Goal: Transaction & Acquisition: Purchase product/service

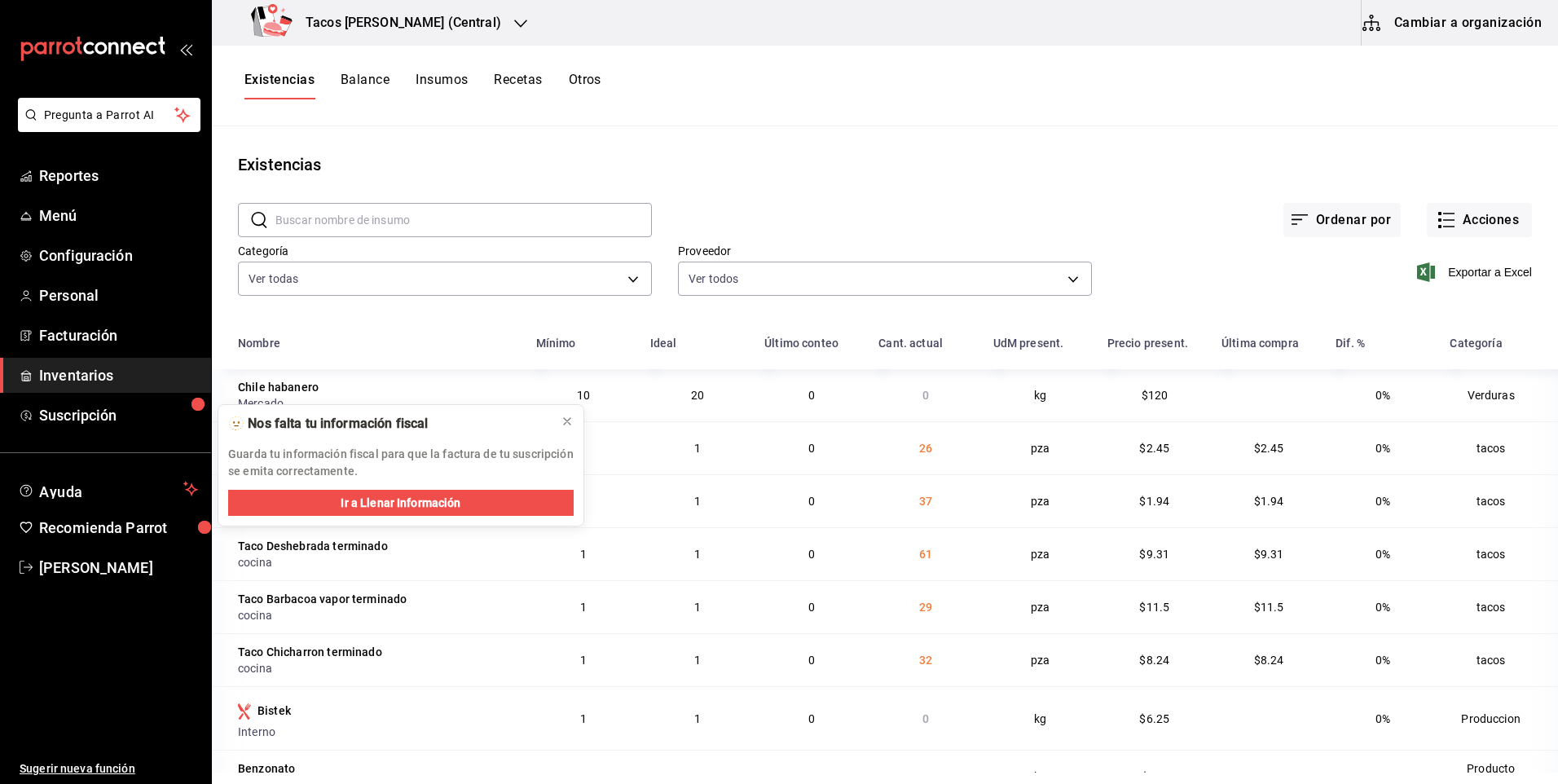
click at [372, 26] on h3 "Tacos [PERSON_NAME] (Central)" at bounding box center [397, 23] width 209 height 19
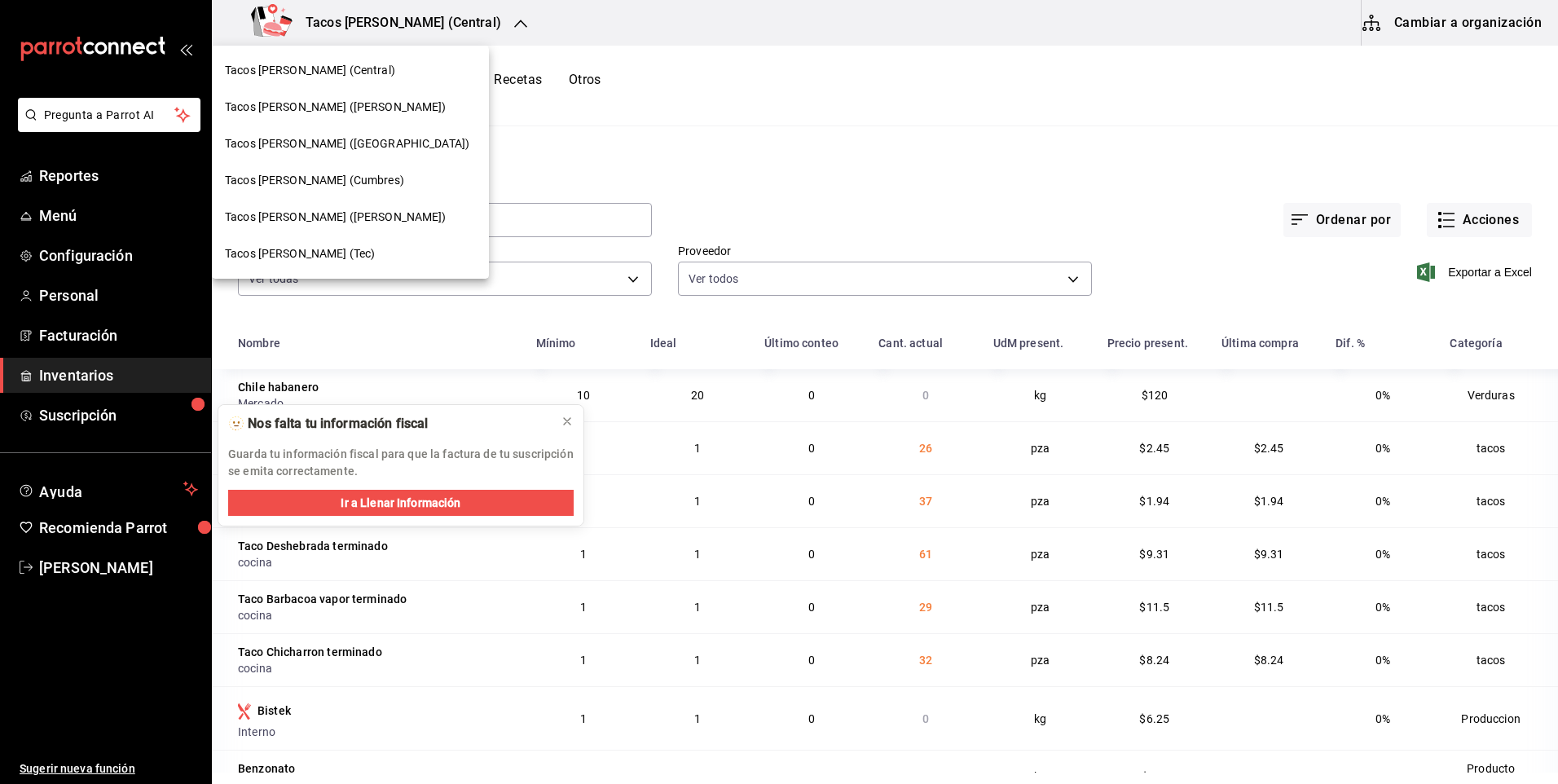
click at [377, 106] on div "Tacos [PERSON_NAME] ([PERSON_NAME])" at bounding box center [350, 107] width 251 height 17
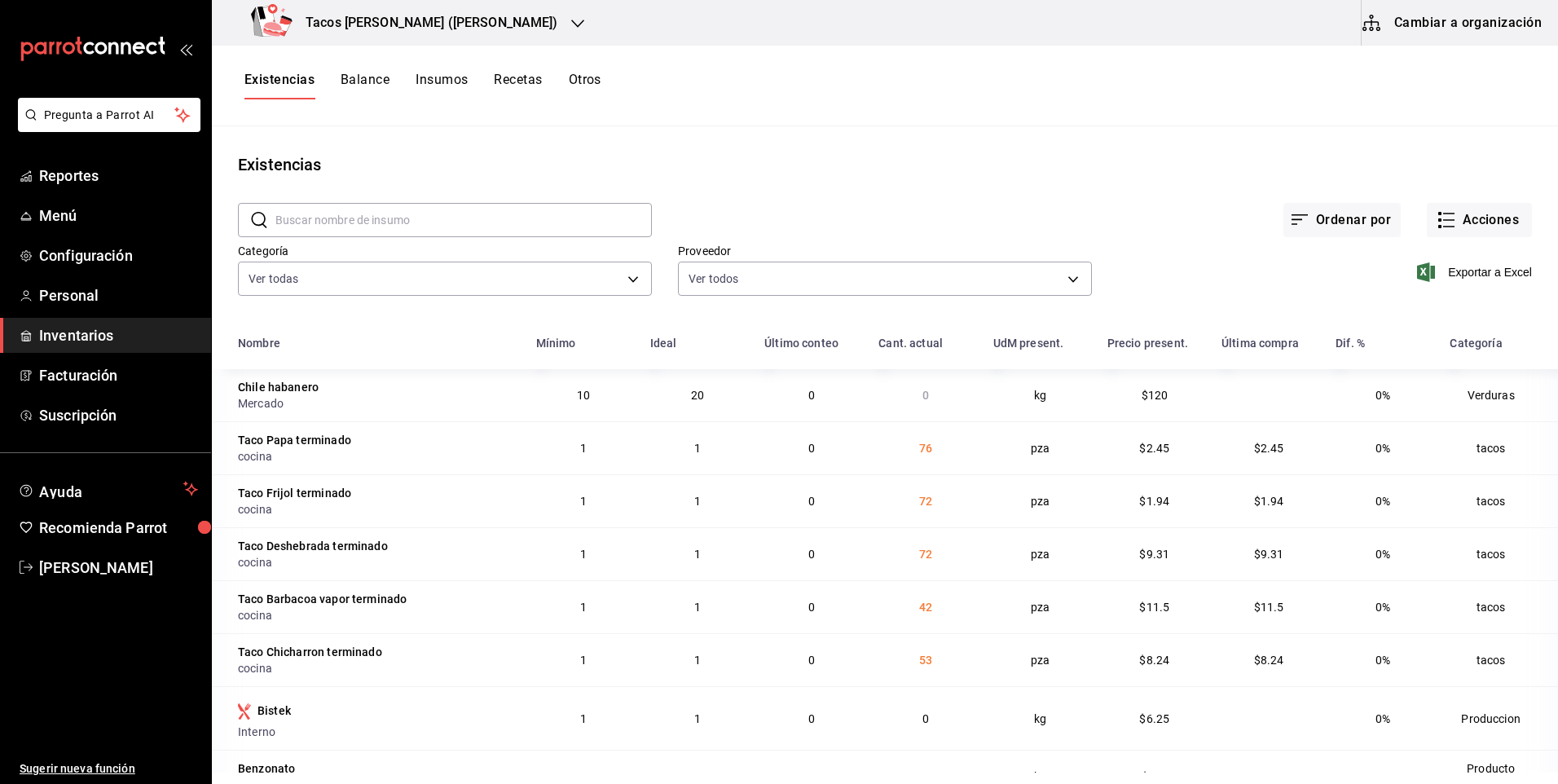
click at [401, 29] on h3 "Tacos [PERSON_NAME] ([PERSON_NAME])" at bounding box center [425, 23] width 266 height 19
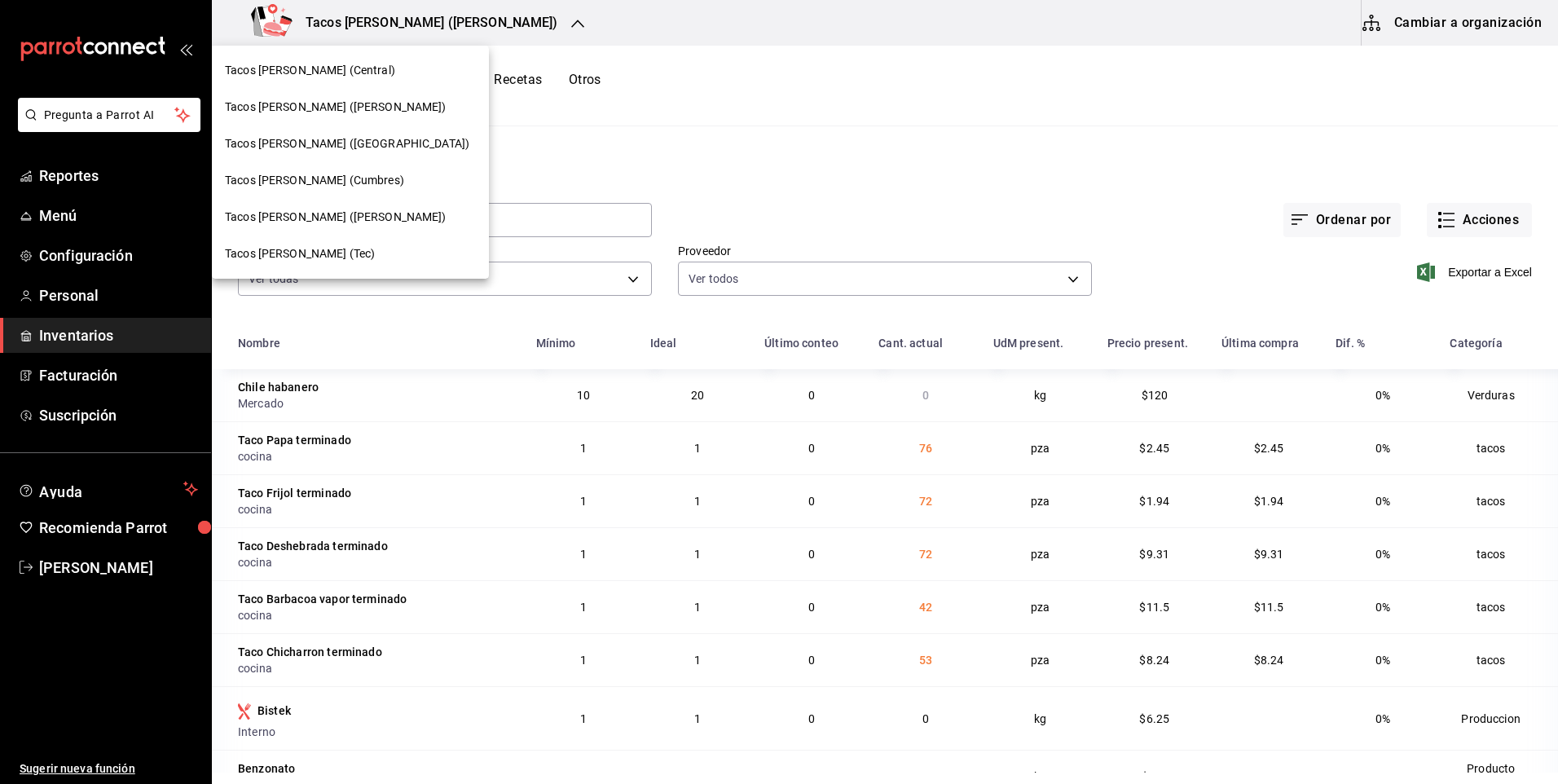
click at [370, 73] on div "Tacos [PERSON_NAME] (Central)" at bounding box center [350, 70] width 251 height 17
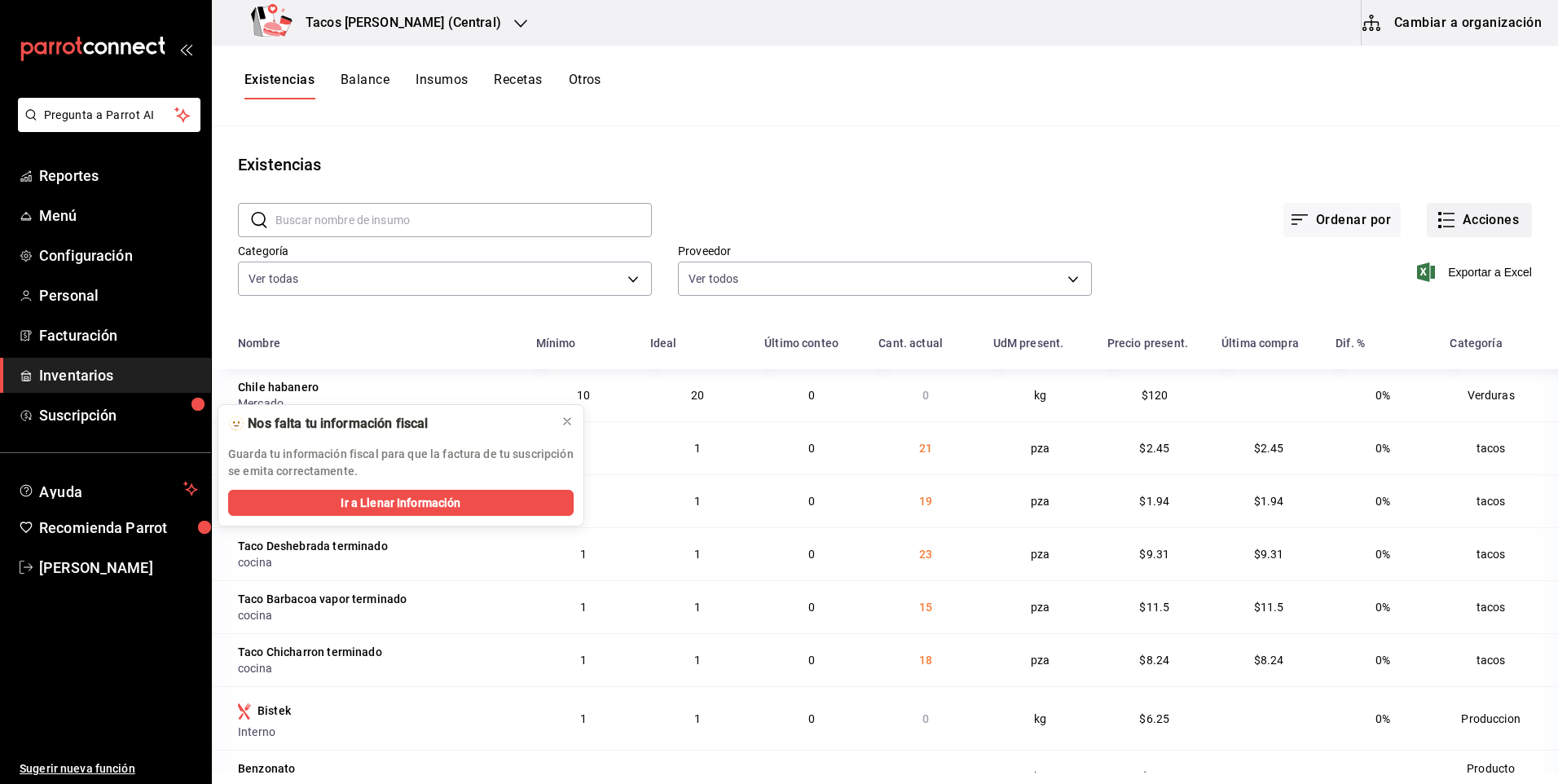
click at [1463, 215] on button "Acciones" at bounding box center [1480, 220] width 105 height 34
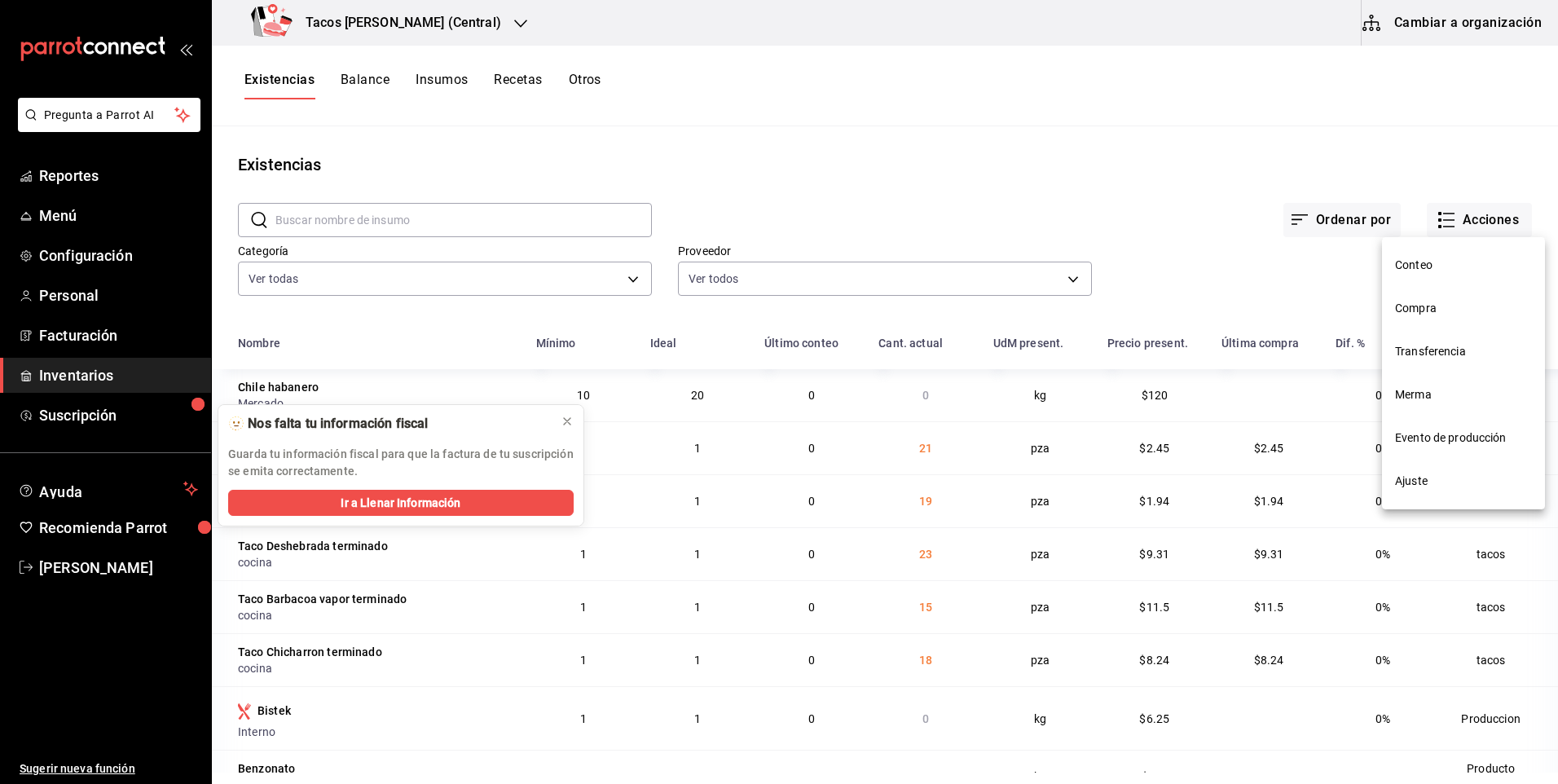
click at [1431, 303] on span "Compra" at bounding box center [1464, 308] width 137 height 17
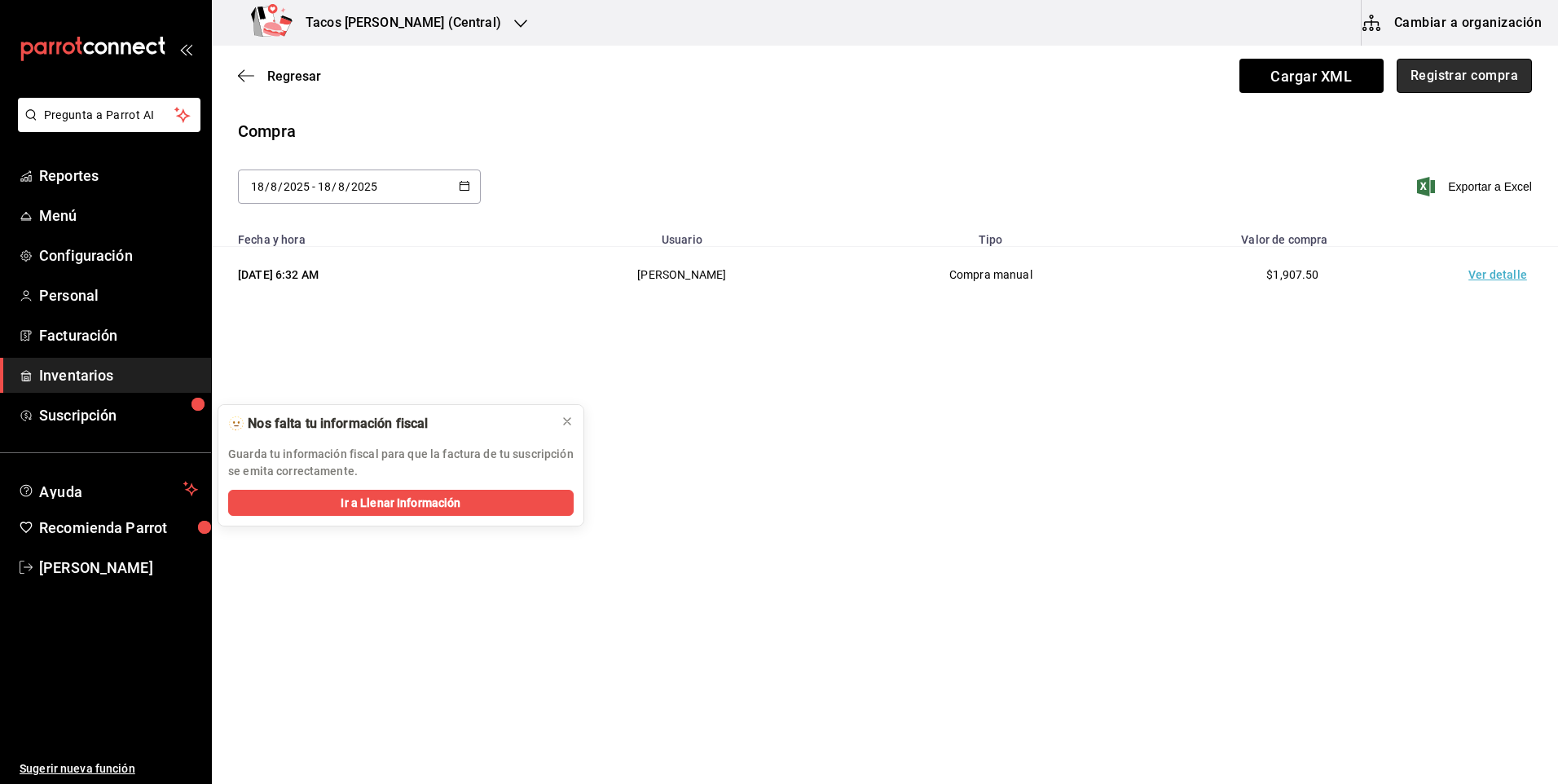
click at [1452, 83] on button "Registrar compra" at bounding box center [1464, 75] width 135 height 34
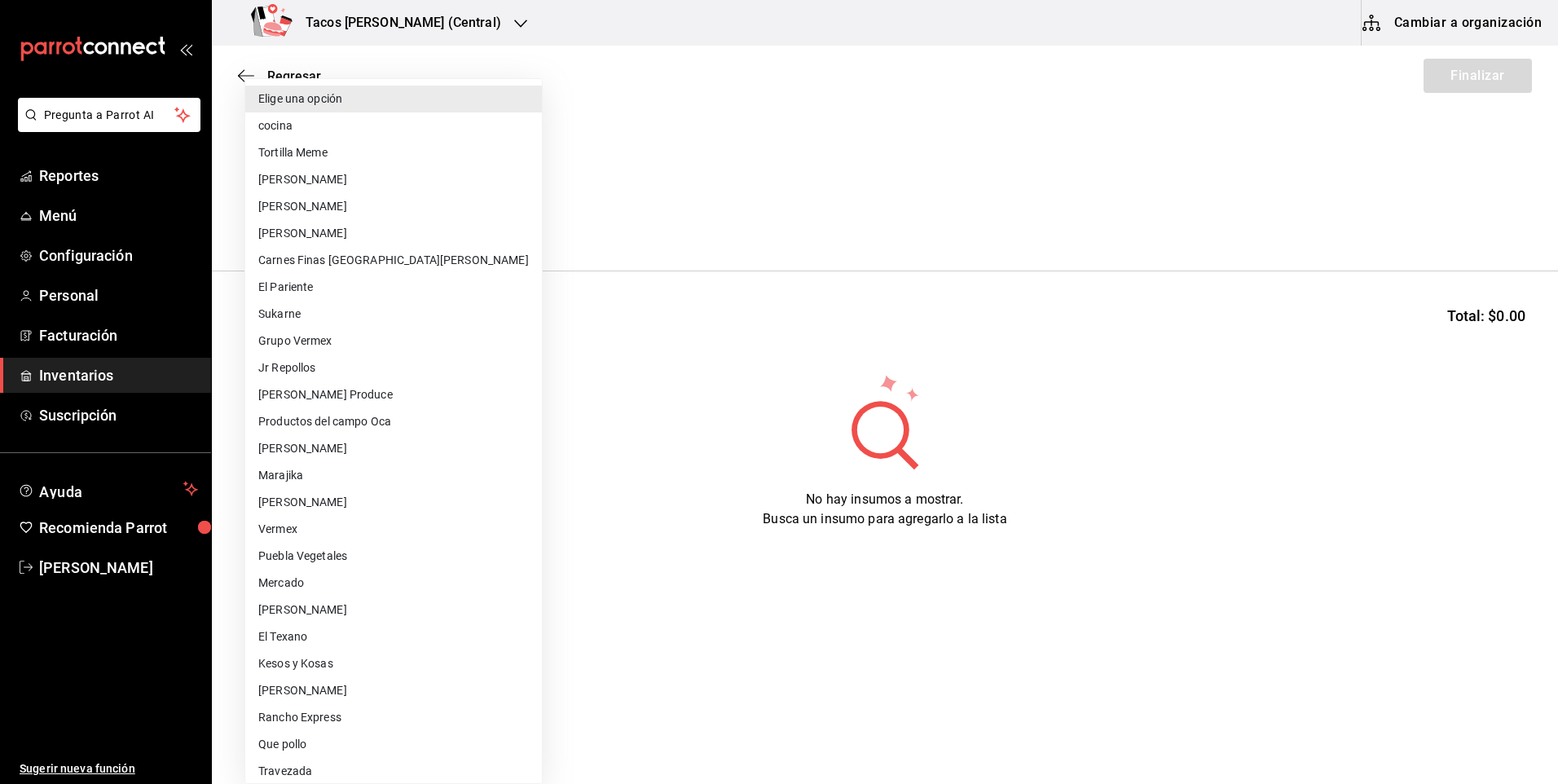
click at [410, 225] on body "Pregunta a Parrot AI Reportes Menú Configuración Personal Facturación Inventari…" at bounding box center [779, 346] width 1558 height 692
click at [335, 134] on li "cocina" at bounding box center [393, 126] width 296 height 27
type input "237c9a5b-4078-49eb-83ef-23bf52bd7acd"
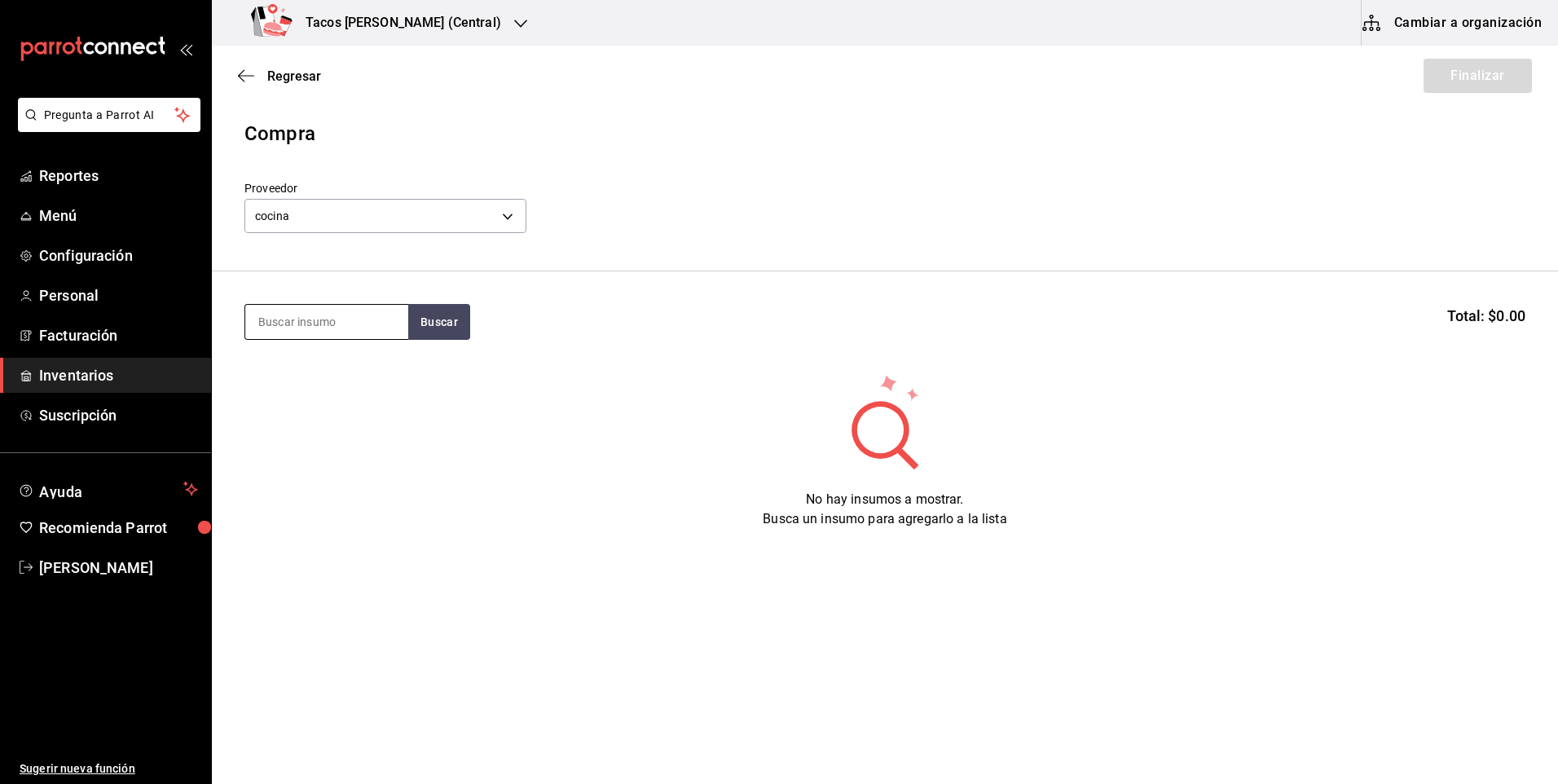
click at [341, 316] on input at bounding box center [326, 321] width 163 height 34
type input "des"
click at [438, 327] on button "Buscar" at bounding box center [439, 321] width 62 height 36
click at [355, 387] on div "Taco Deshebrada terminado" at bounding box center [326, 378] width 137 height 39
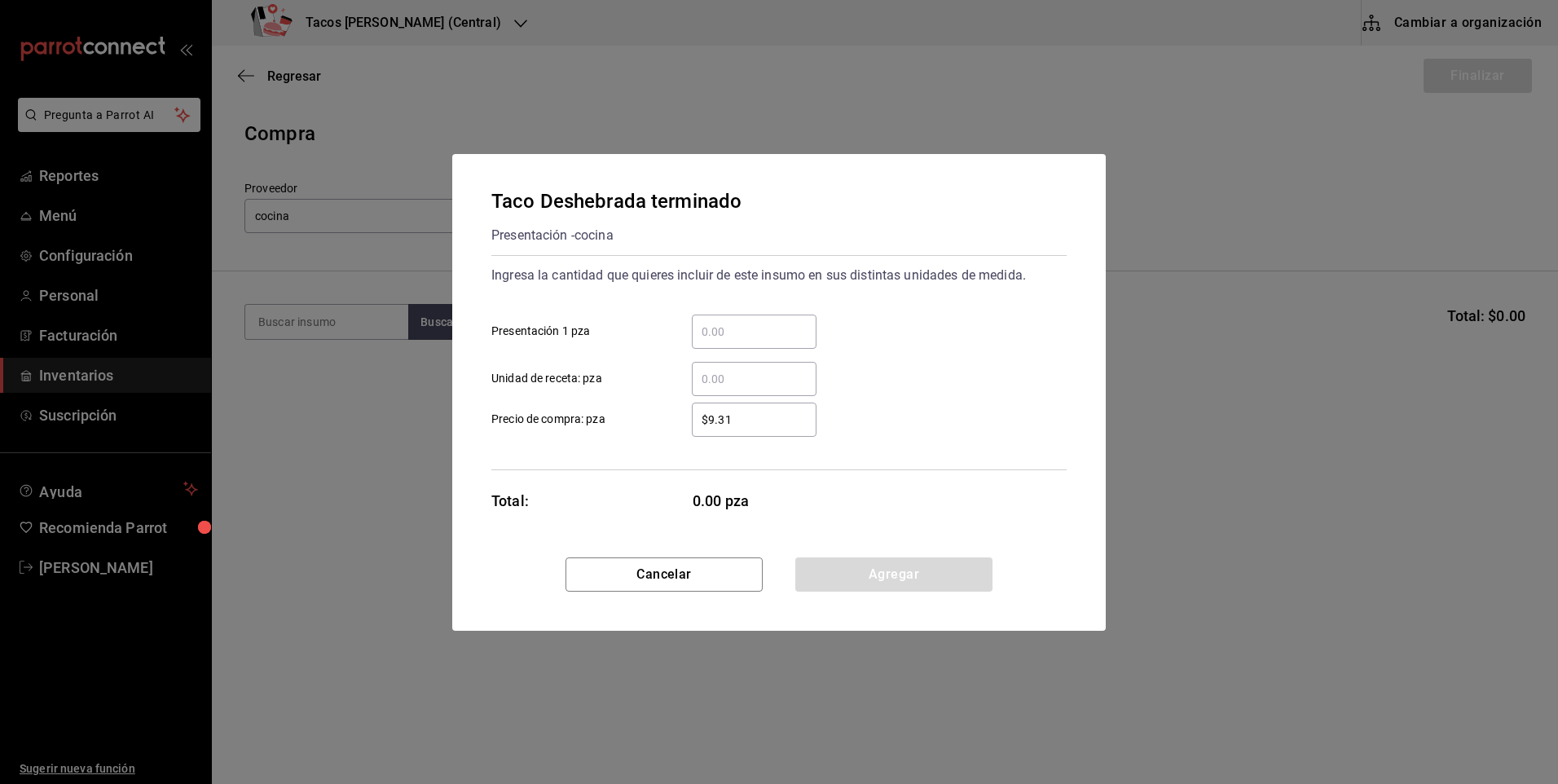
click at [744, 333] on input "​ Presentación 1 pza" at bounding box center [754, 331] width 124 height 19
type input "30"
drag, startPoint x: 871, startPoint y: 574, endPoint x: 852, endPoint y: 566, distance: 20.6
click at [868, 574] on button "Agregar" at bounding box center [894, 574] width 197 height 34
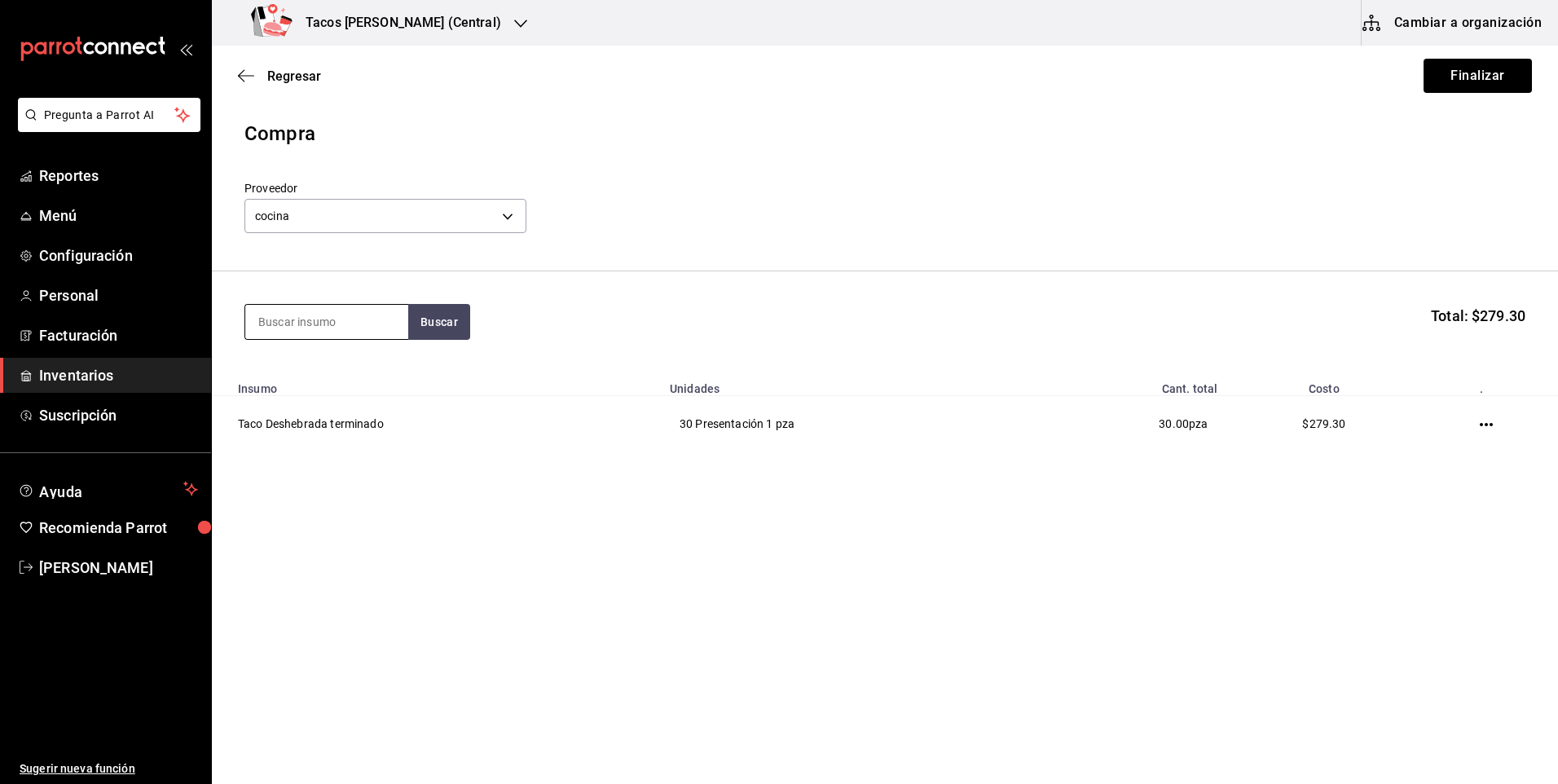
click at [352, 325] on input at bounding box center [326, 321] width 163 height 34
type input "pap"
click at [427, 316] on button "Buscar" at bounding box center [439, 321] width 62 height 36
click at [372, 367] on div "Taco Papa terminado" at bounding box center [321, 368] width 126 height 19
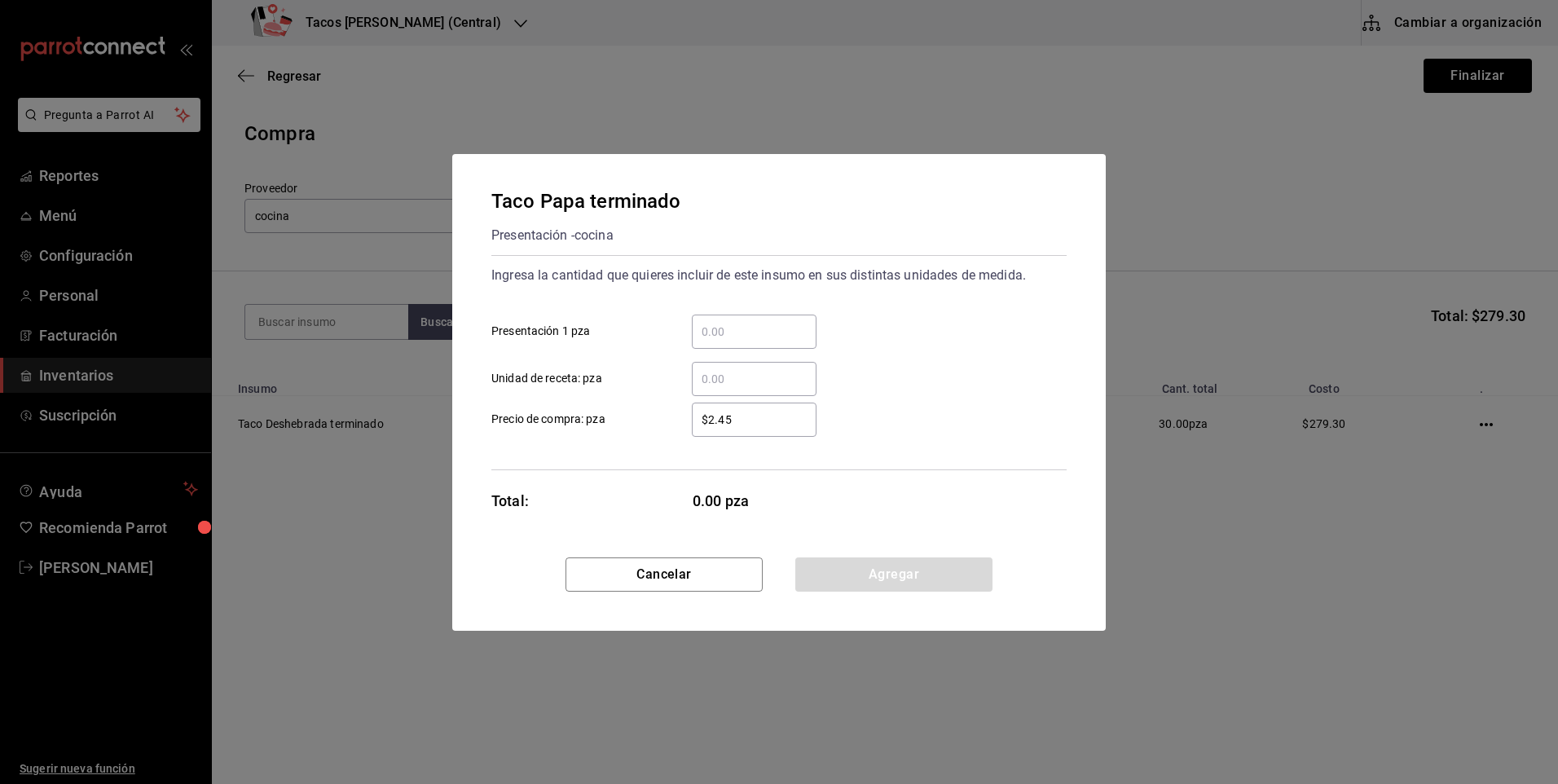
click at [702, 331] on input "​ Presentación 1 pza" at bounding box center [754, 331] width 124 height 19
type input "10"
click at [862, 576] on button "Agregar" at bounding box center [894, 574] width 197 height 34
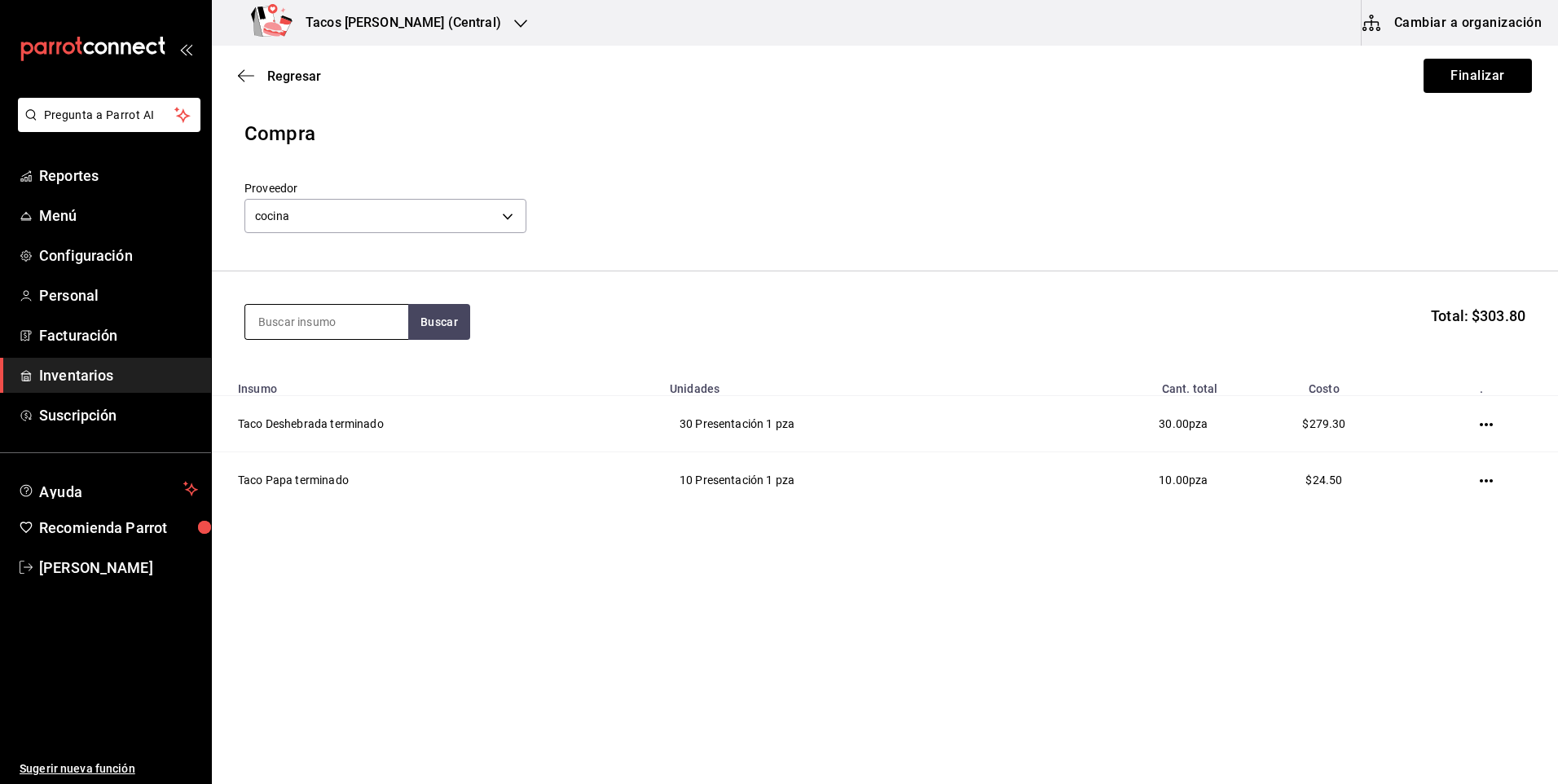
click at [360, 332] on input at bounding box center [326, 321] width 163 height 34
type input "frij"
click at [432, 332] on button "Buscar" at bounding box center [439, 321] width 62 height 36
click at [354, 383] on div "Presentación - cocina" at bounding box center [320, 387] width 124 height 17
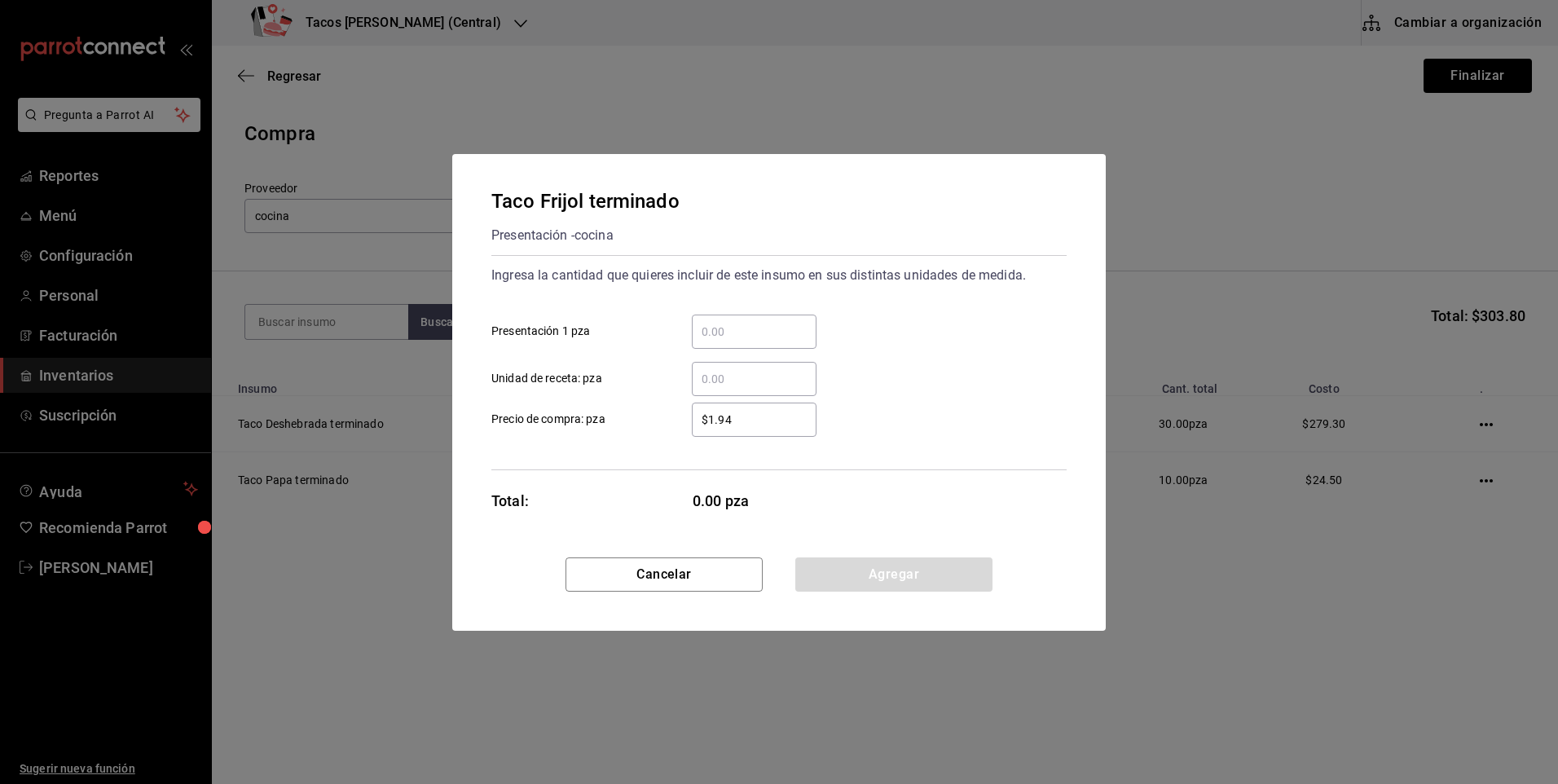
click at [746, 336] on input "​ Presentación 1 pza" at bounding box center [754, 331] width 124 height 19
type input "10"
click at [866, 568] on button "Agregar" at bounding box center [894, 574] width 197 height 34
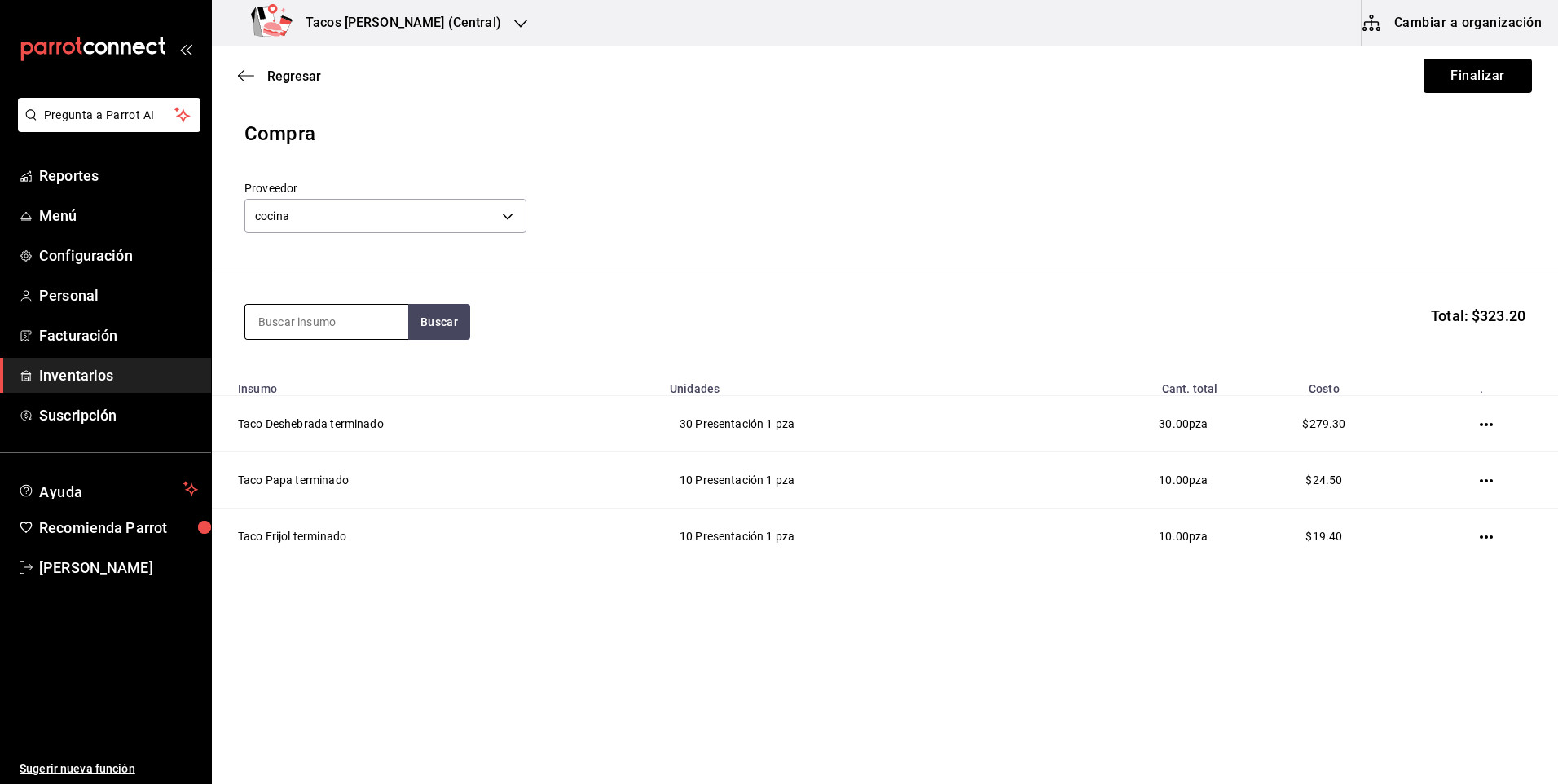
click at [324, 323] on input at bounding box center [326, 321] width 163 height 34
type input "chi"
click at [441, 313] on button "Buscar" at bounding box center [439, 321] width 62 height 36
click at [348, 370] on div "Taco Chicharron terminado" at bounding box center [326, 378] width 137 height 39
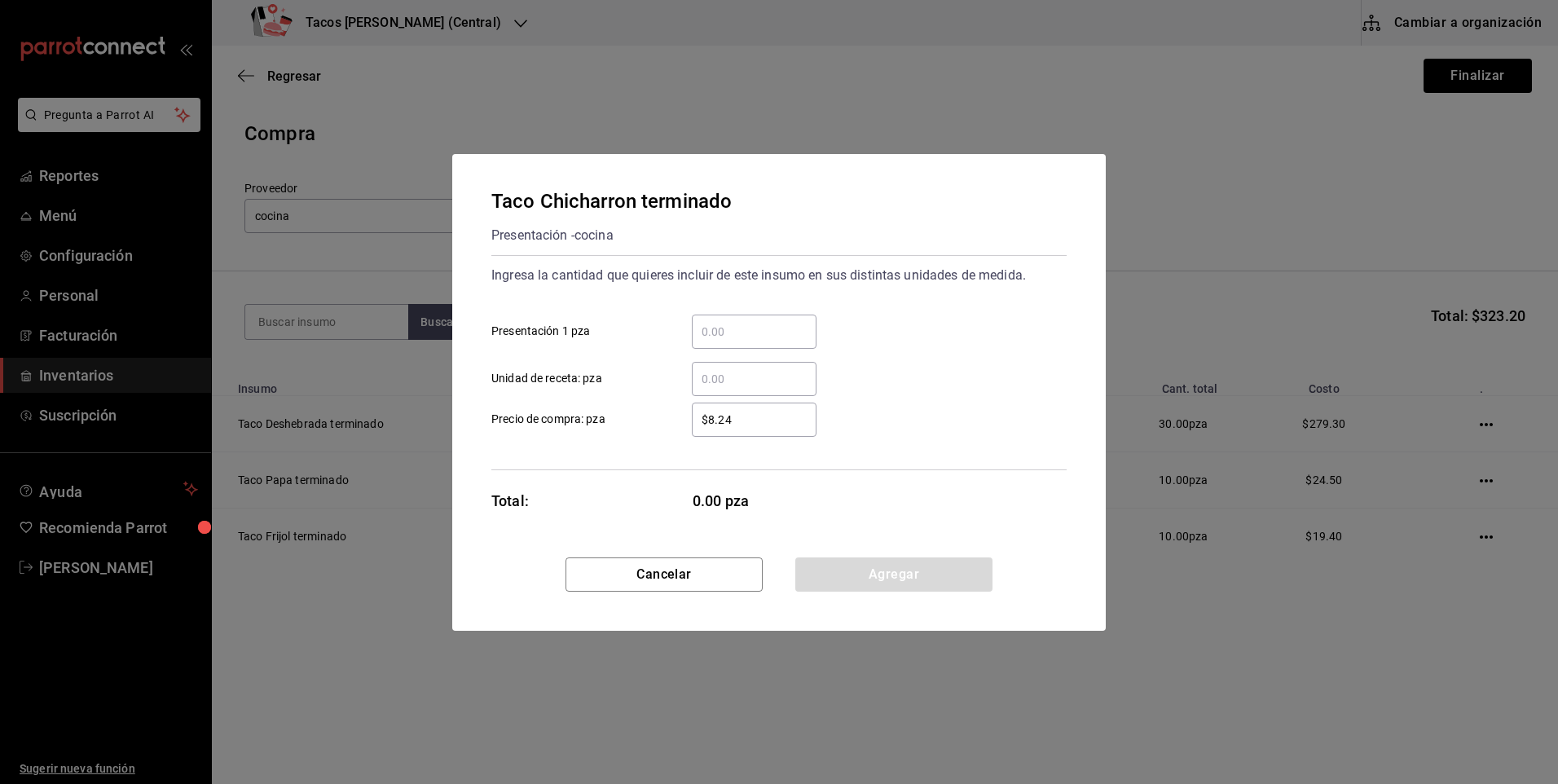
click at [743, 334] on input "​ Presentación 1 pza" at bounding box center [754, 331] width 124 height 19
type input "30"
click at [860, 569] on button "Agregar" at bounding box center [894, 574] width 197 height 34
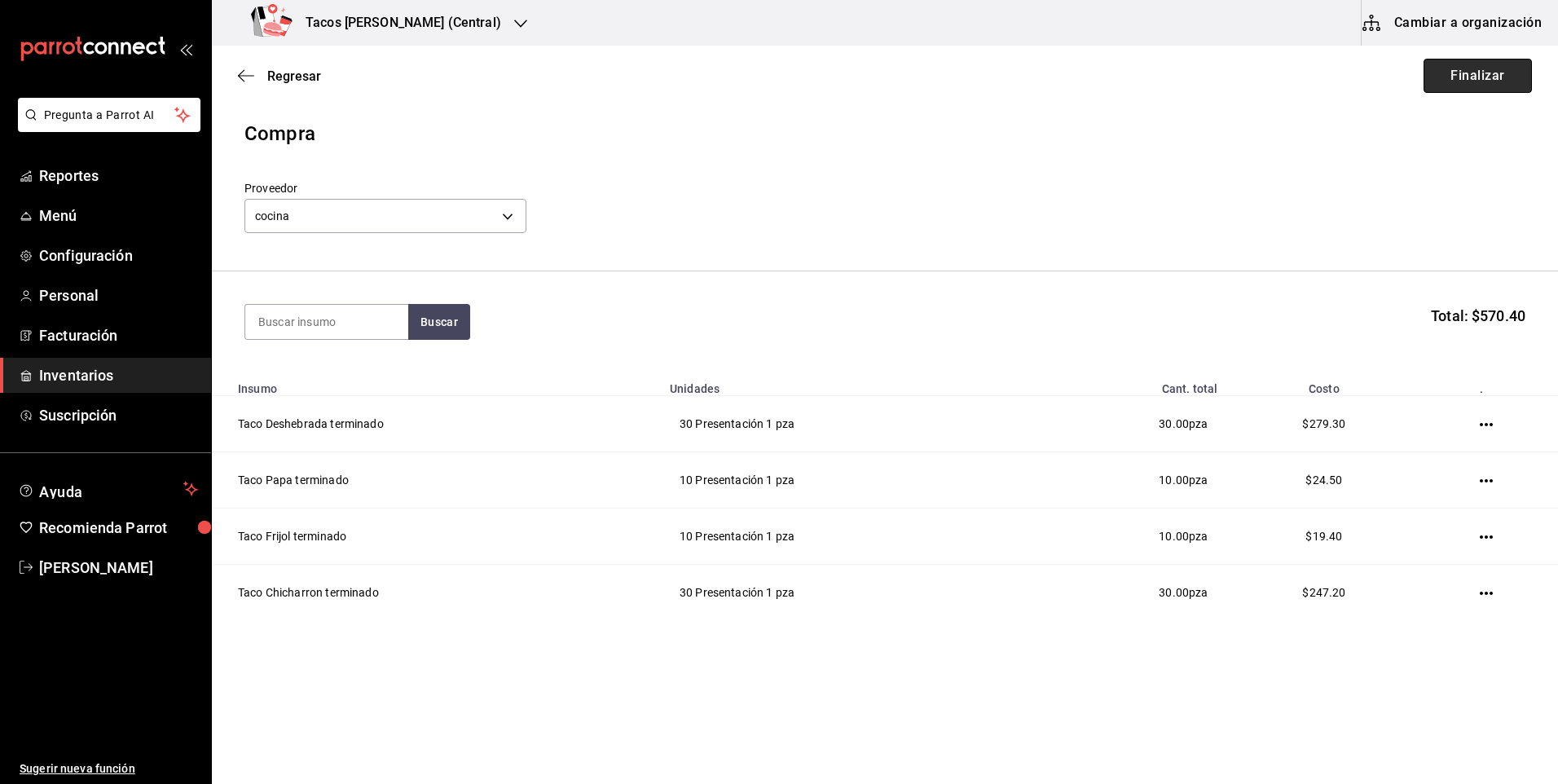
click at [1441, 85] on button "Finalizar" at bounding box center [1478, 75] width 109 height 34
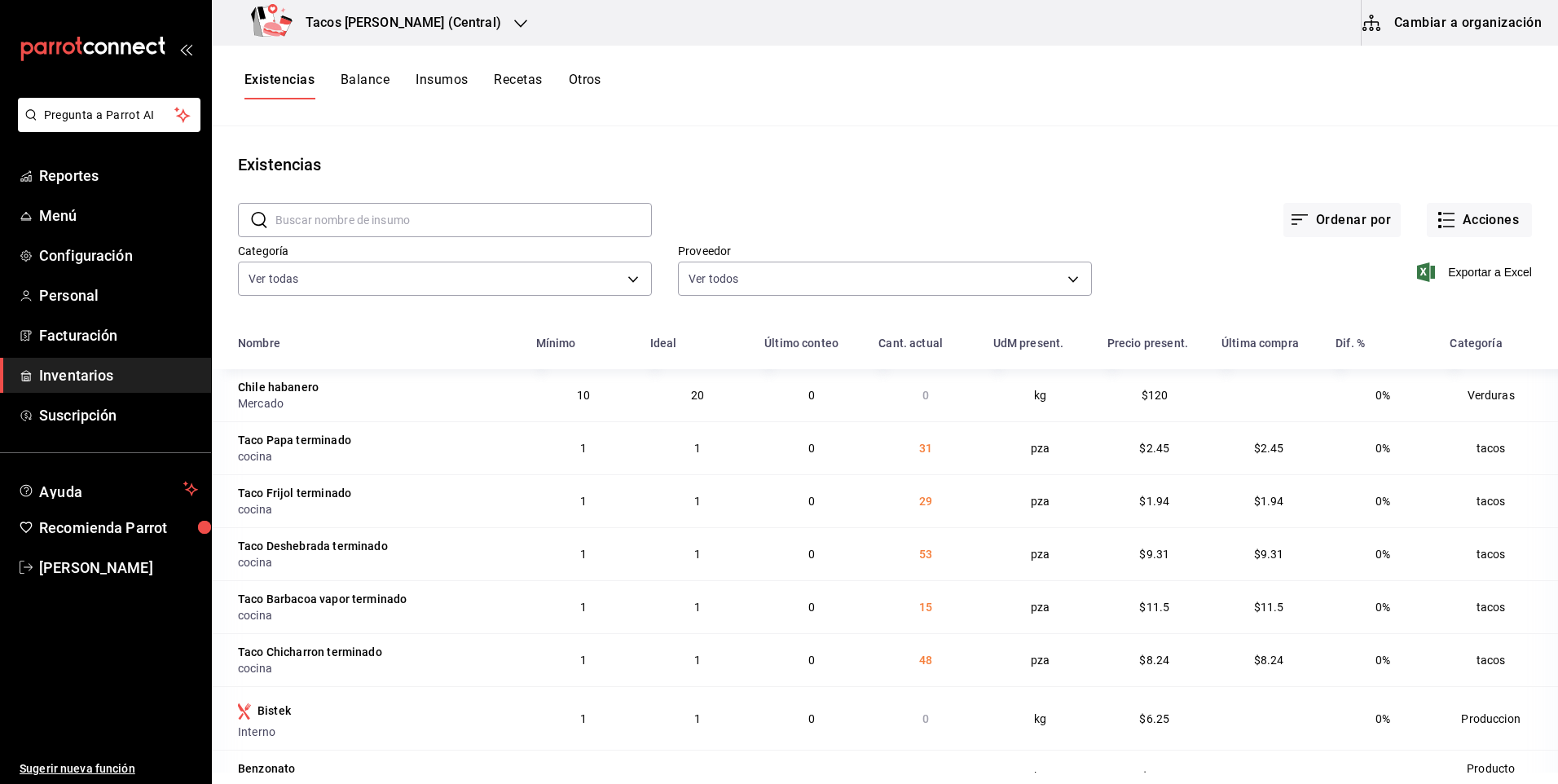
click at [435, 28] on h3 "Tacos Don Pedro (Central)" at bounding box center [397, 23] width 209 height 19
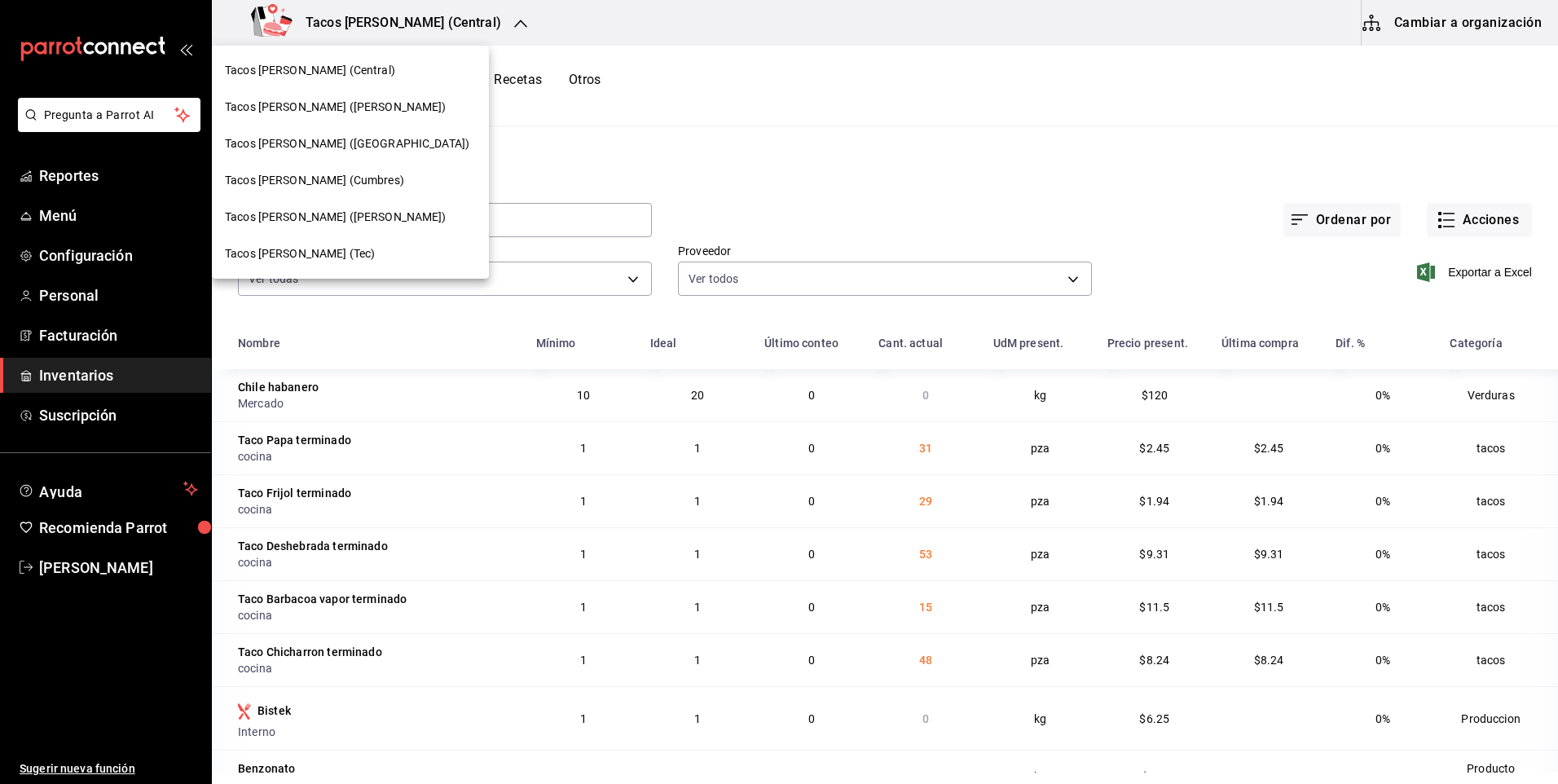
click at [363, 143] on span "Tacos don Pedro (Cordillera)" at bounding box center [347, 144] width 245 height 17
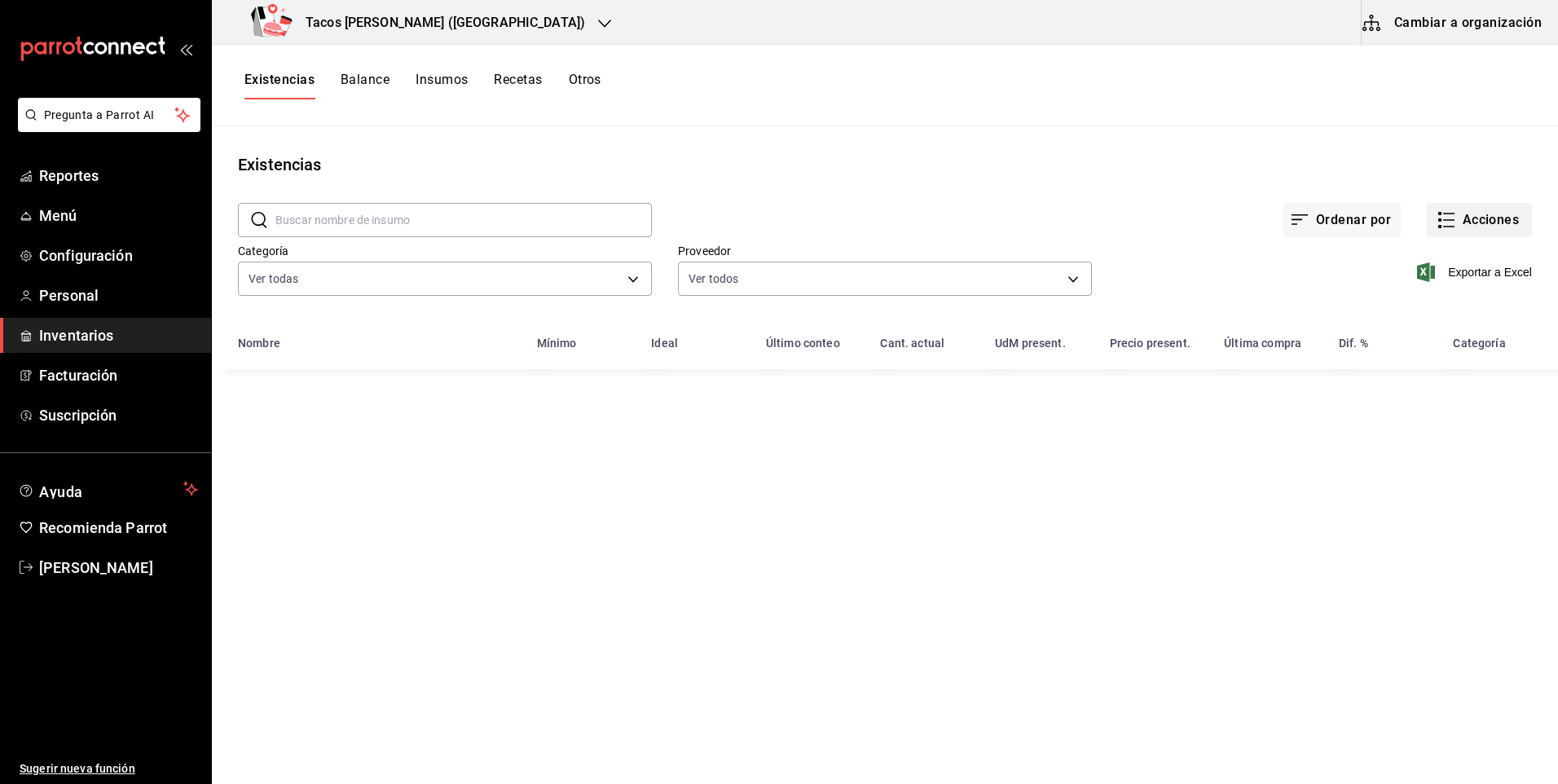
click at [1479, 228] on button "Acciones" at bounding box center [1480, 220] width 105 height 34
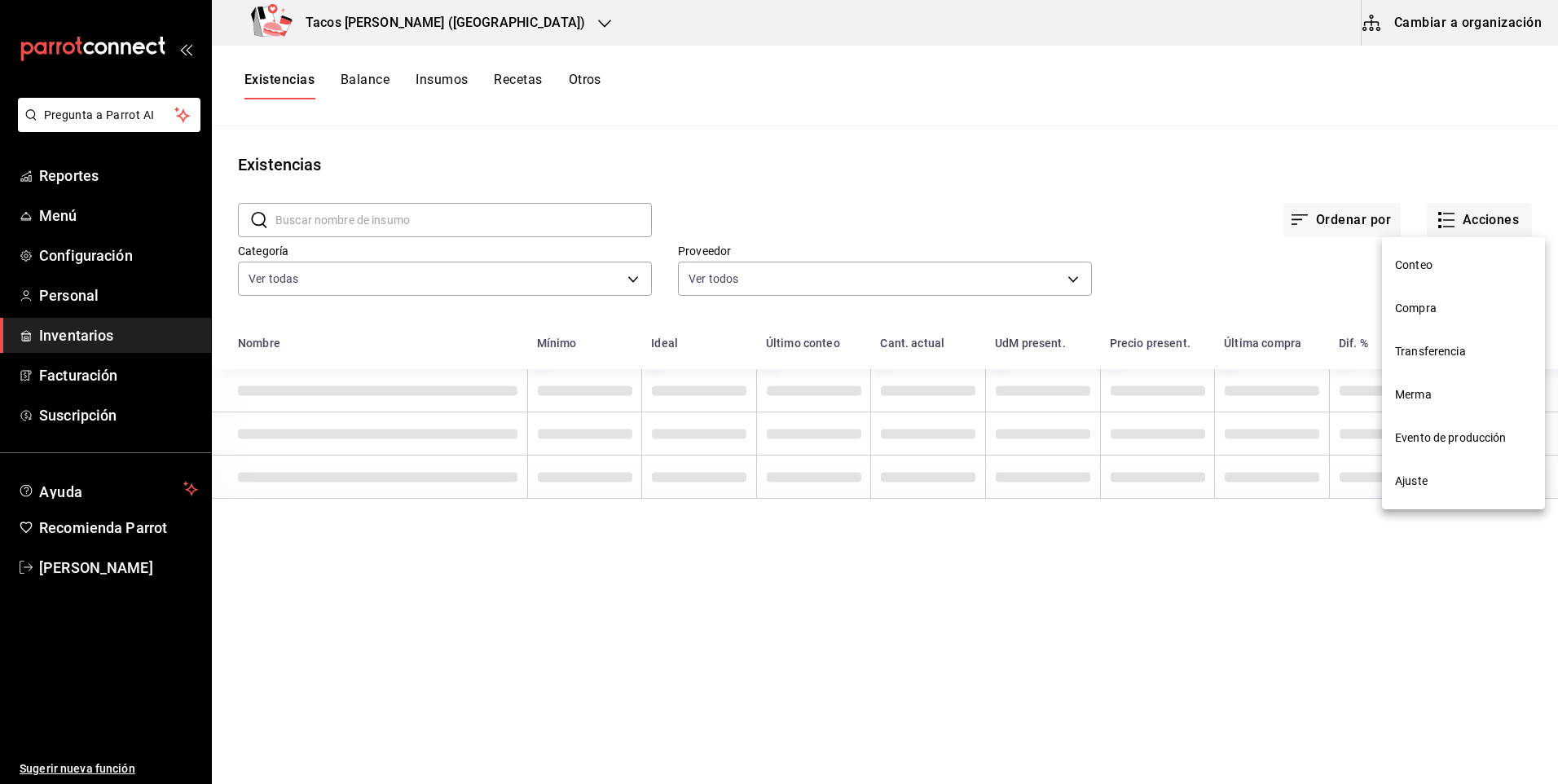
click at [1454, 301] on span "Compra" at bounding box center [1464, 308] width 137 height 17
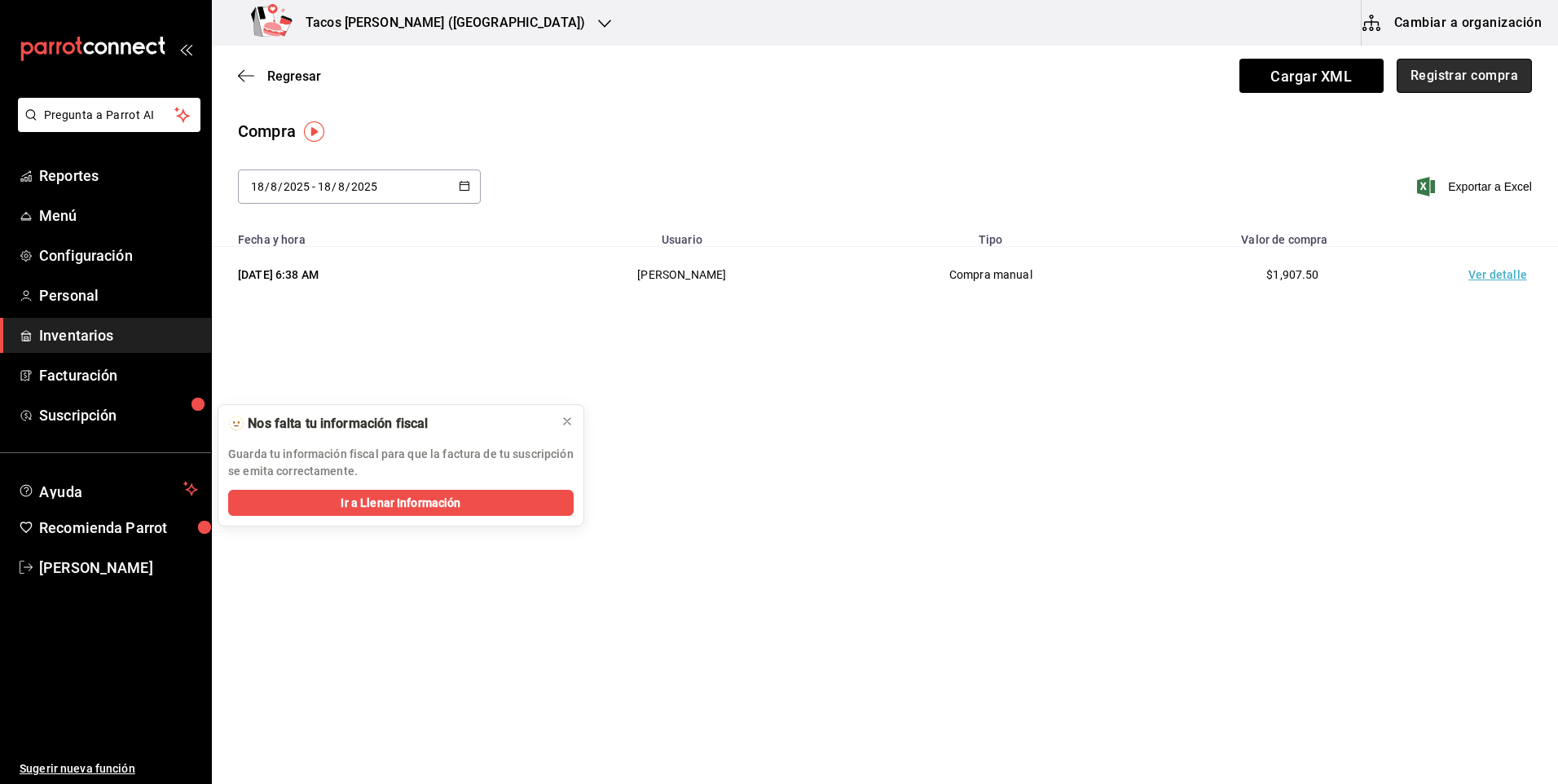
click at [1449, 82] on button "Registrar compra" at bounding box center [1464, 75] width 135 height 34
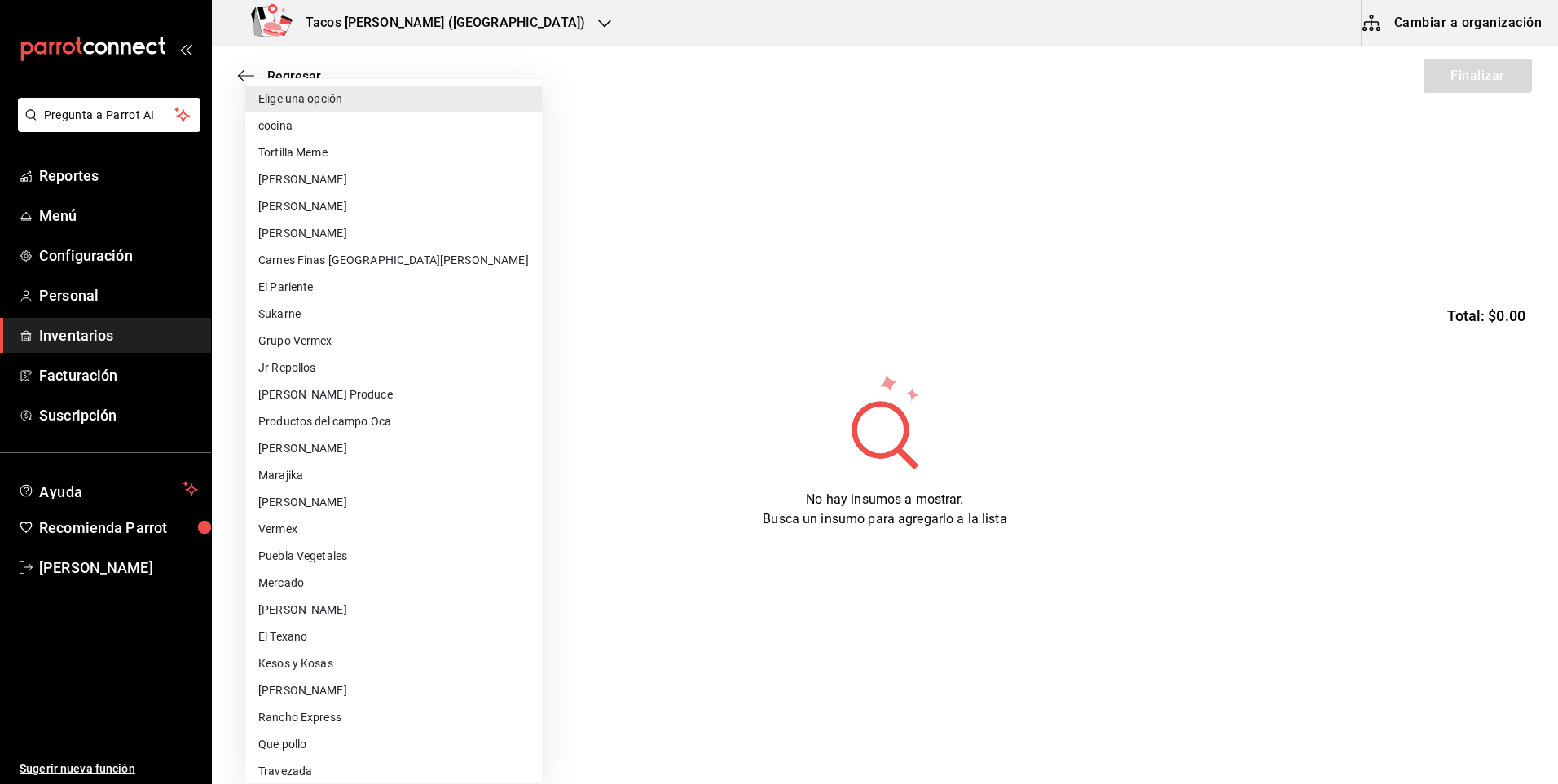
click at [422, 222] on body "Pregunta a Parrot AI Reportes Menú Configuración Personal Inventarios Facturaci…" at bounding box center [779, 346] width 1558 height 692
click at [324, 127] on li "cocina" at bounding box center [393, 126] width 296 height 27
type input "237c9a5b-4078-49eb-83ef-23bf52bd7acd"
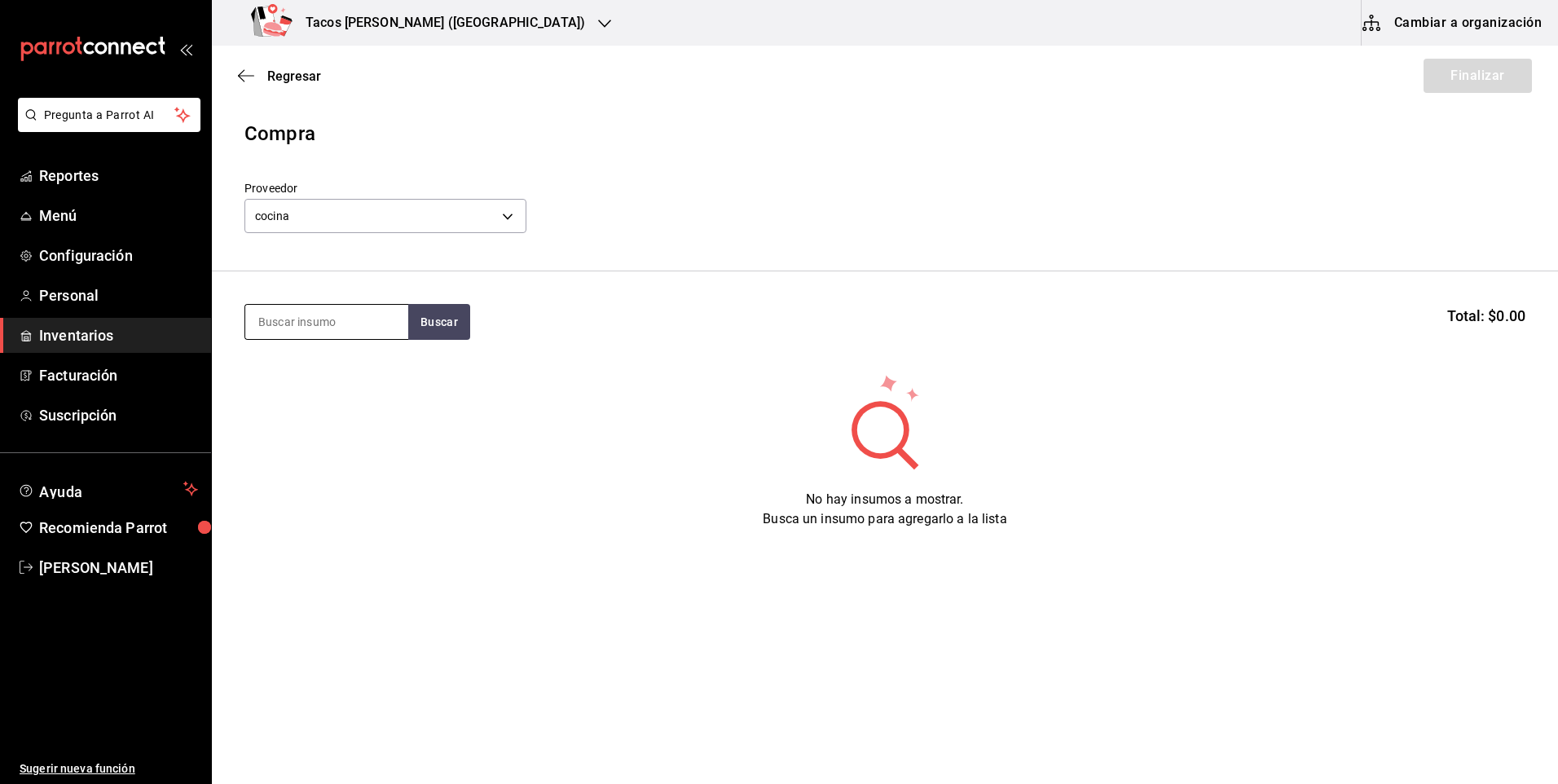
click at [352, 320] on input at bounding box center [326, 321] width 163 height 34
type input "des"
click at [428, 319] on button "Buscar" at bounding box center [439, 321] width 62 height 36
click at [328, 390] on div "Taco Deshebrada terminado" at bounding box center [326, 378] width 137 height 39
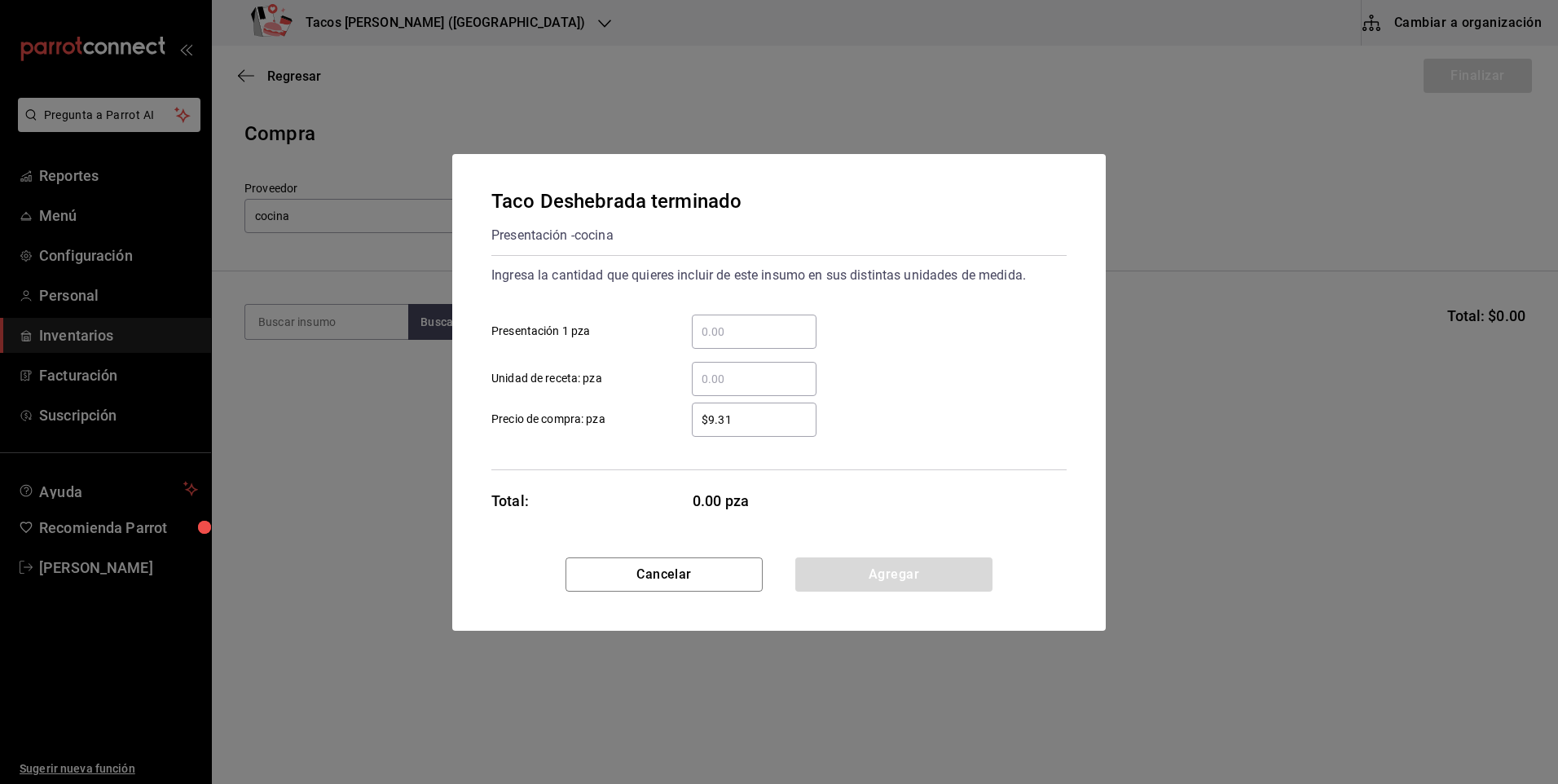
click at [701, 334] on input "​ Presentación 1 pza" at bounding box center [754, 331] width 124 height 19
type input "20"
click at [842, 568] on button "Agregar" at bounding box center [894, 574] width 197 height 34
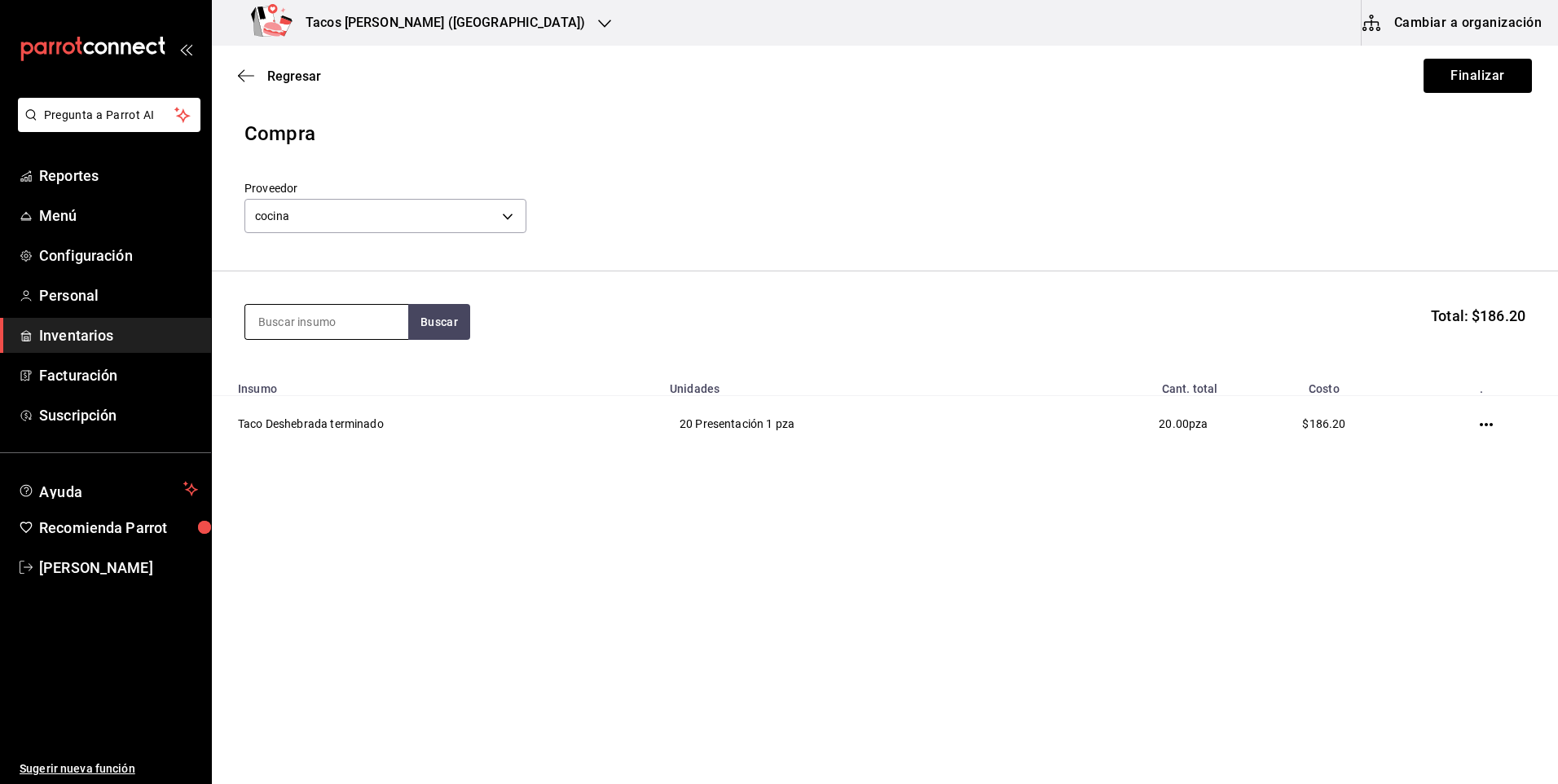
click at [333, 326] on input at bounding box center [326, 321] width 163 height 34
type input "chi"
click at [432, 320] on button "Buscar" at bounding box center [439, 321] width 62 height 36
click at [342, 369] on div "Taco Chicharron terminado" at bounding box center [326, 378] width 137 height 39
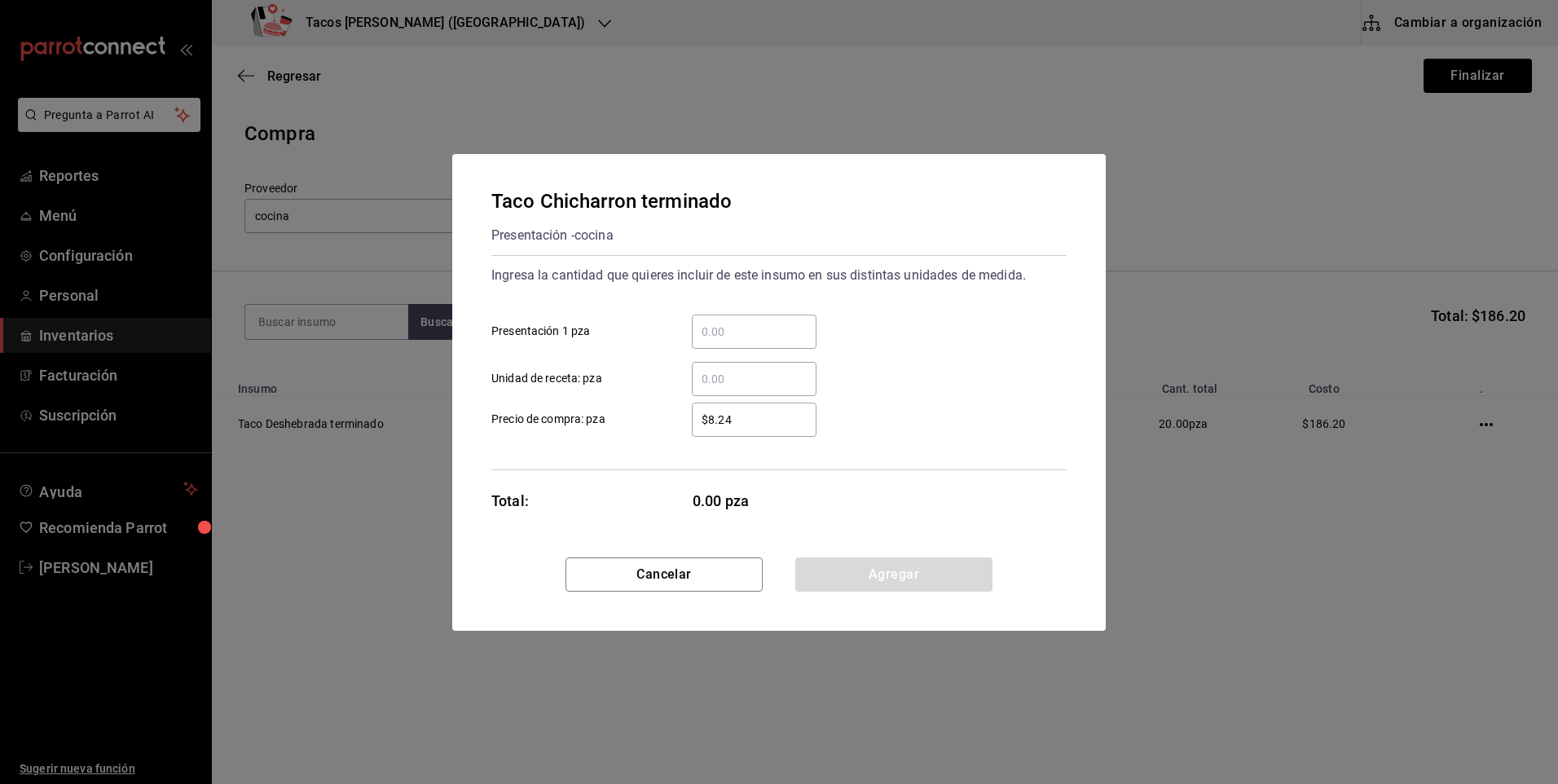
click at [732, 329] on input "​ Presentación 1 pza" at bounding box center [754, 331] width 124 height 19
type input "25"
click at [857, 573] on button "Agregar" at bounding box center [894, 574] width 197 height 34
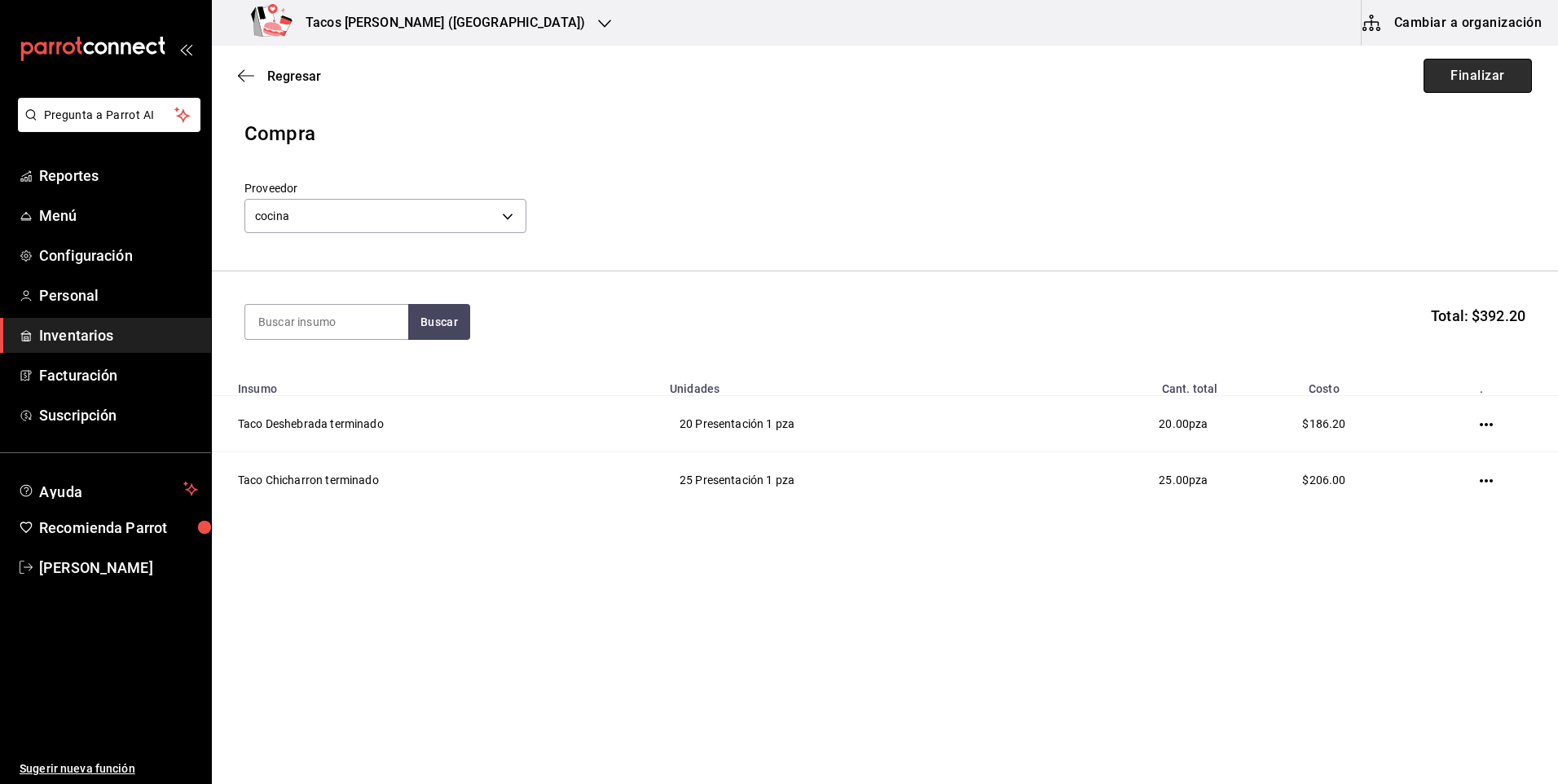
click at [1462, 74] on button "Finalizar" at bounding box center [1478, 75] width 109 height 34
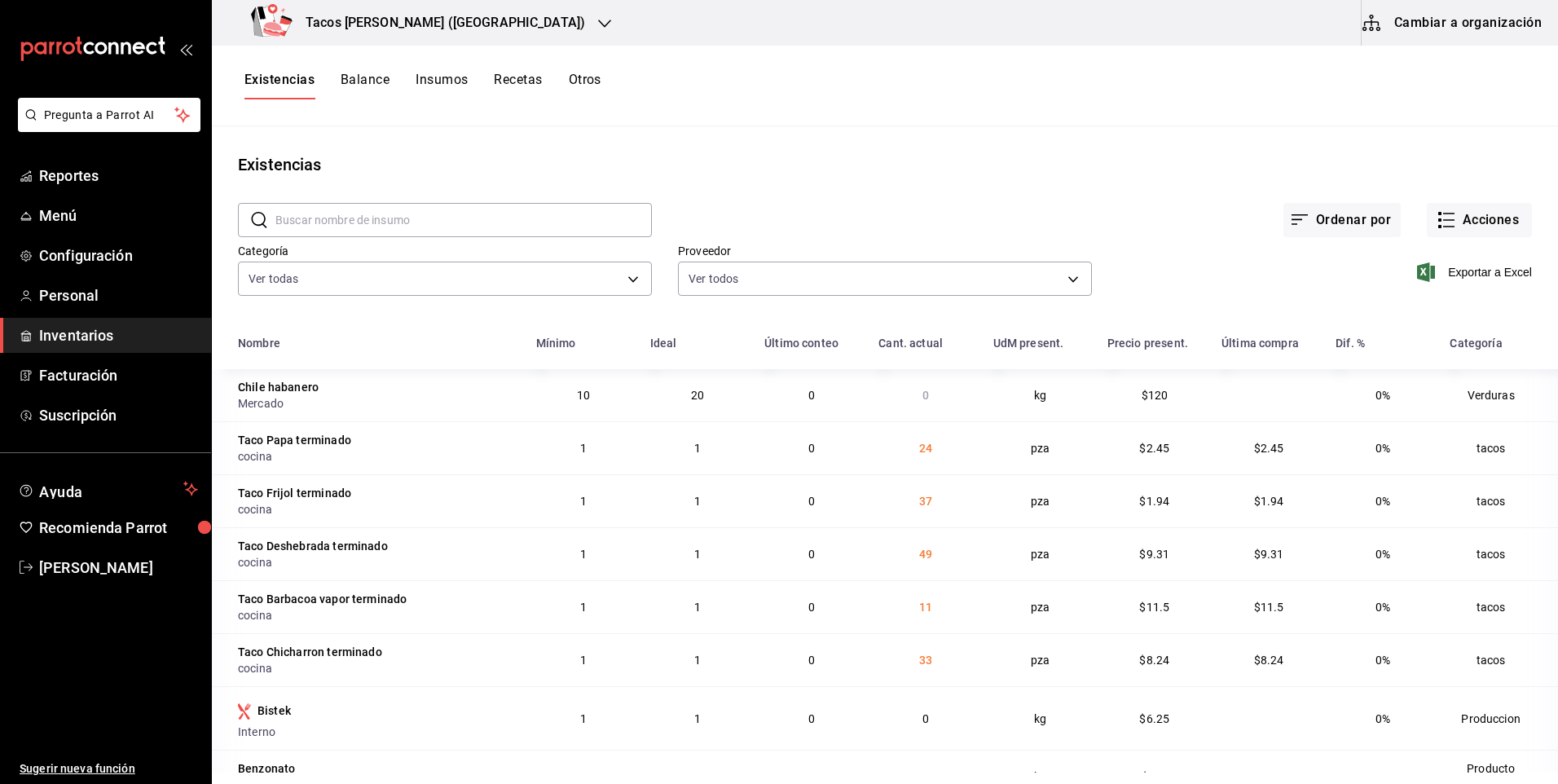
click at [469, 24] on h3 "Tacos [PERSON_NAME] ([GEOGRAPHIC_DATA])" at bounding box center [438, 23] width 292 height 19
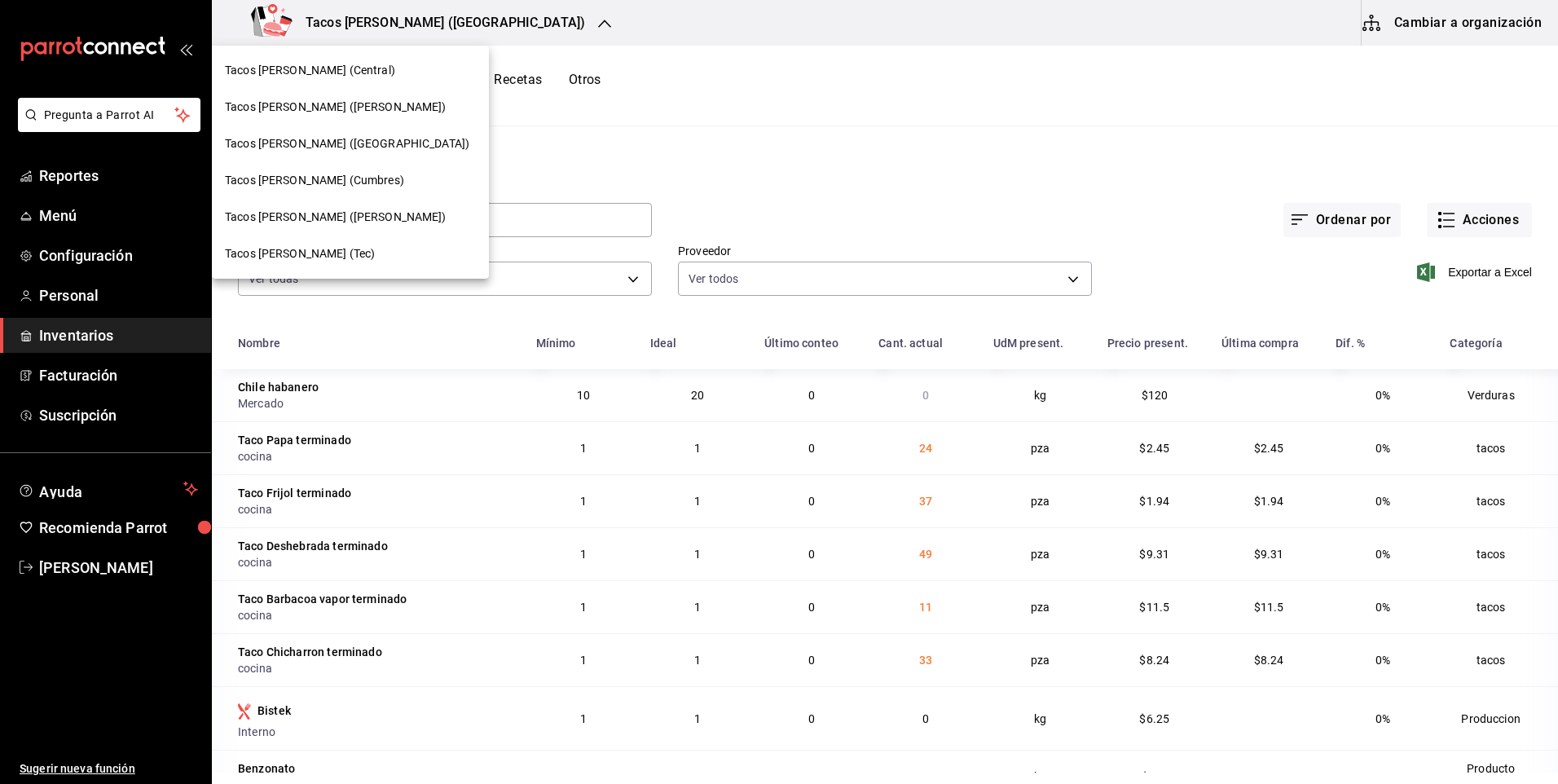
click at [374, 72] on div "Tacos [PERSON_NAME] (Central)" at bounding box center [350, 70] width 251 height 17
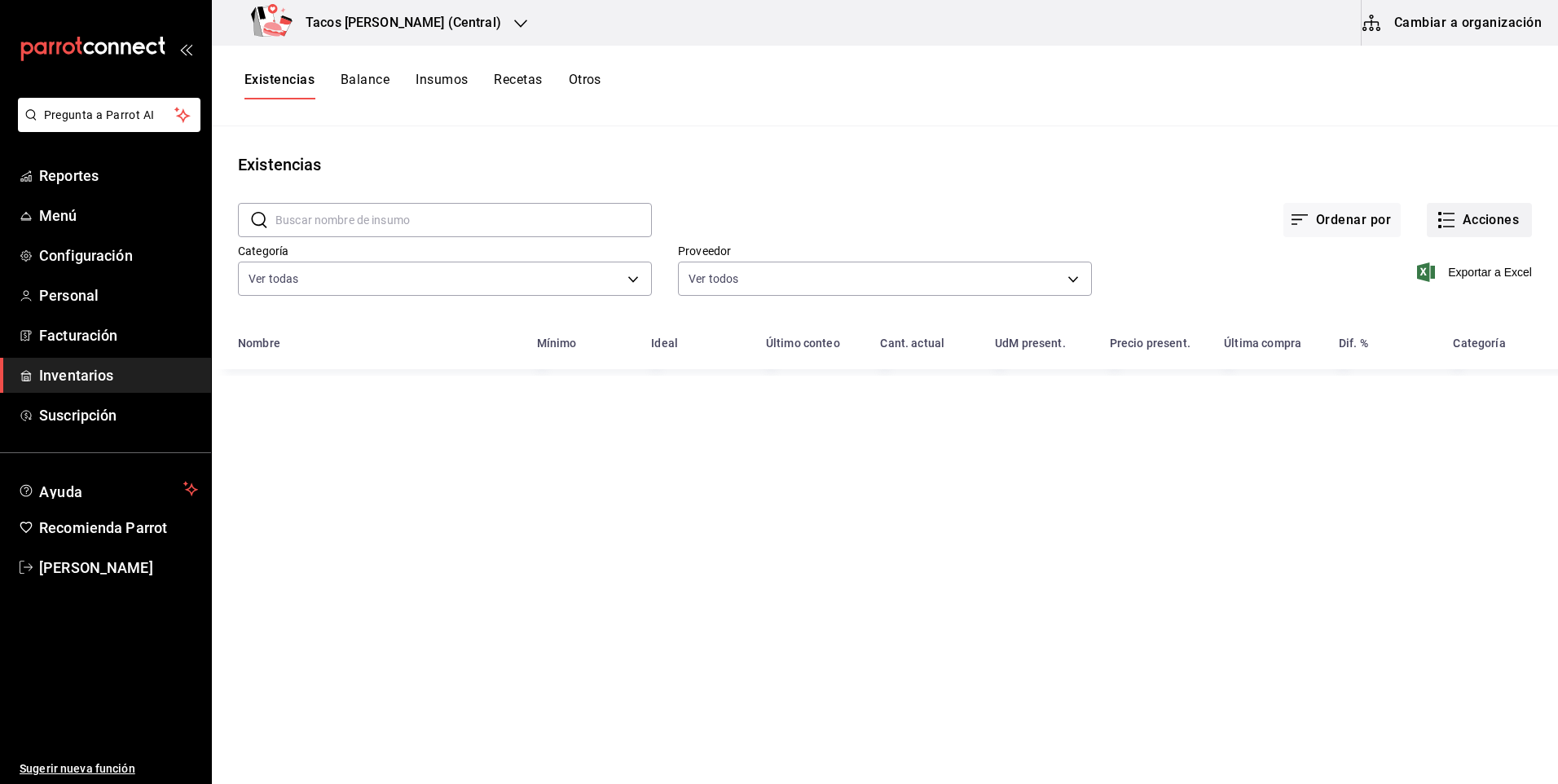
click at [1475, 224] on button "Acciones" at bounding box center [1480, 220] width 105 height 34
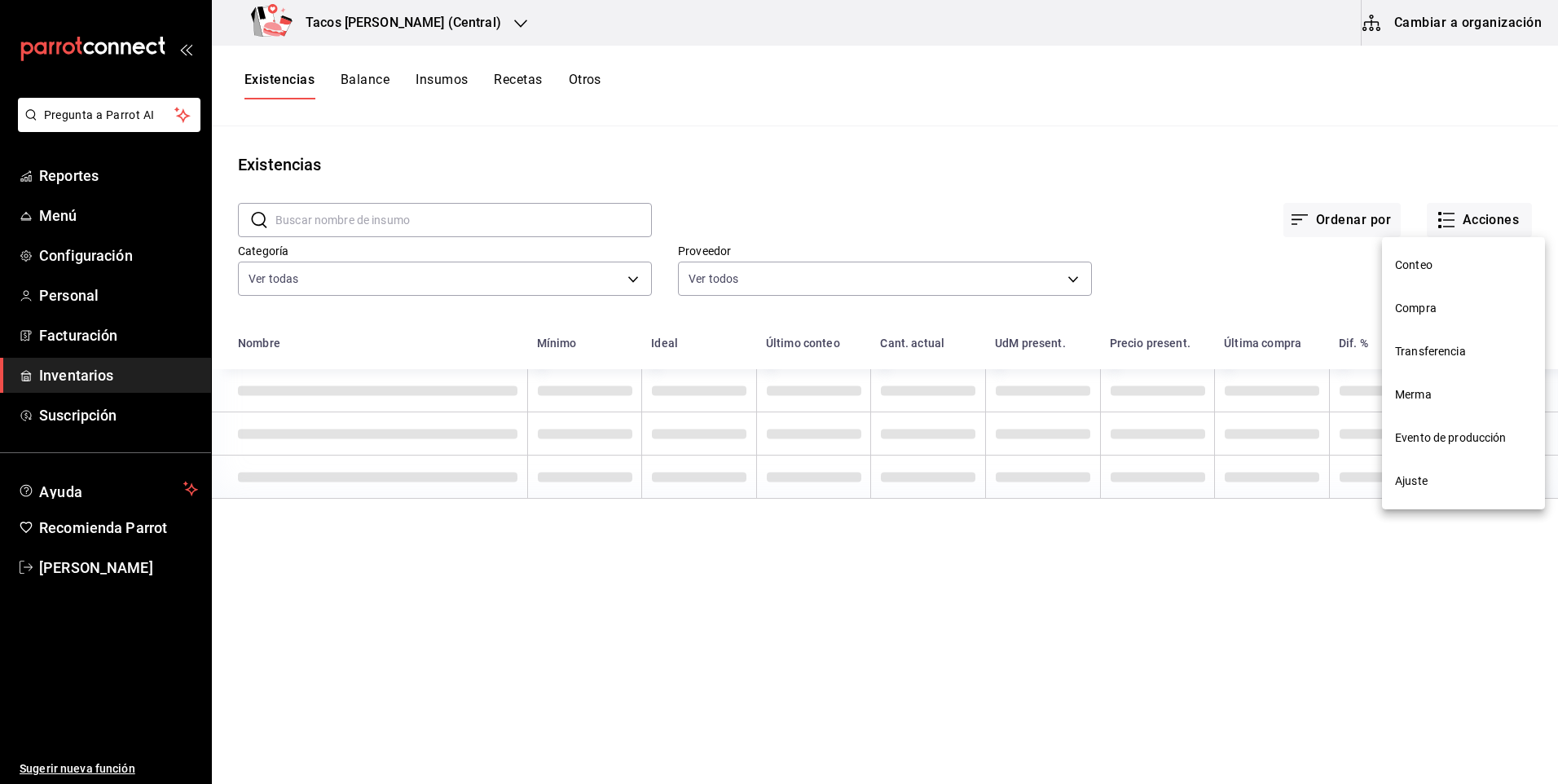
click at [1457, 300] on span "Compra" at bounding box center [1464, 308] width 137 height 17
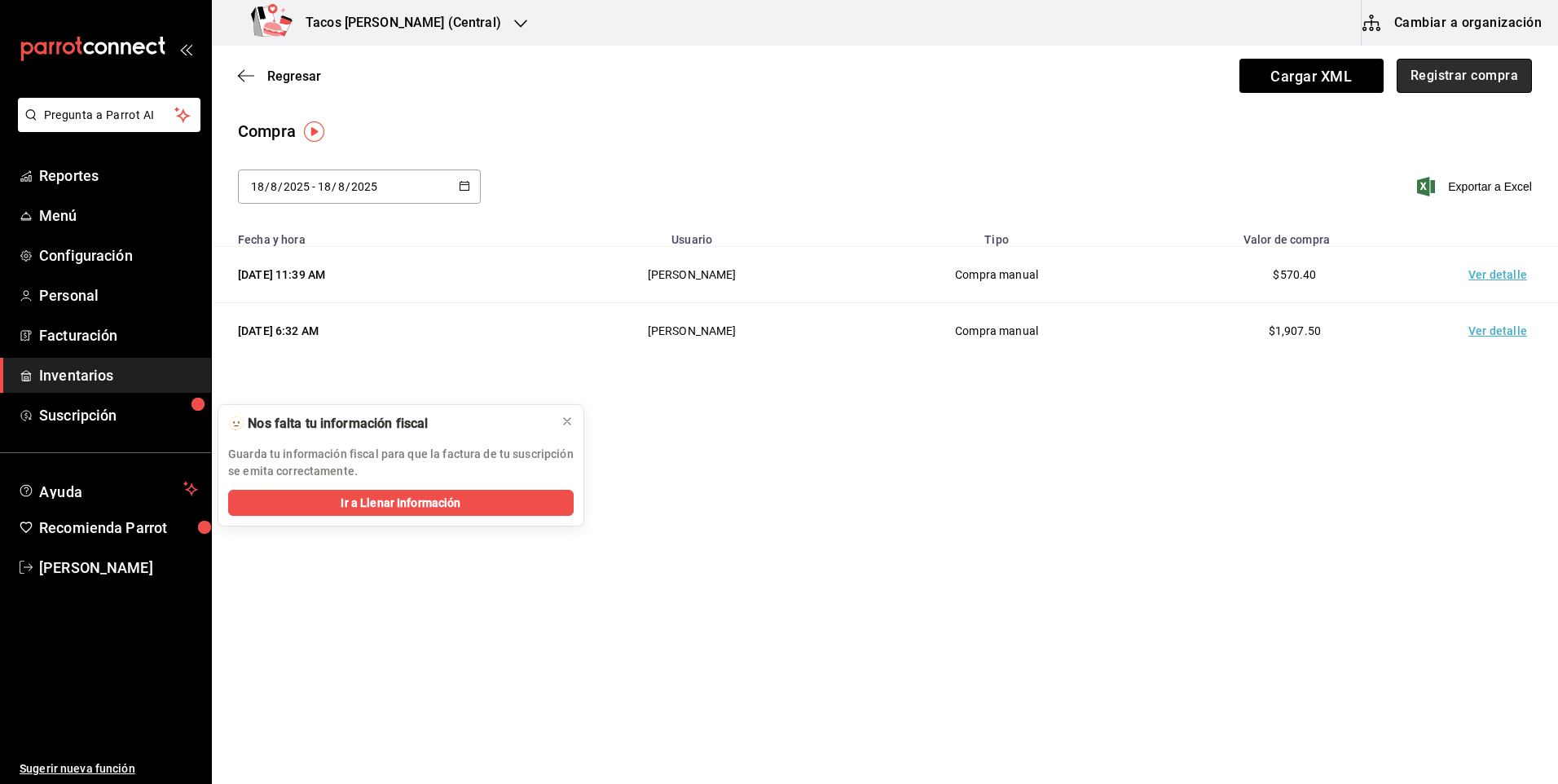
click at [1461, 79] on button "Registrar compra" at bounding box center [1464, 75] width 135 height 34
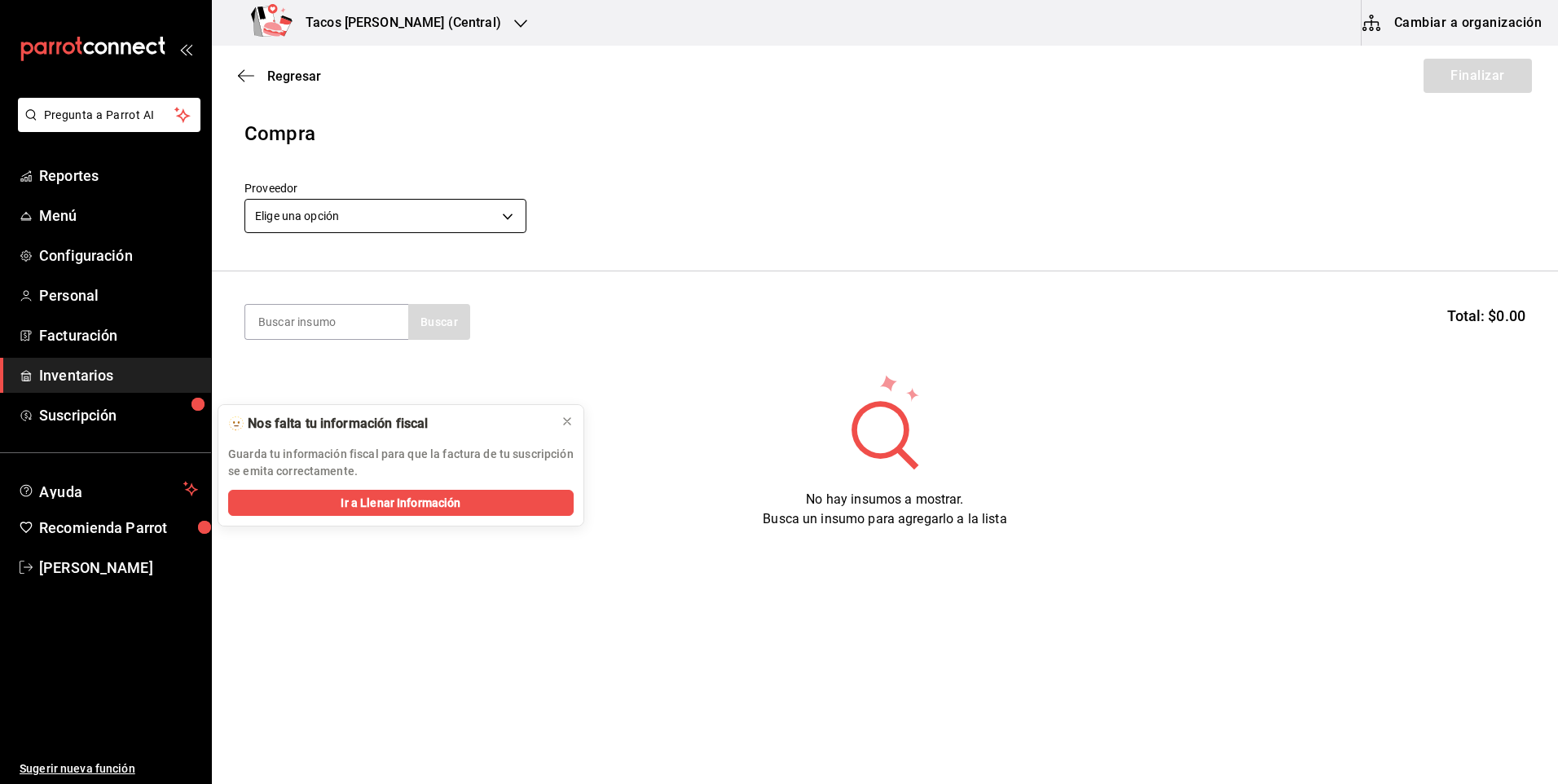
click at [412, 225] on body "Pregunta a Parrot AI Reportes Menú Configuración Personal Facturación Inventari…" at bounding box center [779, 346] width 1558 height 692
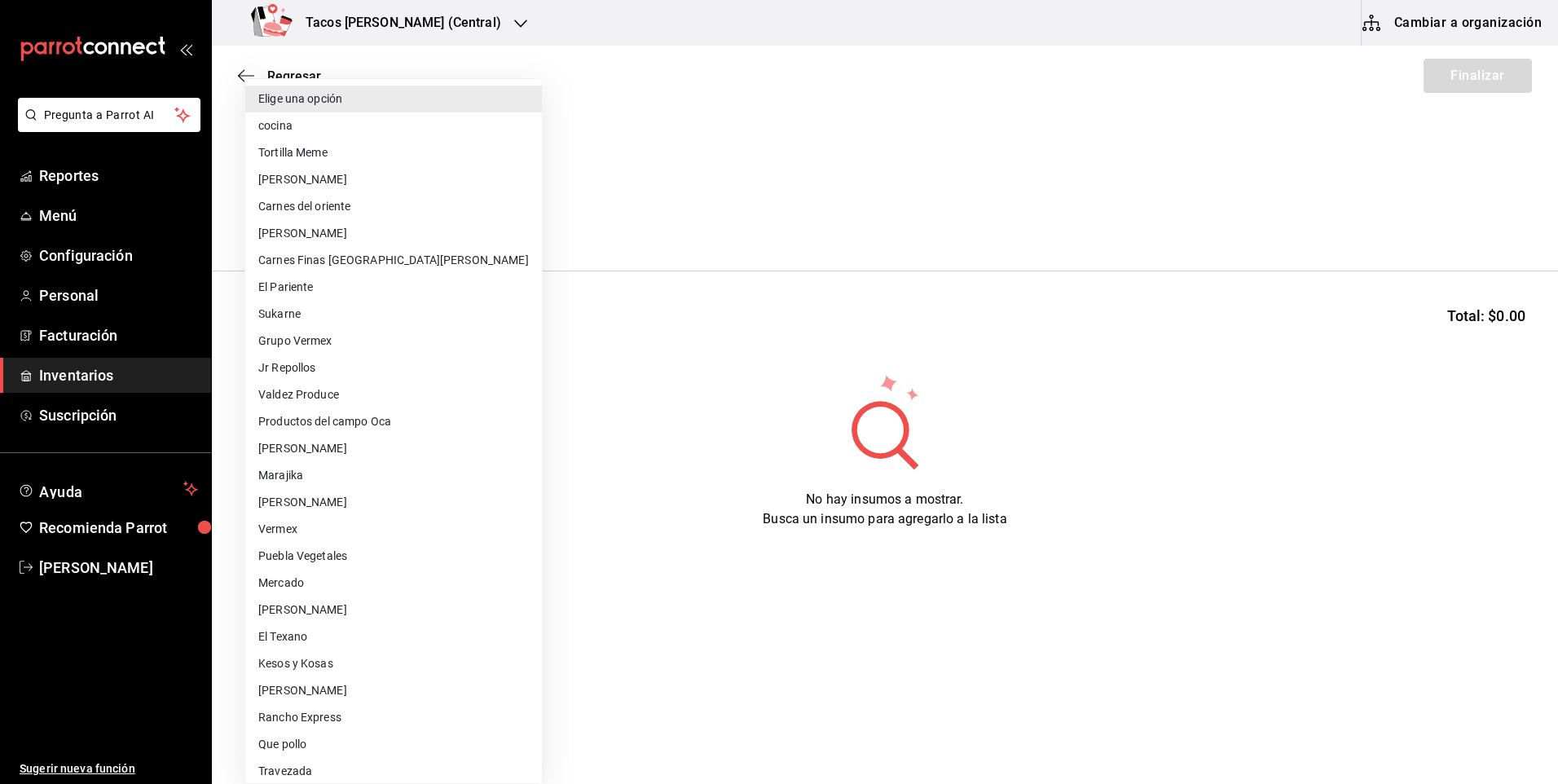
click at [383, 123] on li "cocina" at bounding box center [393, 126] width 296 height 27
type input "237c9a5b-4078-49eb-83ef-23bf52bd7acd"
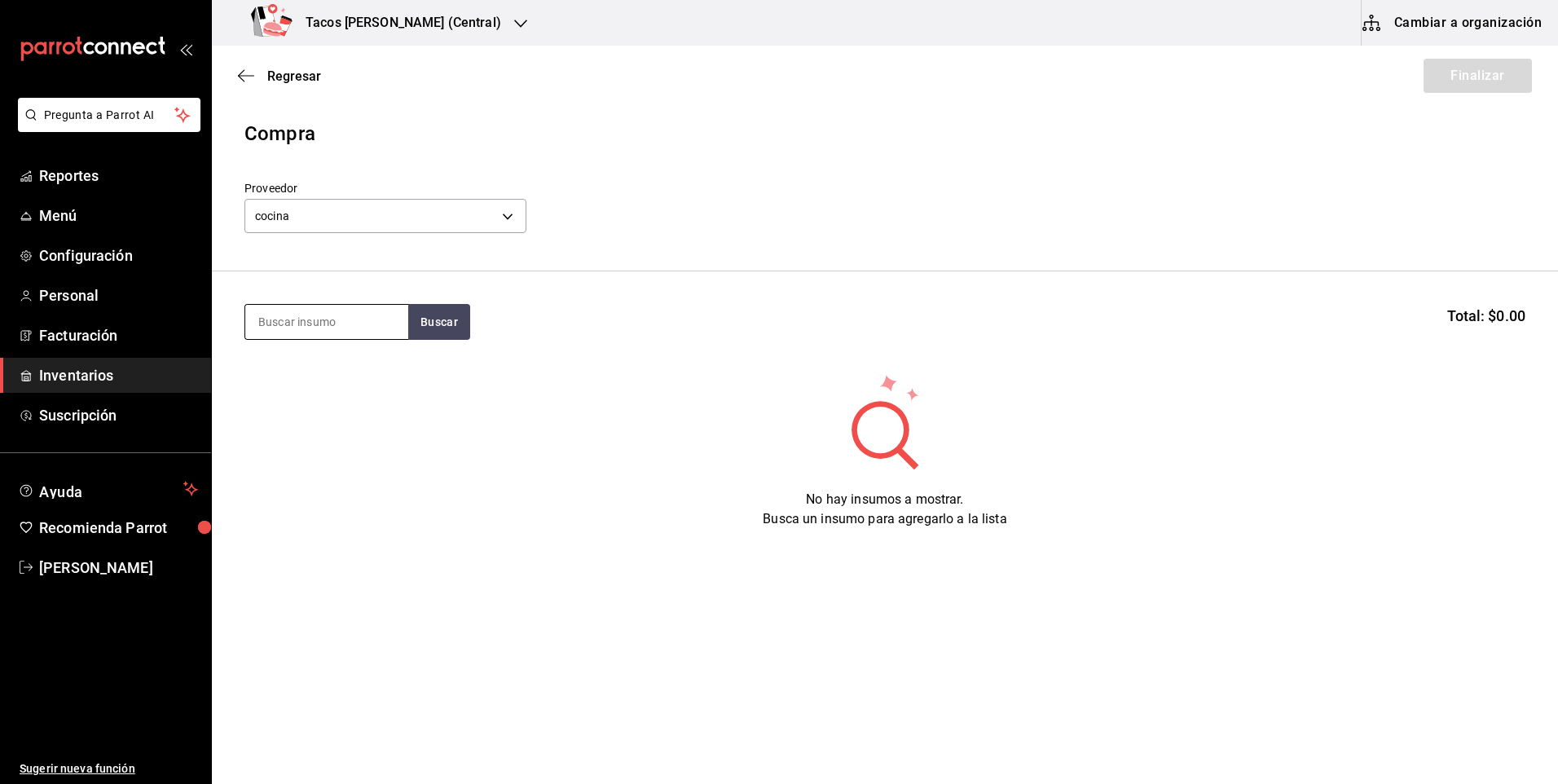
click at [378, 331] on input at bounding box center [326, 321] width 163 height 34
type input "des"
click at [433, 328] on button "Buscar" at bounding box center [439, 321] width 62 height 36
click at [368, 385] on div "Taco Deshebrada terminado" at bounding box center [326, 378] width 137 height 39
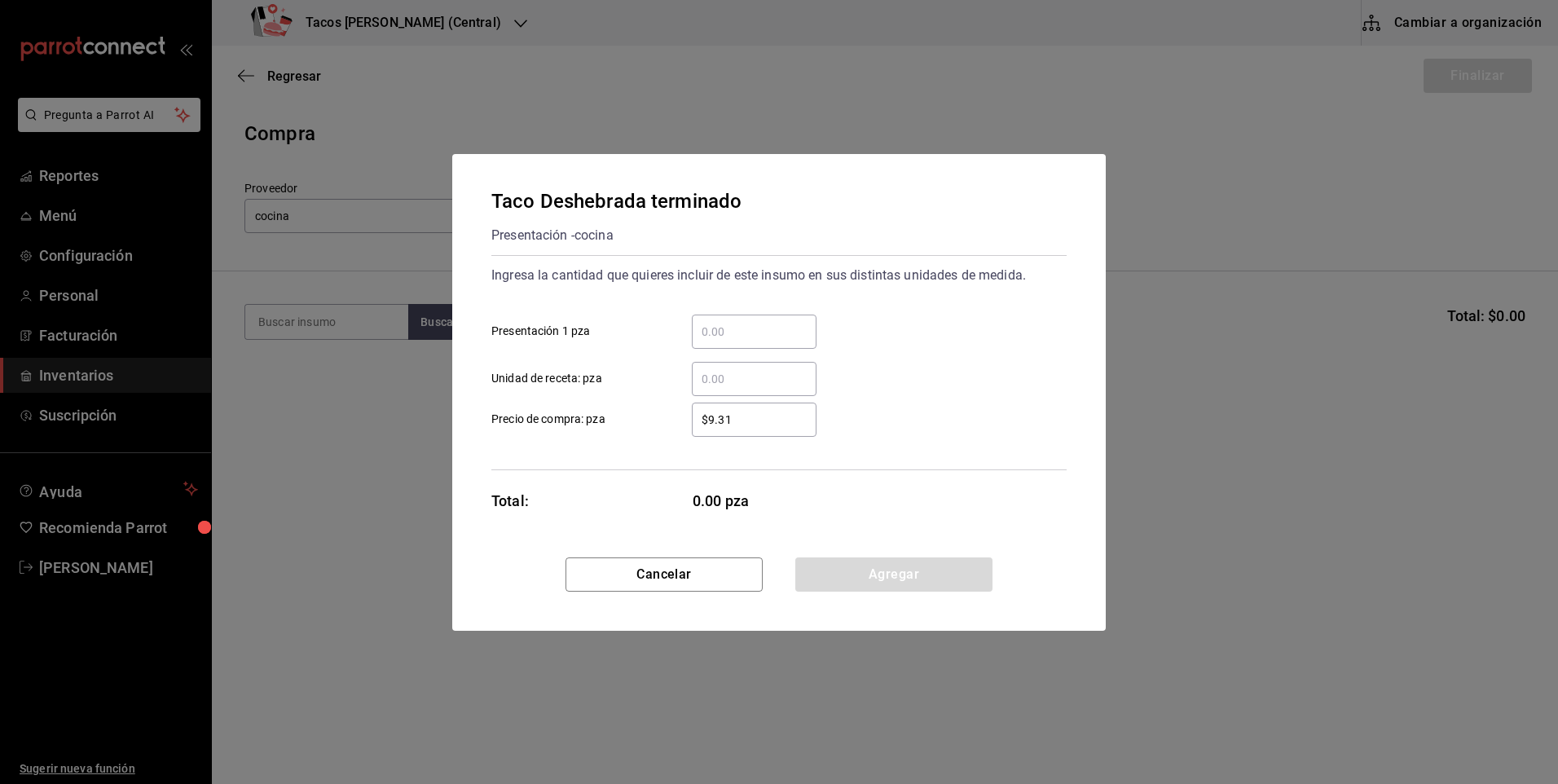
click at [719, 334] on input "​ Presentación 1 pza" at bounding box center [754, 331] width 124 height 19
type input "30"
click at [837, 567] on button "Agregar" at bounding box center [894, 574] width 197 height 34
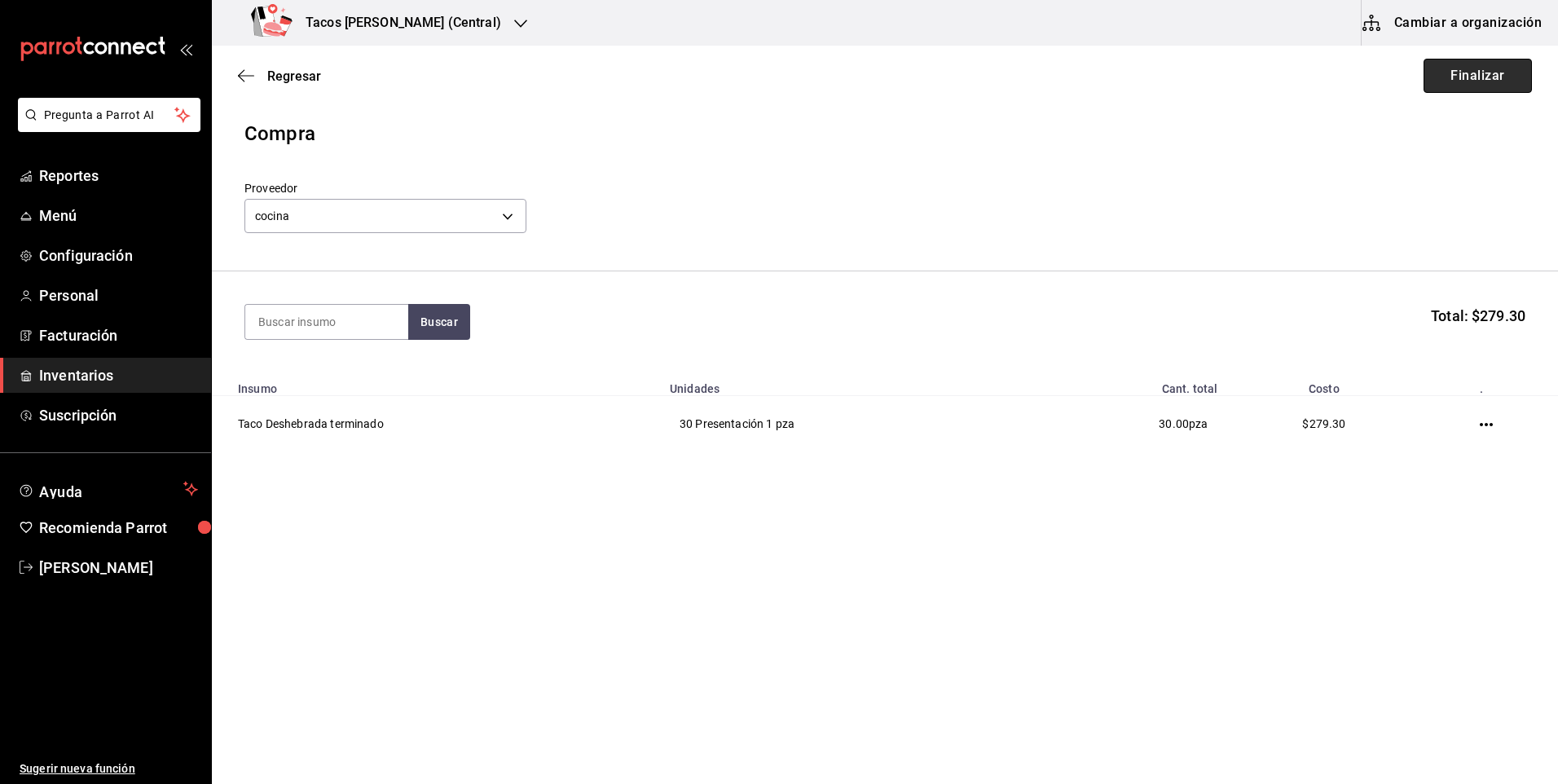
click at [1496, 77] on button "Finalizar" at bounding box center [1478, 75] width 109 height 34
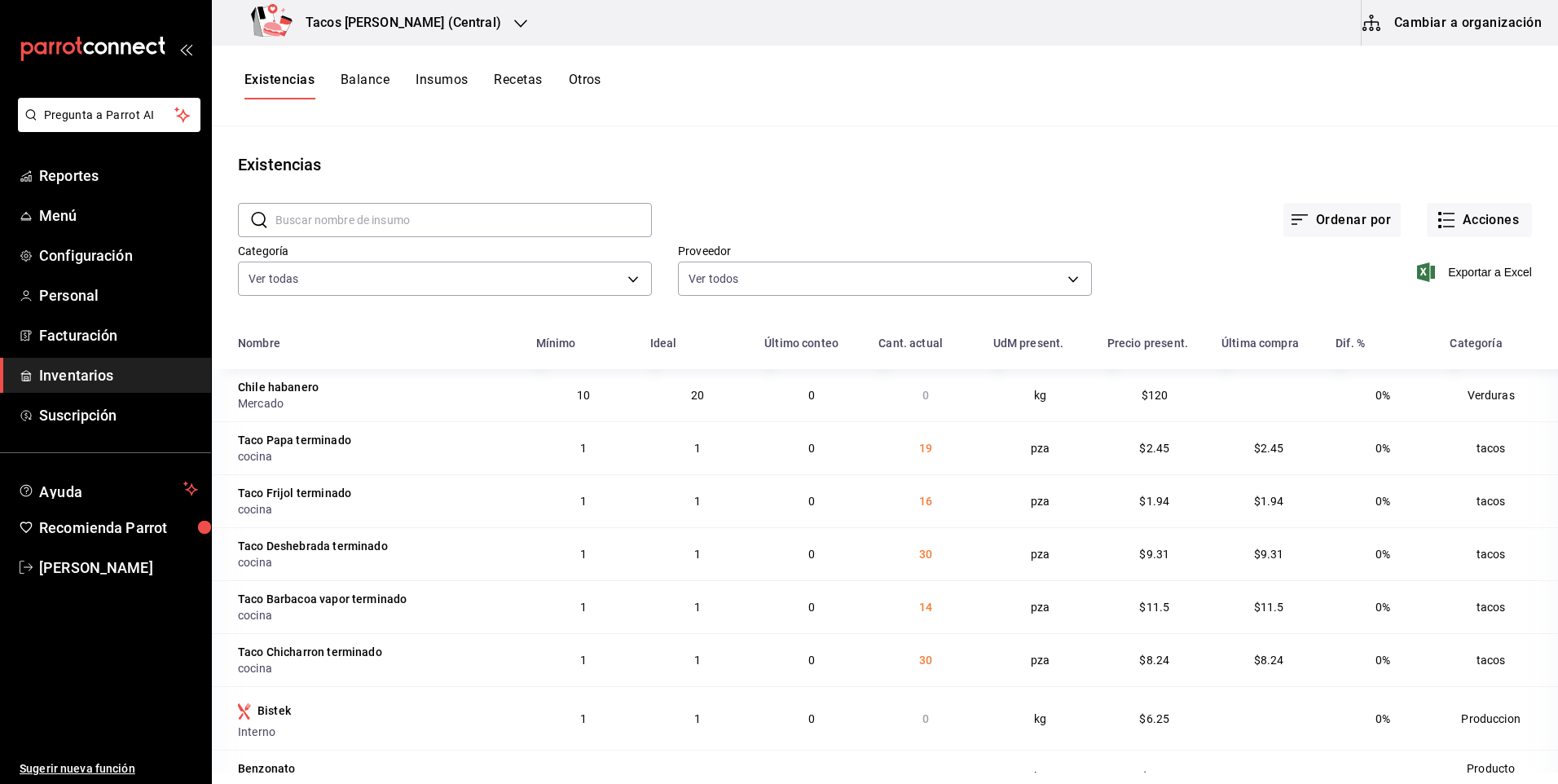
click at [455, 25] on h3 "Tacos Don Pedro (Central)" at bounding box center [397, 23] width 209 height 19
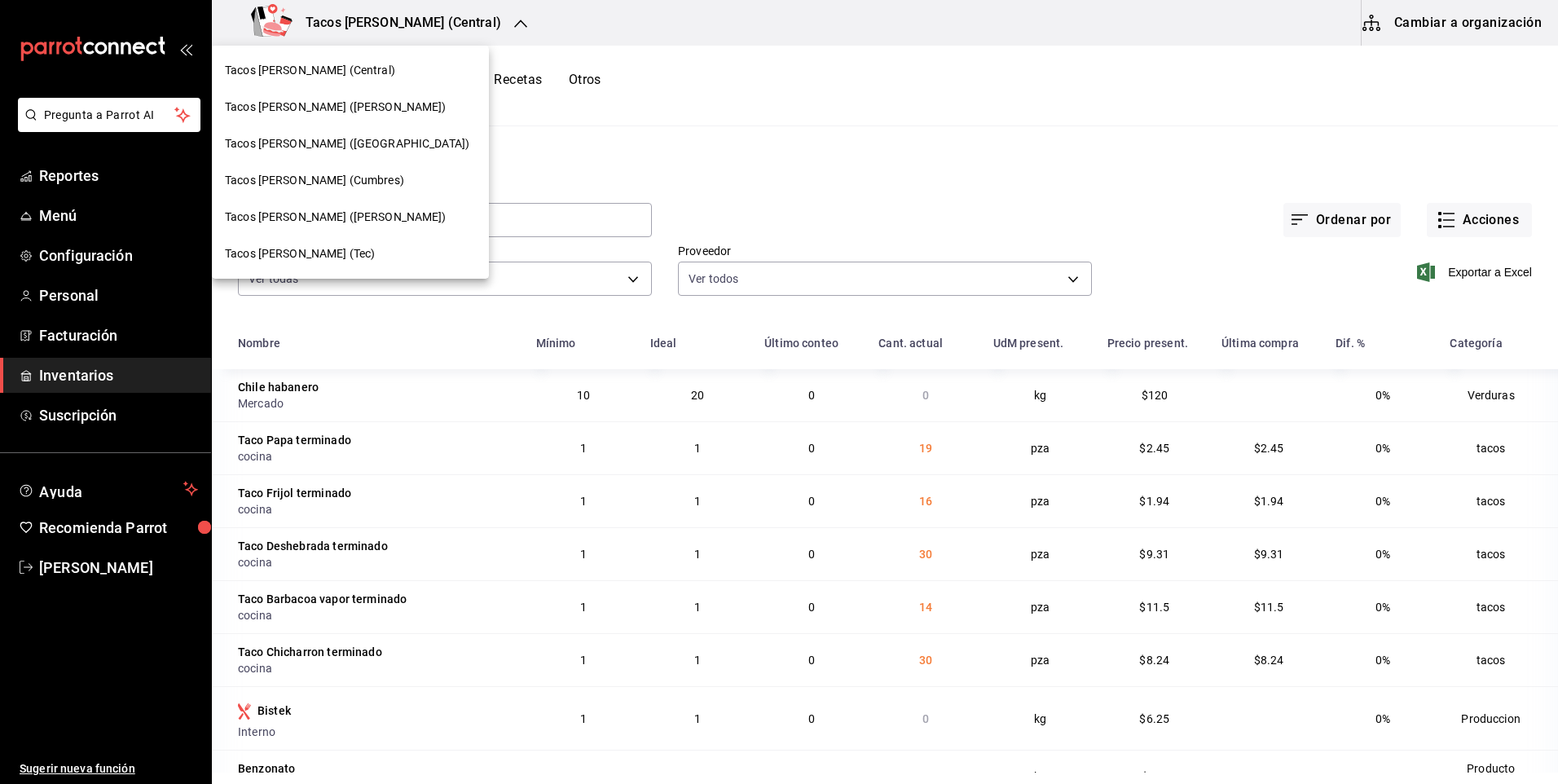
click at [376, 112] on div "Tacos [PERSON_NAME] ([PERSON_NAME])" at bounding box center [350, 107] width 251 height 17
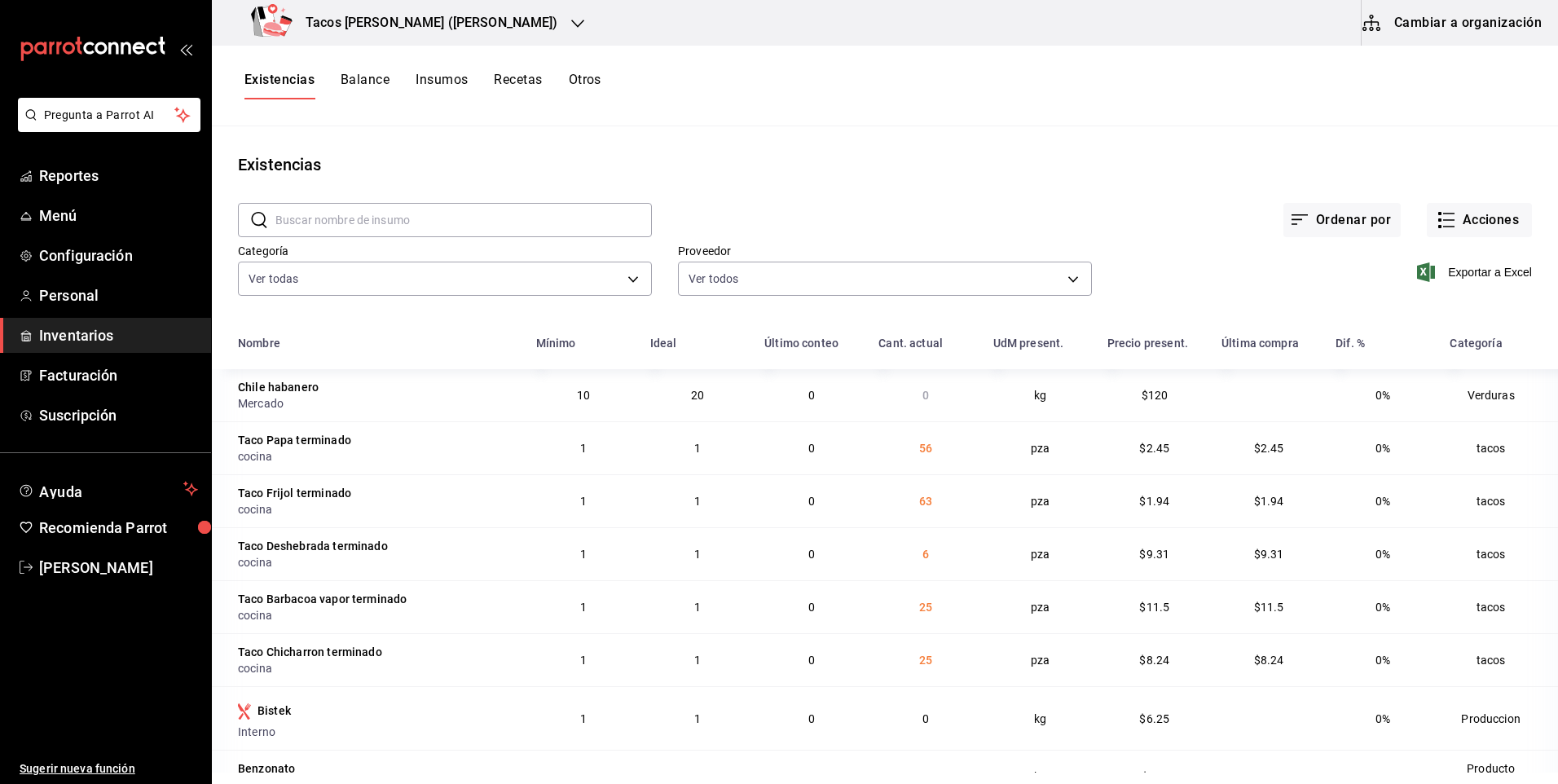
click at [432, 21] on h3 "Tacos [PERSON_NAME] ([PERSON_NAME])" at bounding box center [425, 23] width 266 height 19
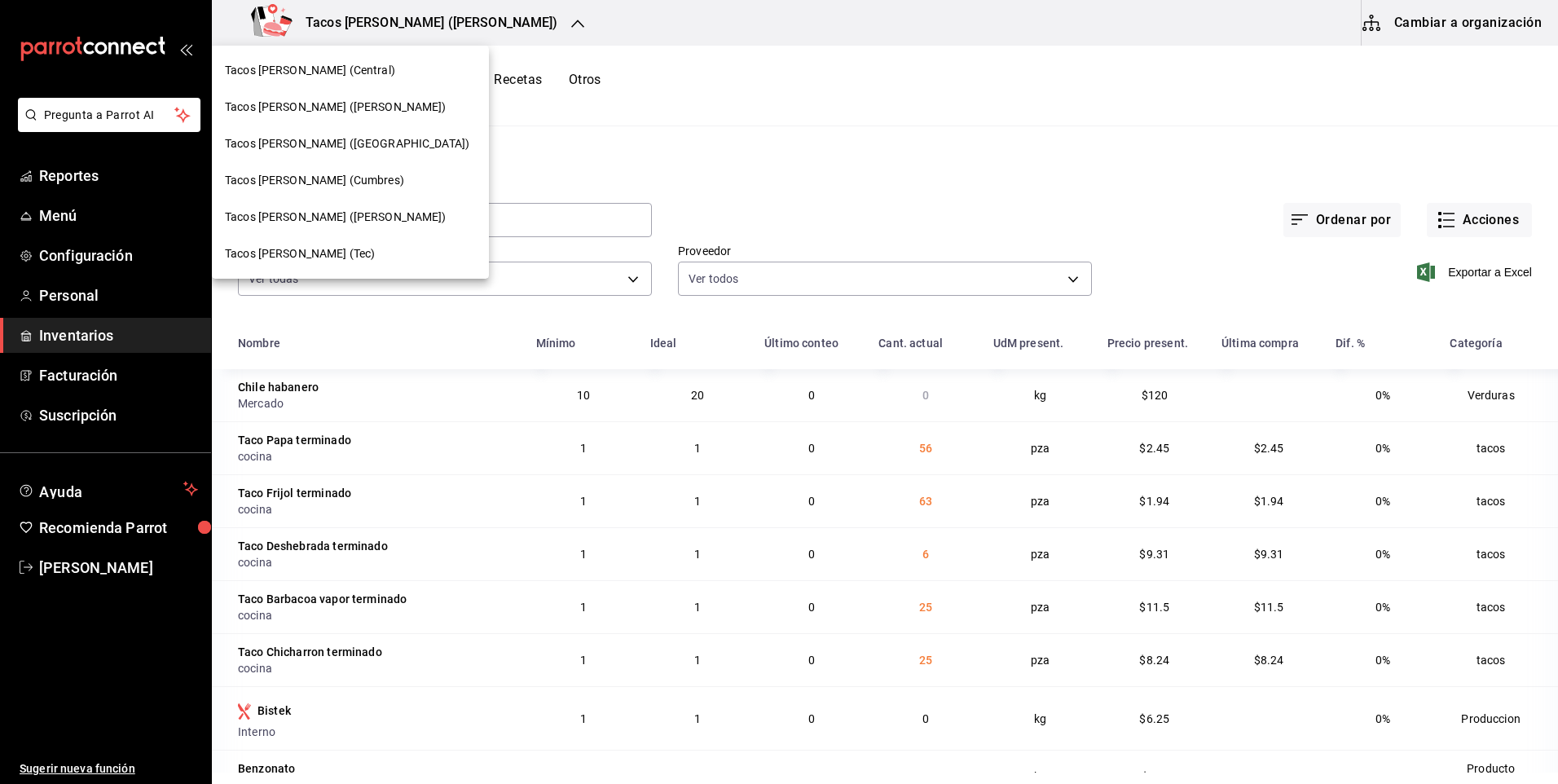
click at [374, 74] on div "Tacos [PERSON_NAME] (Central)" at bounding box center [350, 70] width 251 height 17
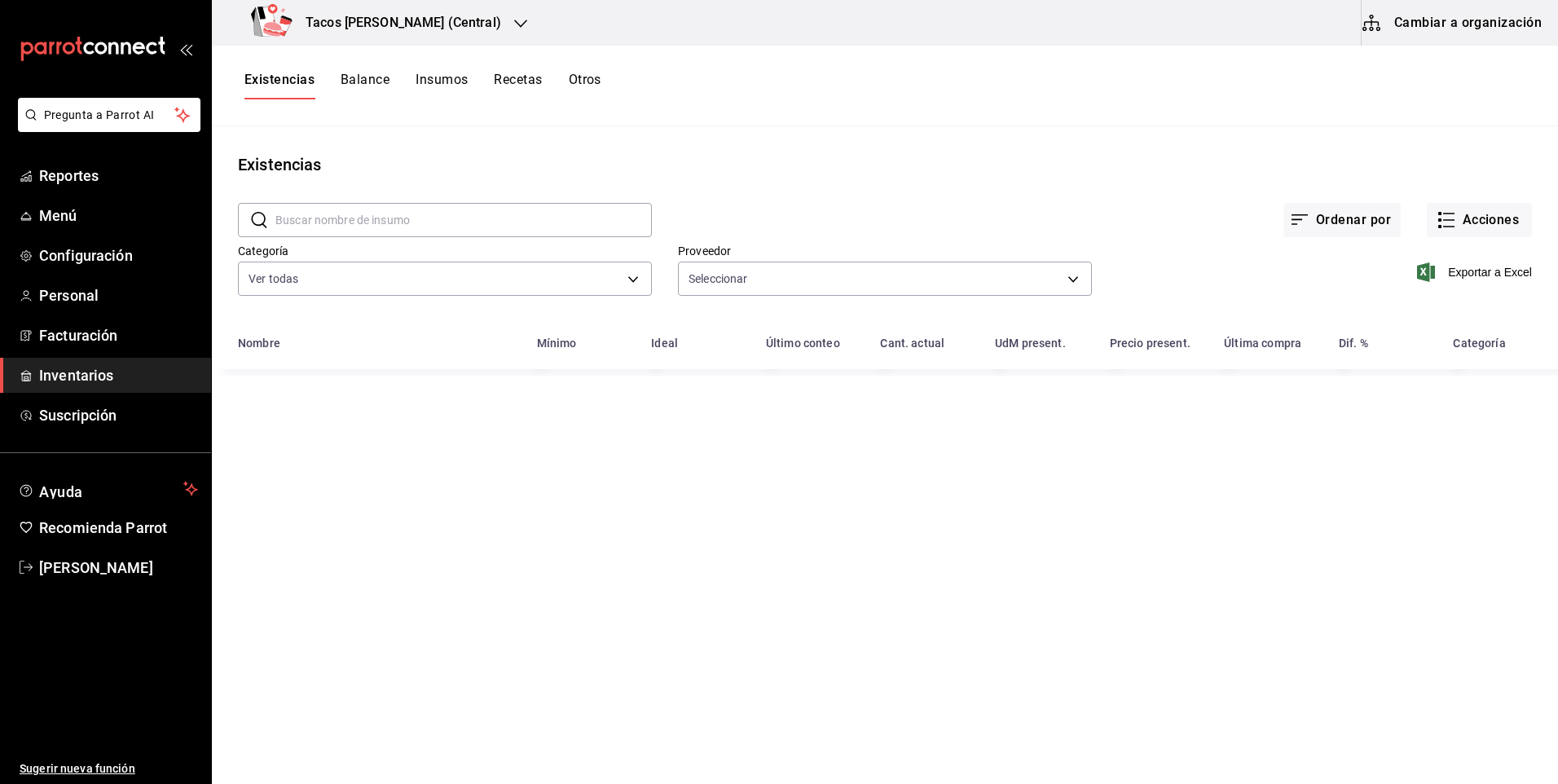
type input "237c9a5b-4078-49eb-83ef-23bf52bd7acd,14f90e99-f19e-4745-b997-48f1d3d95977,42f00…"
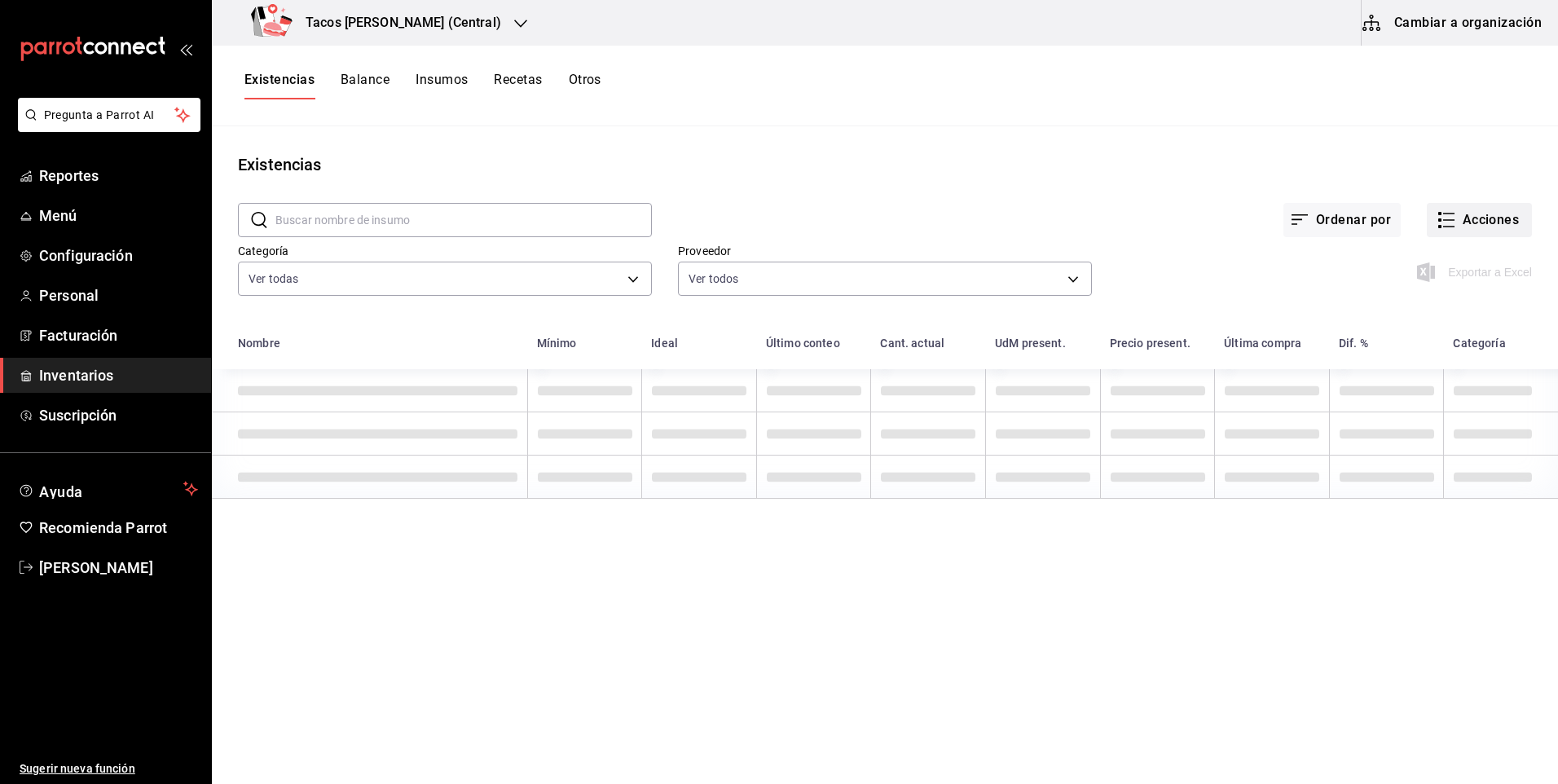
click at [1499, 223] on button "Acciones" at bounding box center [1480, 220] width 105 height 34
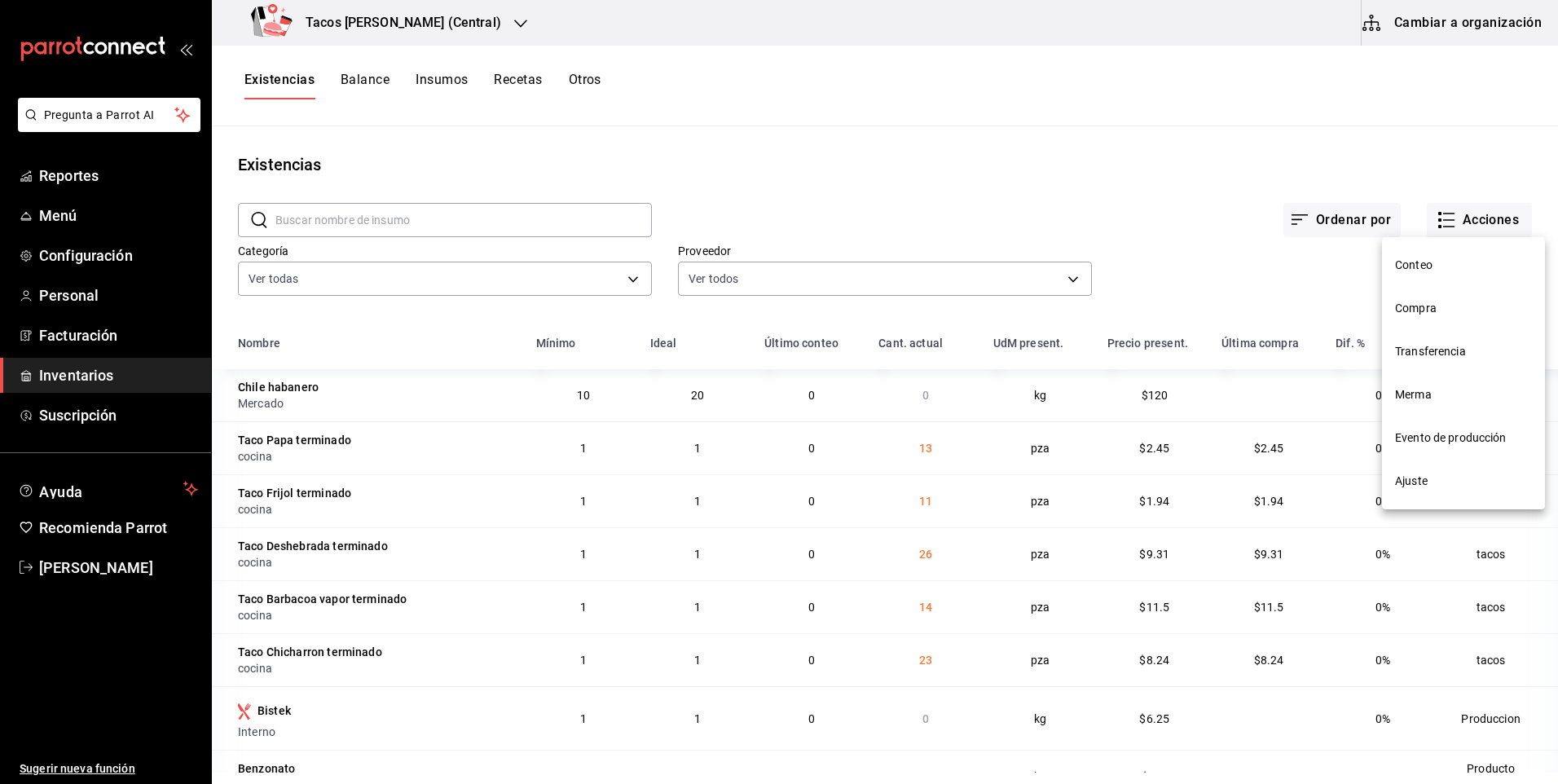
click at [1454, 298] on li "Compra" at bounding box center [1463, 309] width 163 height 43
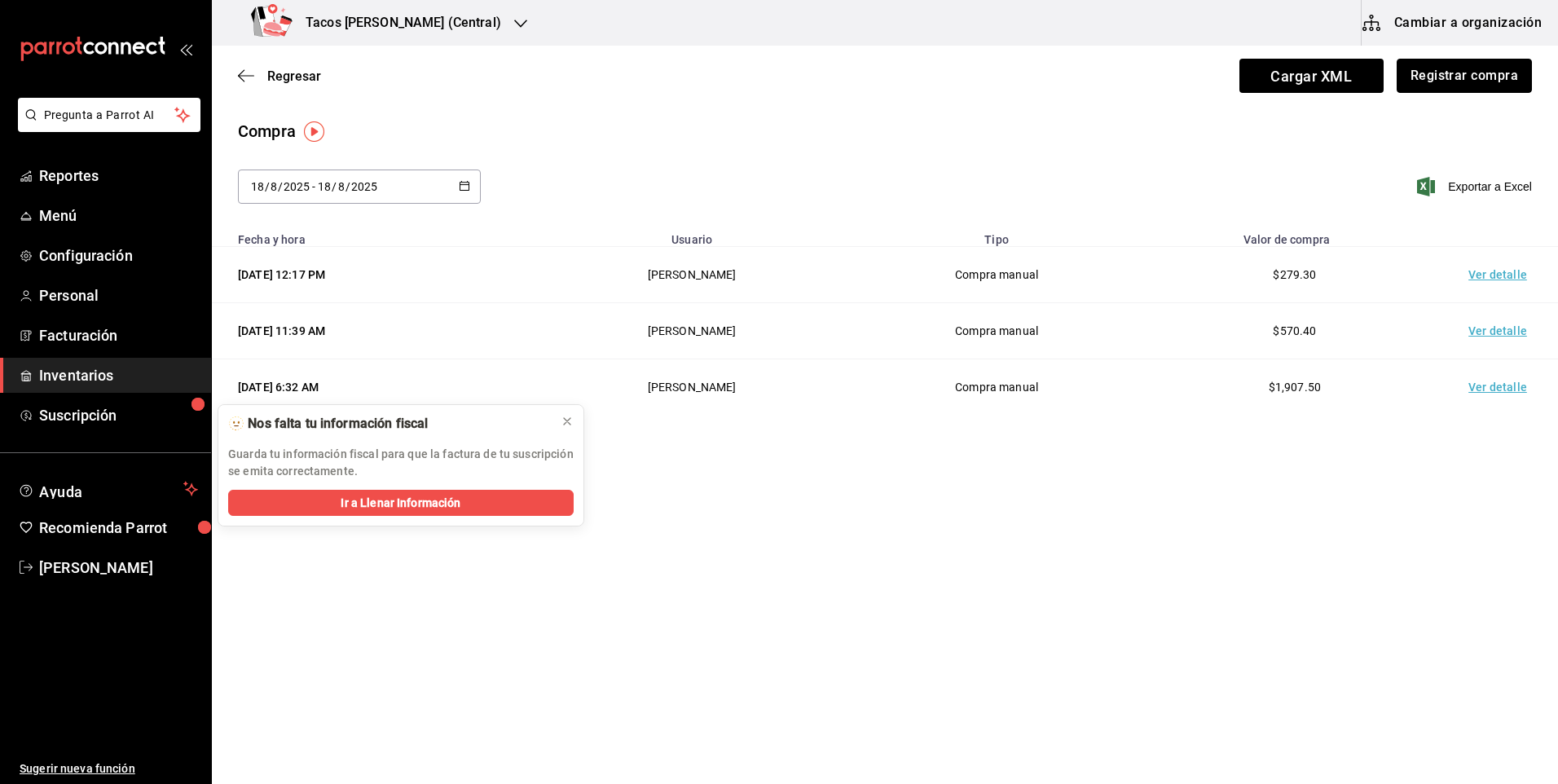
click at [1454, 78] on button "Registrar compra" at bounding box center [1464, 75] width 135 height 34
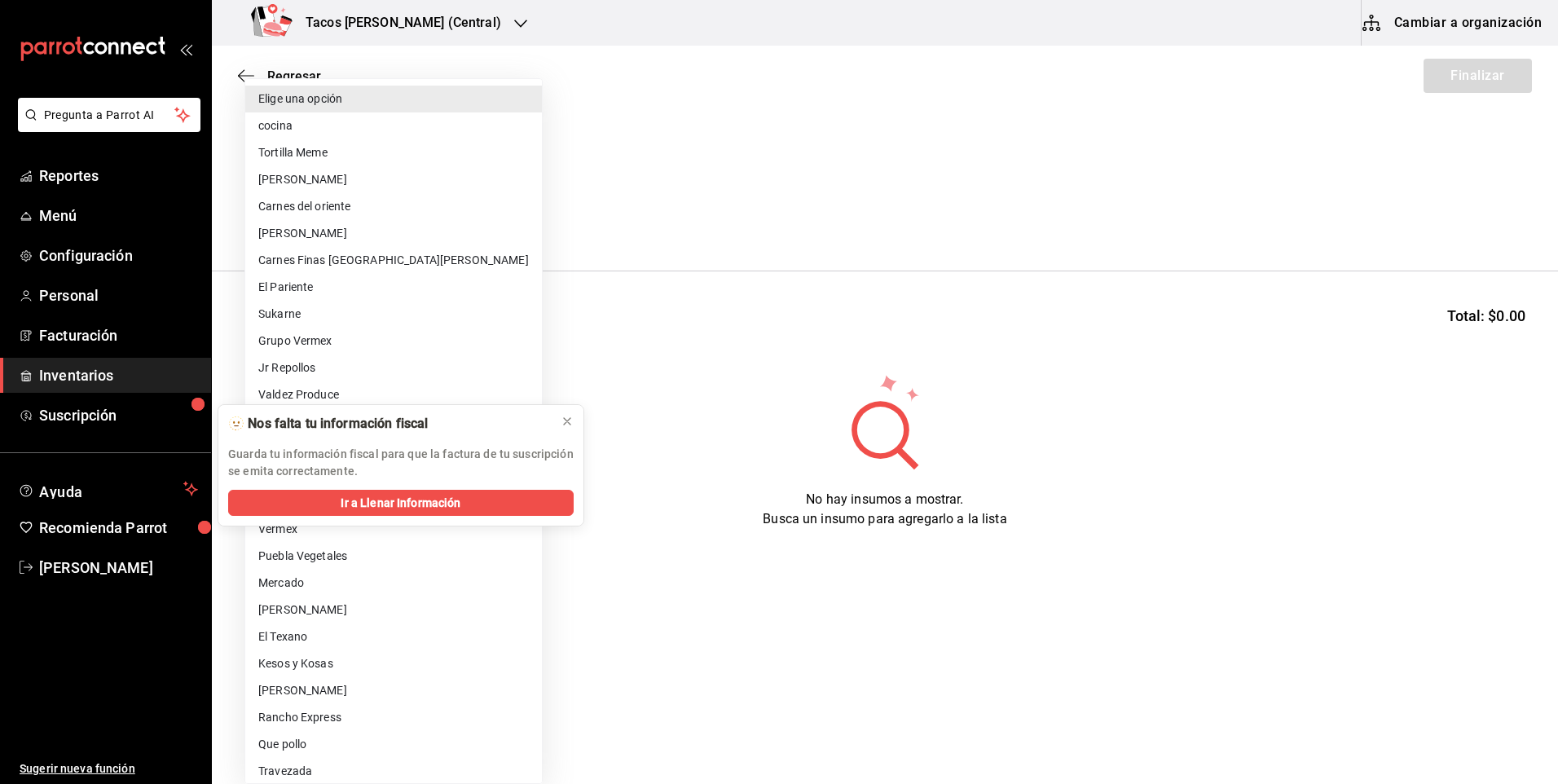
click at [425, 214] on body "Pregunta a Parrot AI Reportes Menú Configuración Personal Facturación Inventari…" at bounding box center [779, 346] width 1558 height 692
click at [379, 124] on li "cocina" at bounding box center [393, 126] width 296 height 27
type input "237c9a5b-4078-49eb-83ef-23bf52bd7acd"
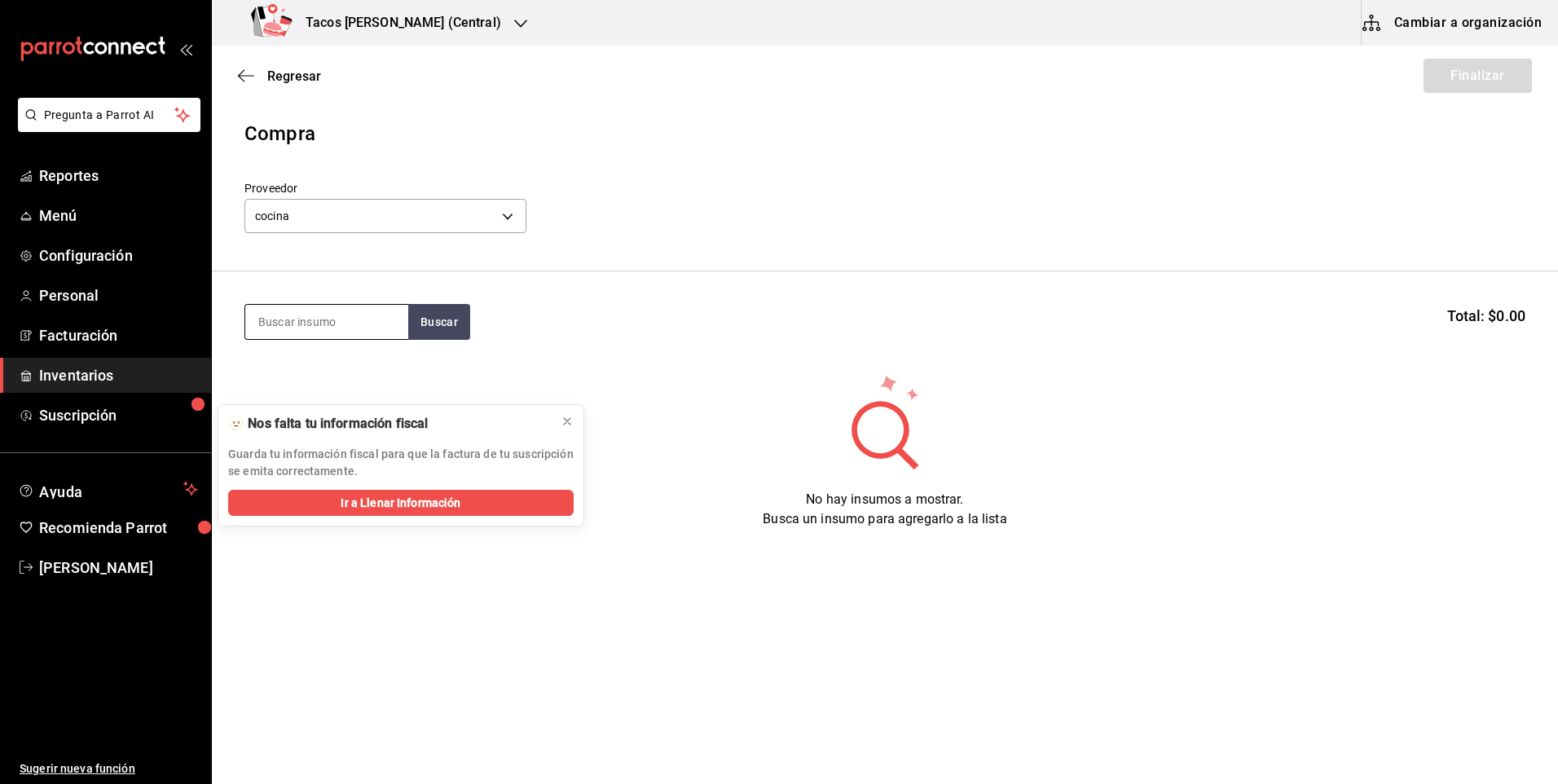
click at [381, 323] on input at bounding box center [326, 321] width 163 height 34
type input "d"
type input "pap"
click at [422, 320] on button "Buscar" at bounding box center [439, 321] width 62 height 36
click at [366, 373] on div "Taco Papa terminado" at bounding box center [321, 368] width 126 height 19
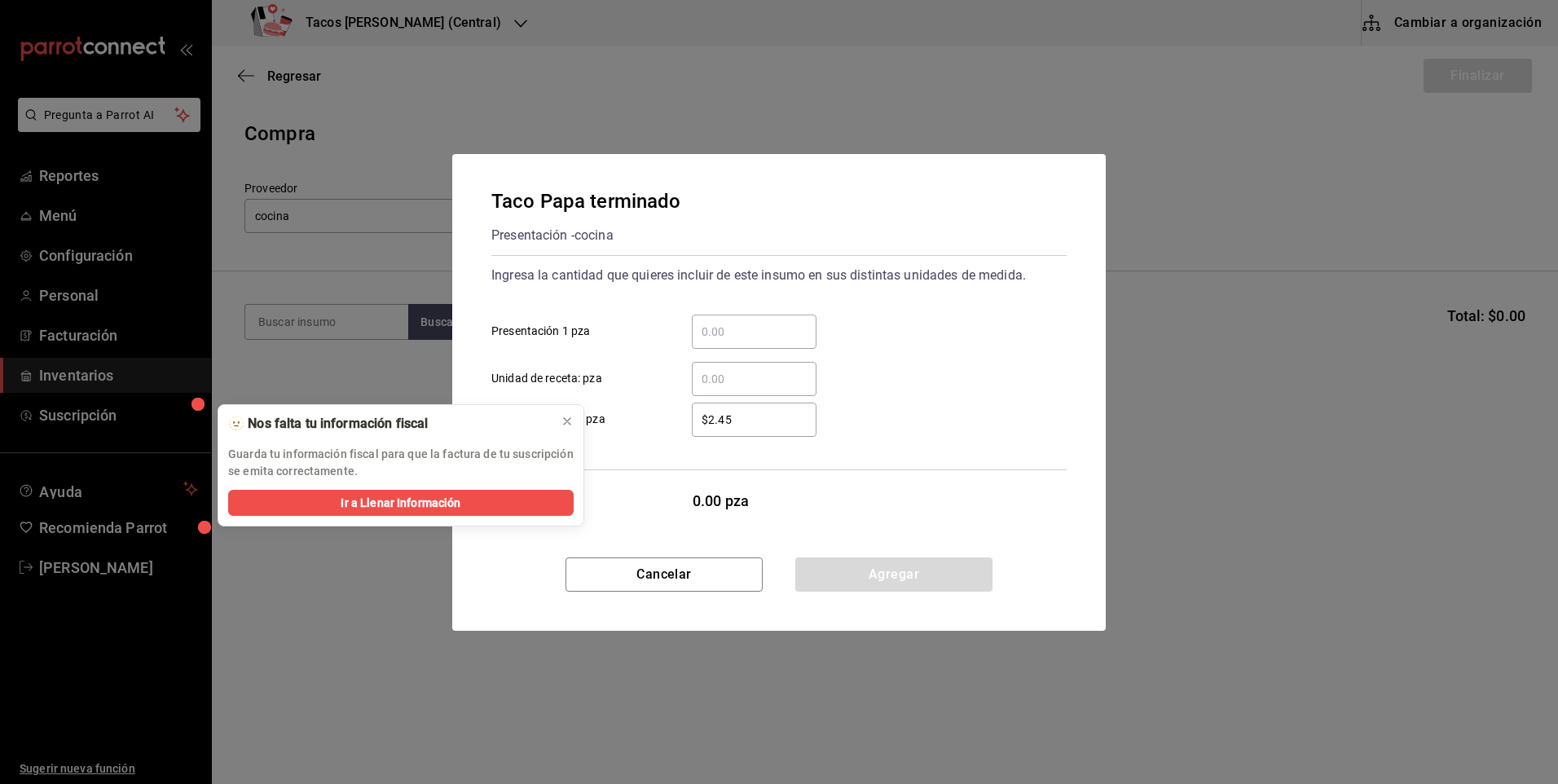
click at [696, 323] on div "​" at bounding box center [741, 331] width 151 height 34
click at [751, 339] on input "​ Presentación 1 pza" at bounding box center [754, 331] width 124 height 19
type input "10"
click at [853, 565] on button "Agregar" at bounding box center [894, 574] width 197 height 34
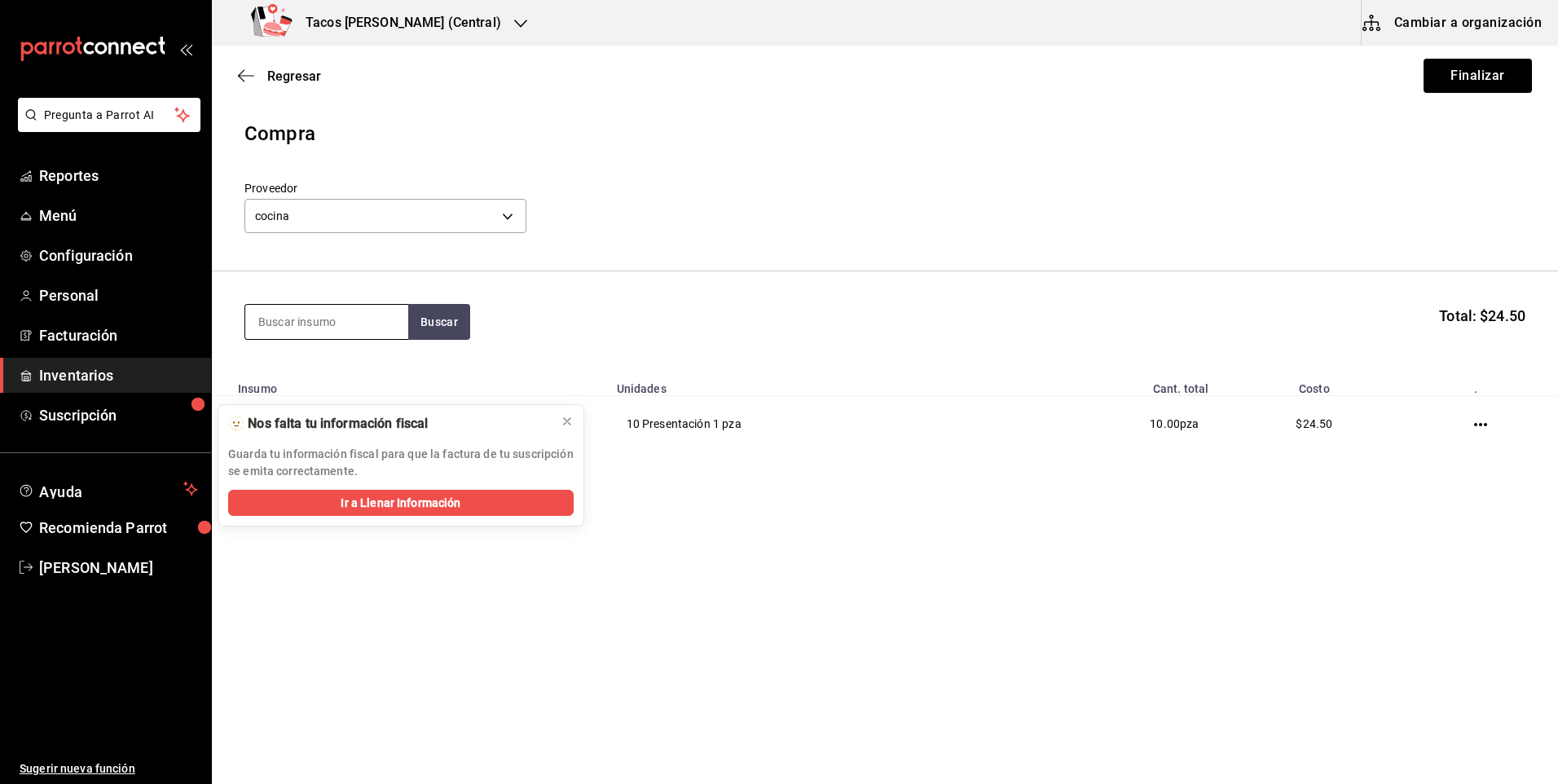
click at [346, 321] on input at bounding box center [326, 321] width 163 height 34
type input "frij"
click at [433, 322] on button "Buscar" at bounding box center [439, 321] width 62 height 36
click at [362, 366] on div "Taco Frijol terminado" at bounding box center [320, 368] width 124 height 19
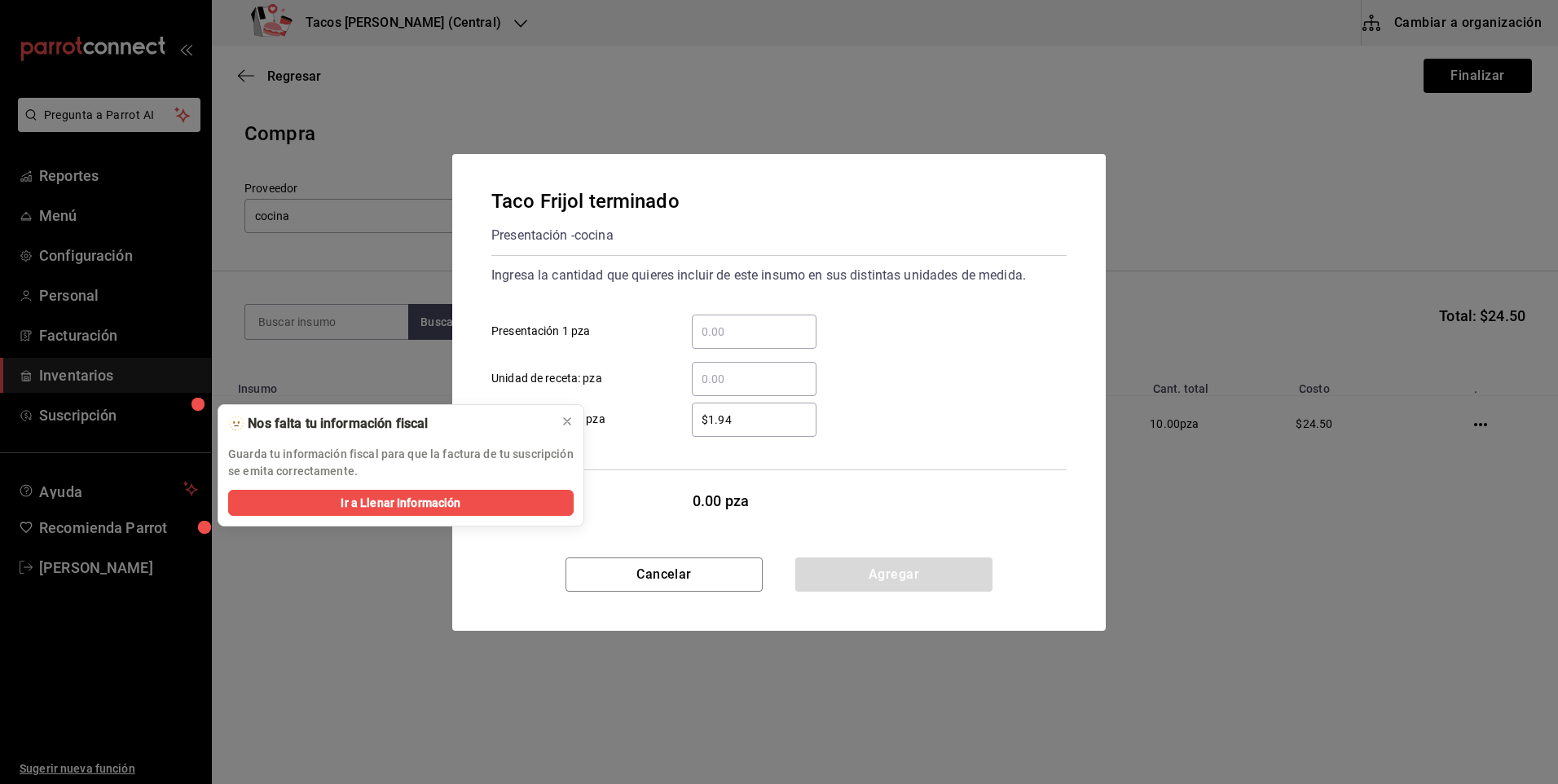
click at [712, 327] on input "​ Presentación 1 pza" at bounding box center [754, 331] width 124 height 19
type input "10"
click at [858, 584] on button "Agregar" at bounding box center [894, 574] width 197 height 34
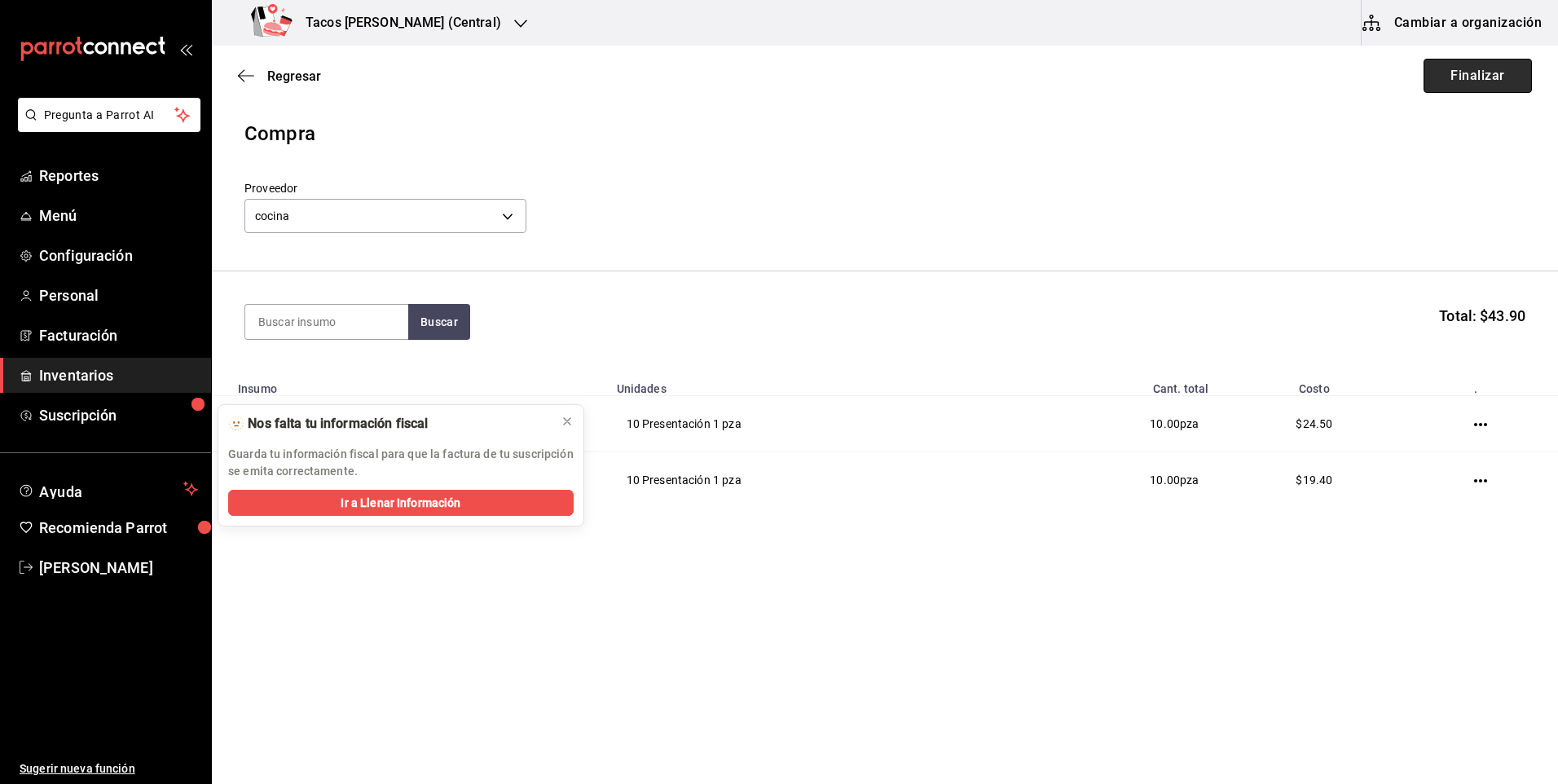
click at [1492, 81] on button "Finalizar" at bounding box center [1478, 75] width 109 height 34
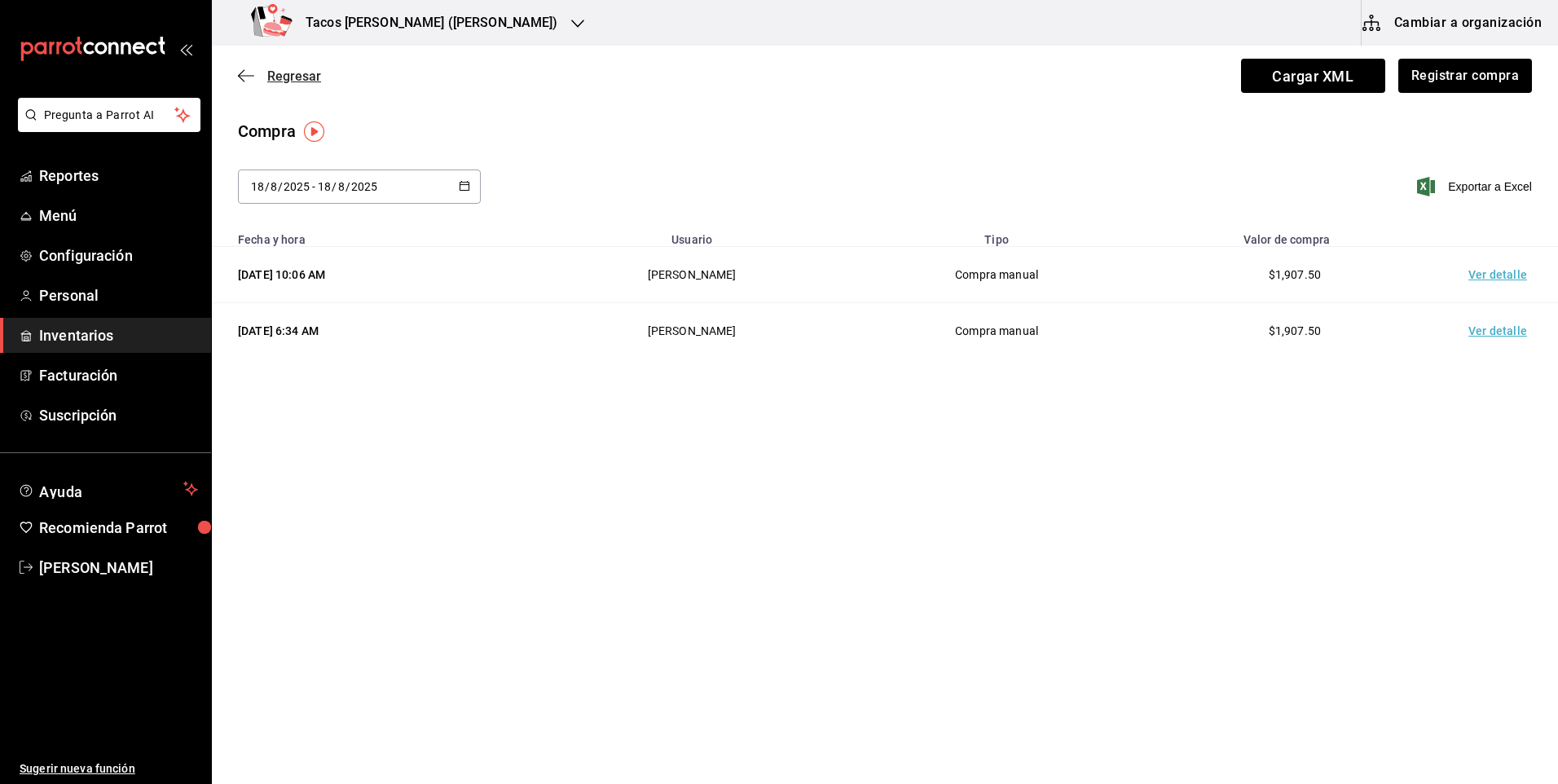
click at [243, 83] on icon "button" at bounding box center [246, 76] width 17 height 15
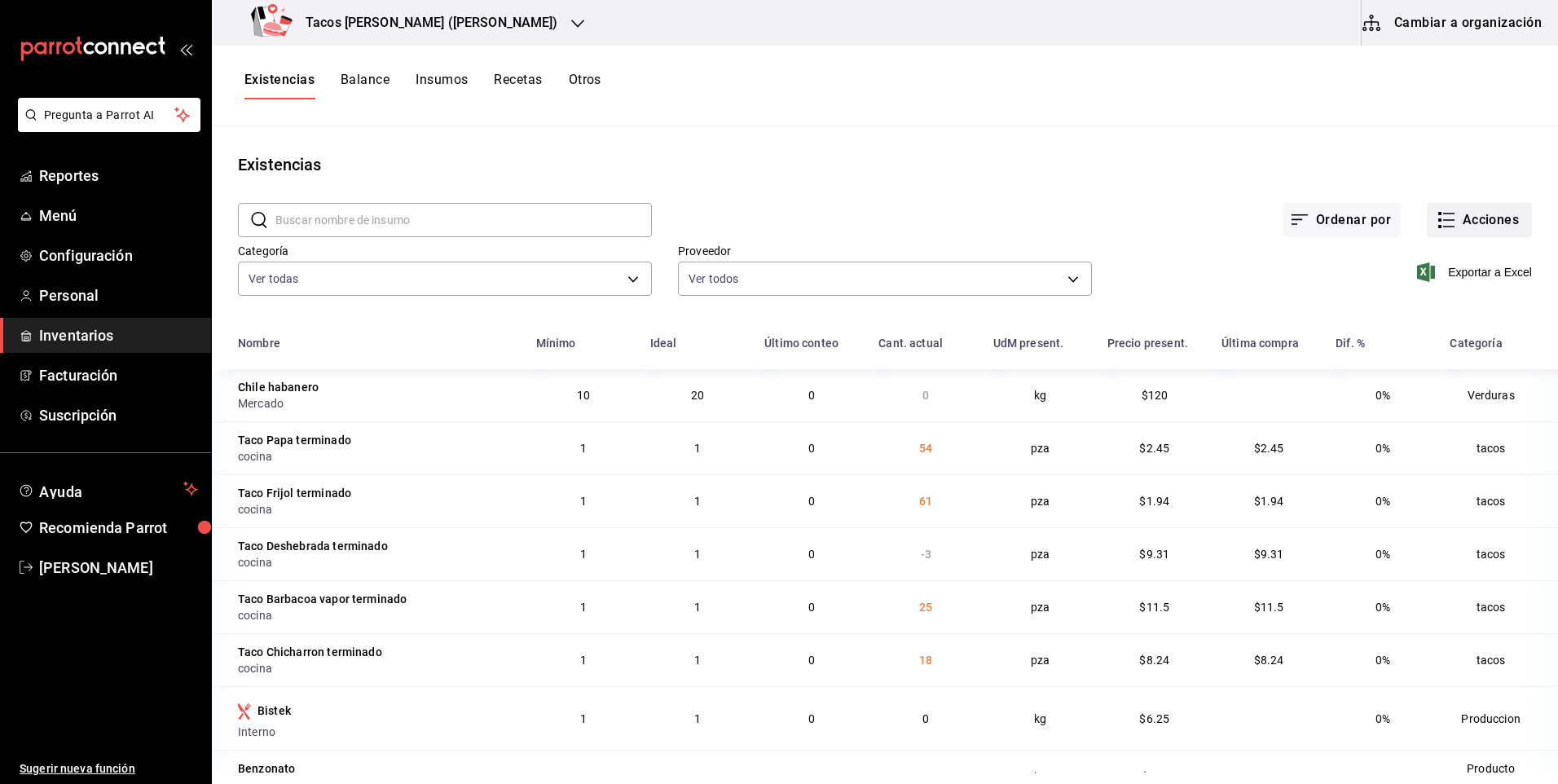
click at [1444, 226] on icon "button" at bounding box center [1449, 226] width 12 height 0
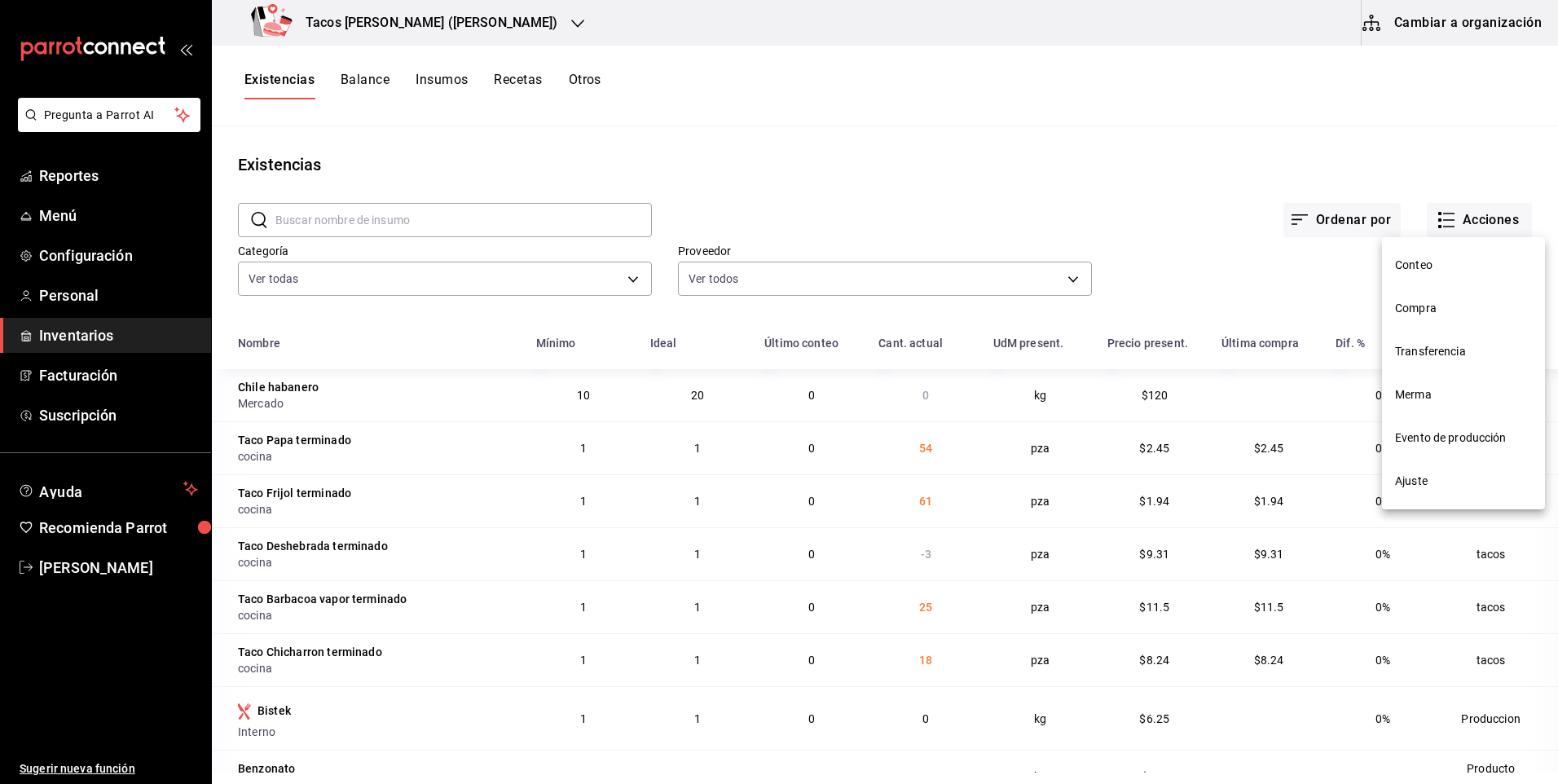
click at [1423, 307] on span "Compra" at bounding box center [1464, 308] width 137 height 17
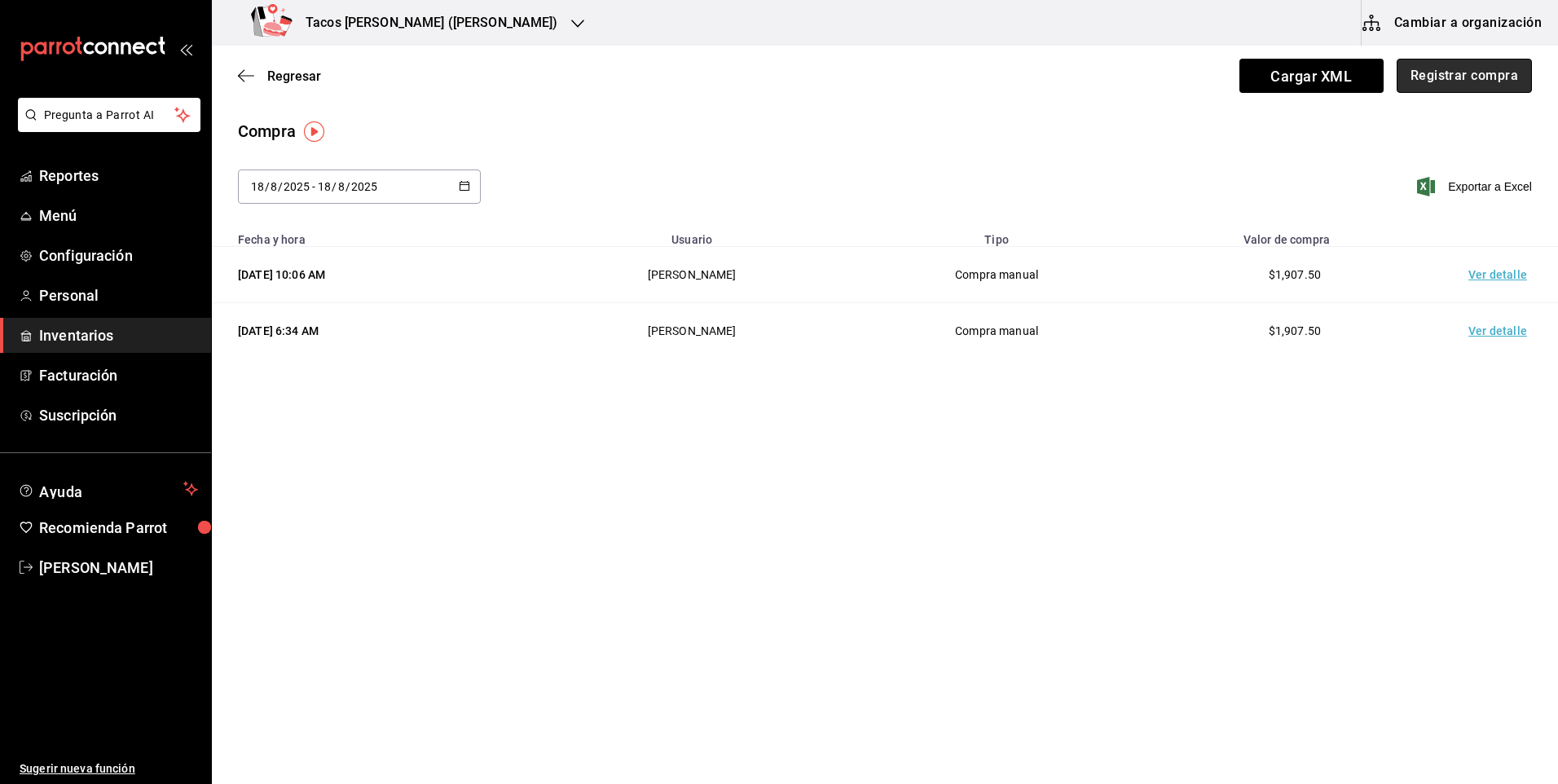
click at [1435, 75] on button "Registrar compra" at bounding box center [1464, 75] width 135 height 34
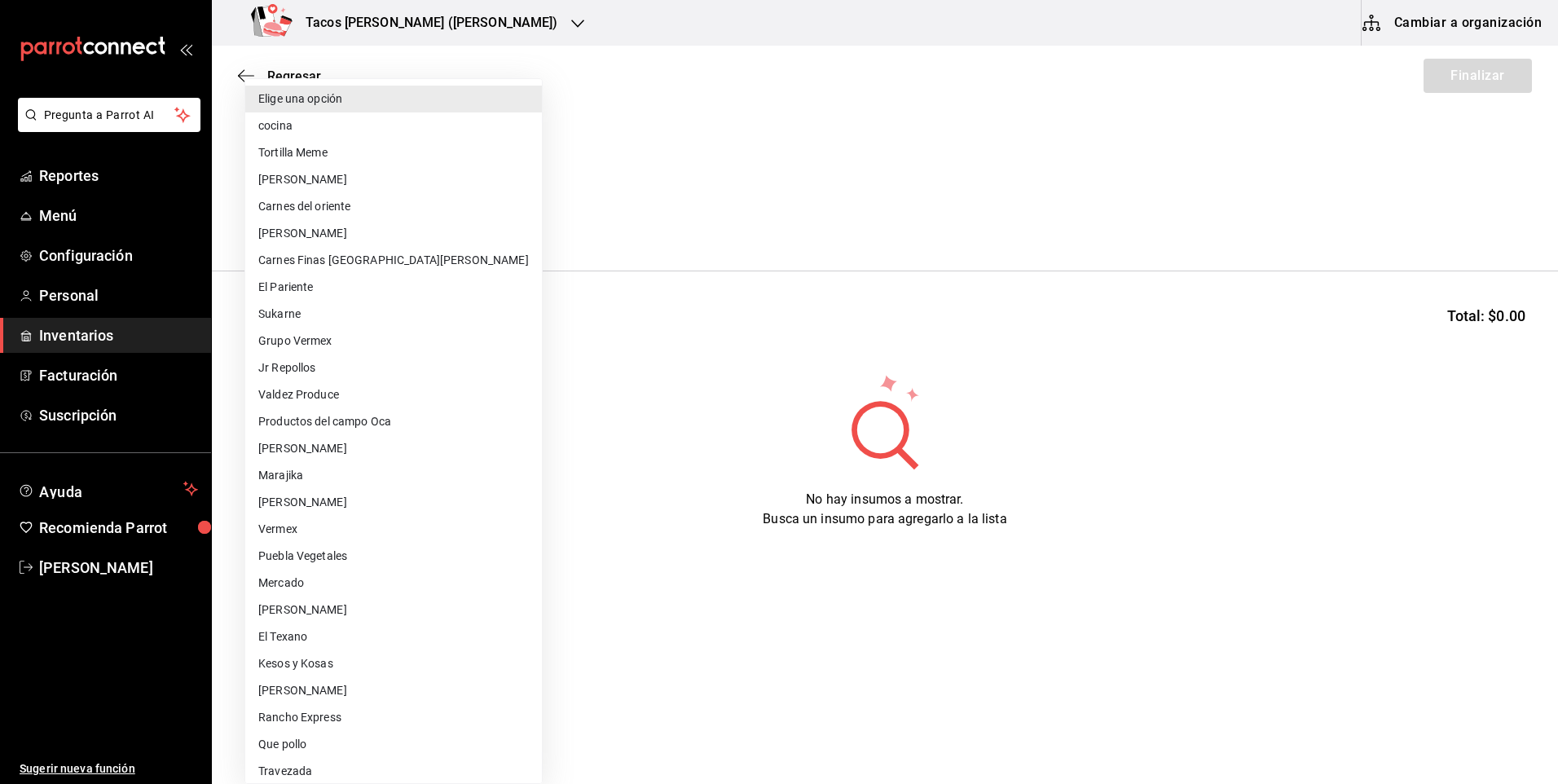
click at [407, 221] on body "Pregunta a Parrot AI Reportes Menú Configuración Personal Inventarios Facturaci…" at bounding box center [779, 346] width 1558 height 692
click at [318, 131] on li "cocina" at bounding box center [393, 126] width 296 height 27
type input "237c9a5b-4078-49eb-83ef-23bf52bd7acd"
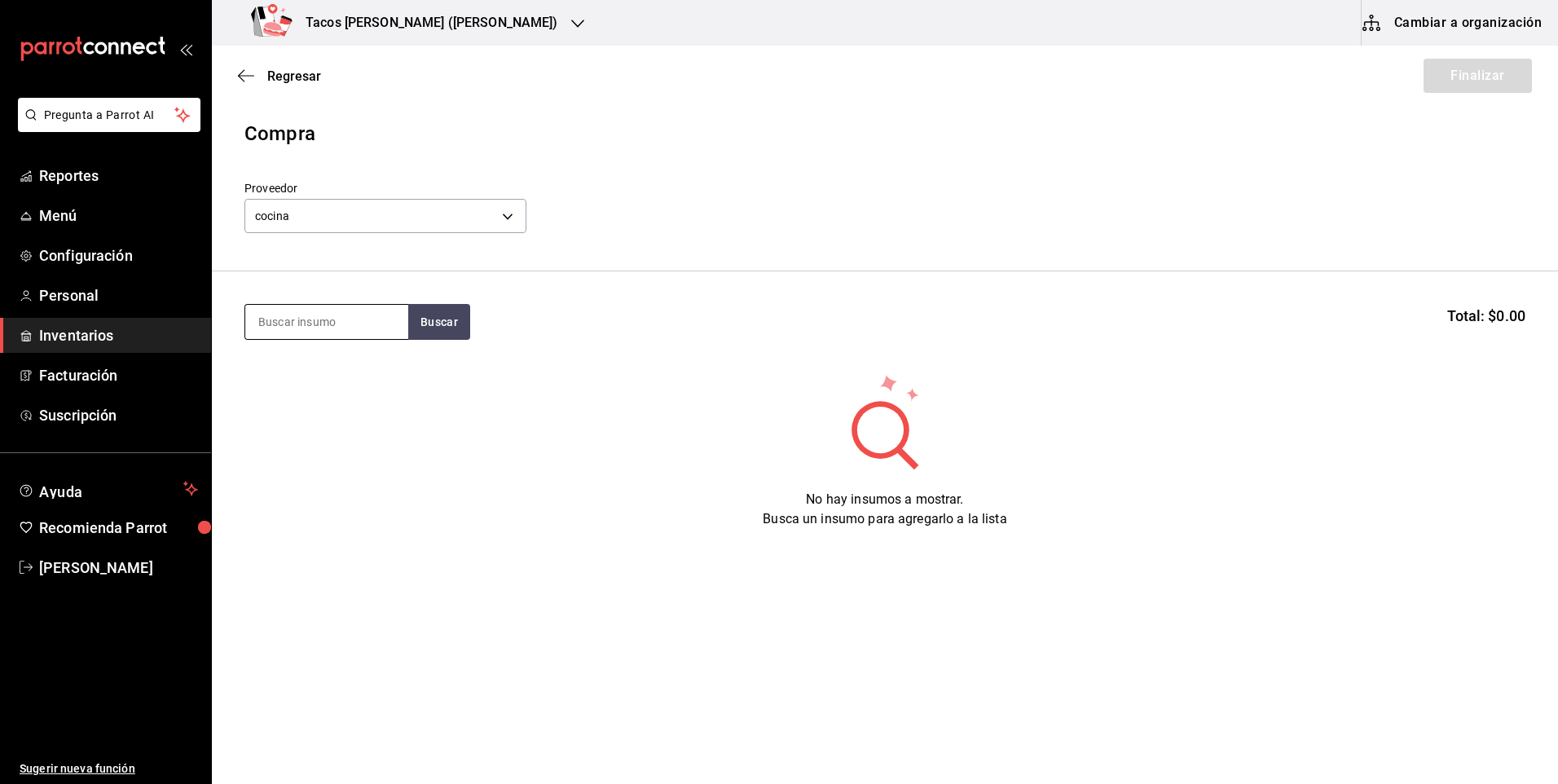
drag, startPoint x: 323, startPoint y: 314, endPoint x: 332, endPoint y: 308, distance: 10.8
click at [326, 313] on input at bounding box center [326, 321] width 163 height 34
type input "des"
click at [437, 328] on button "Buscar" at bounding box center [439, 321] width 62 height 36
click at [355, 373] on div "Taco Deshebrada terminado" at bounding box center [326, 378] width 137 height 39
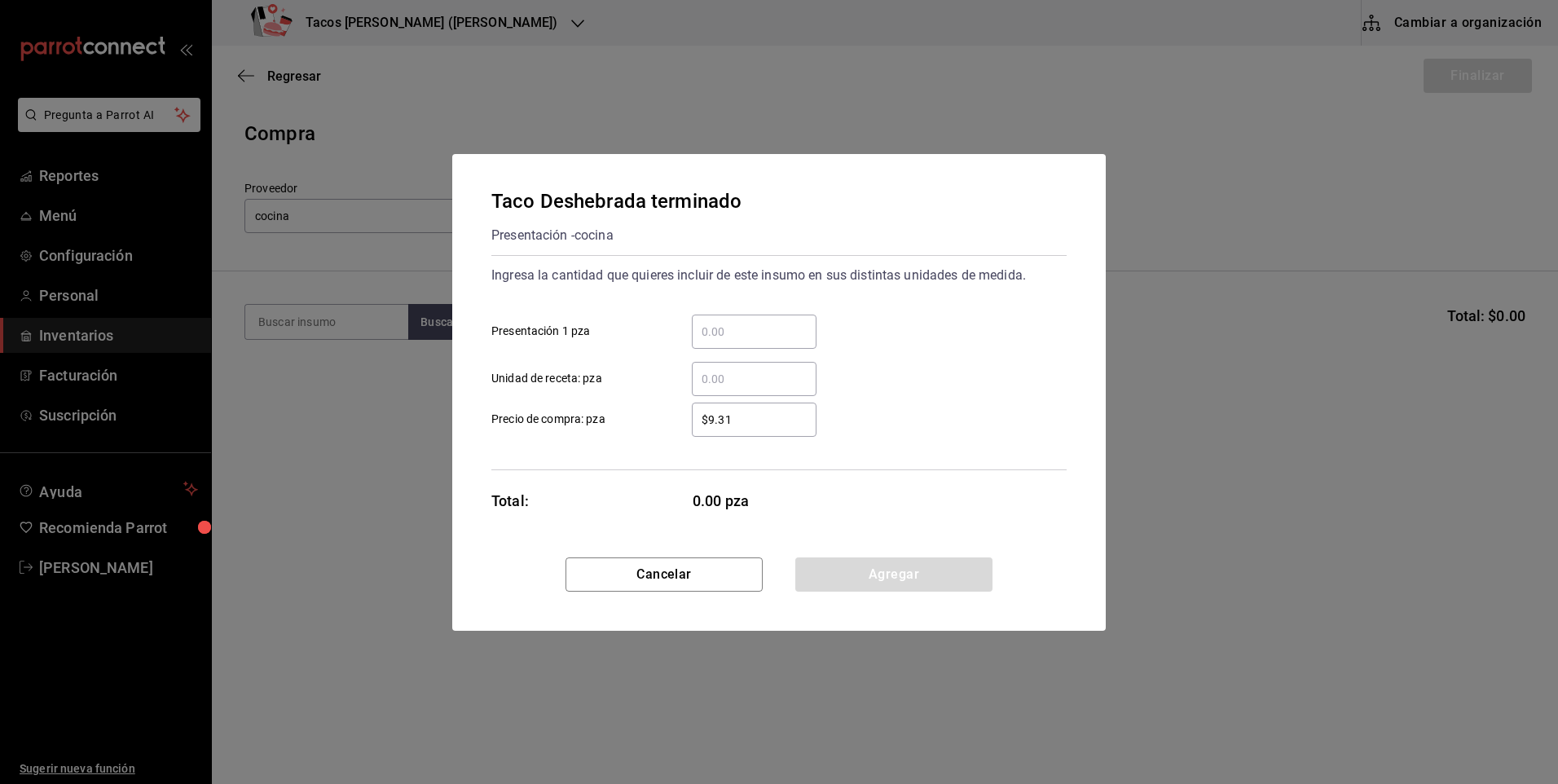
click at [702, 326] on input "​ Presentación 1 pza" at bounding box center [754, 331] width 124 height 19
type input "40"
click at [850, 583] on button "Agregar" at bounding box center [894, 574] width 197 height 34
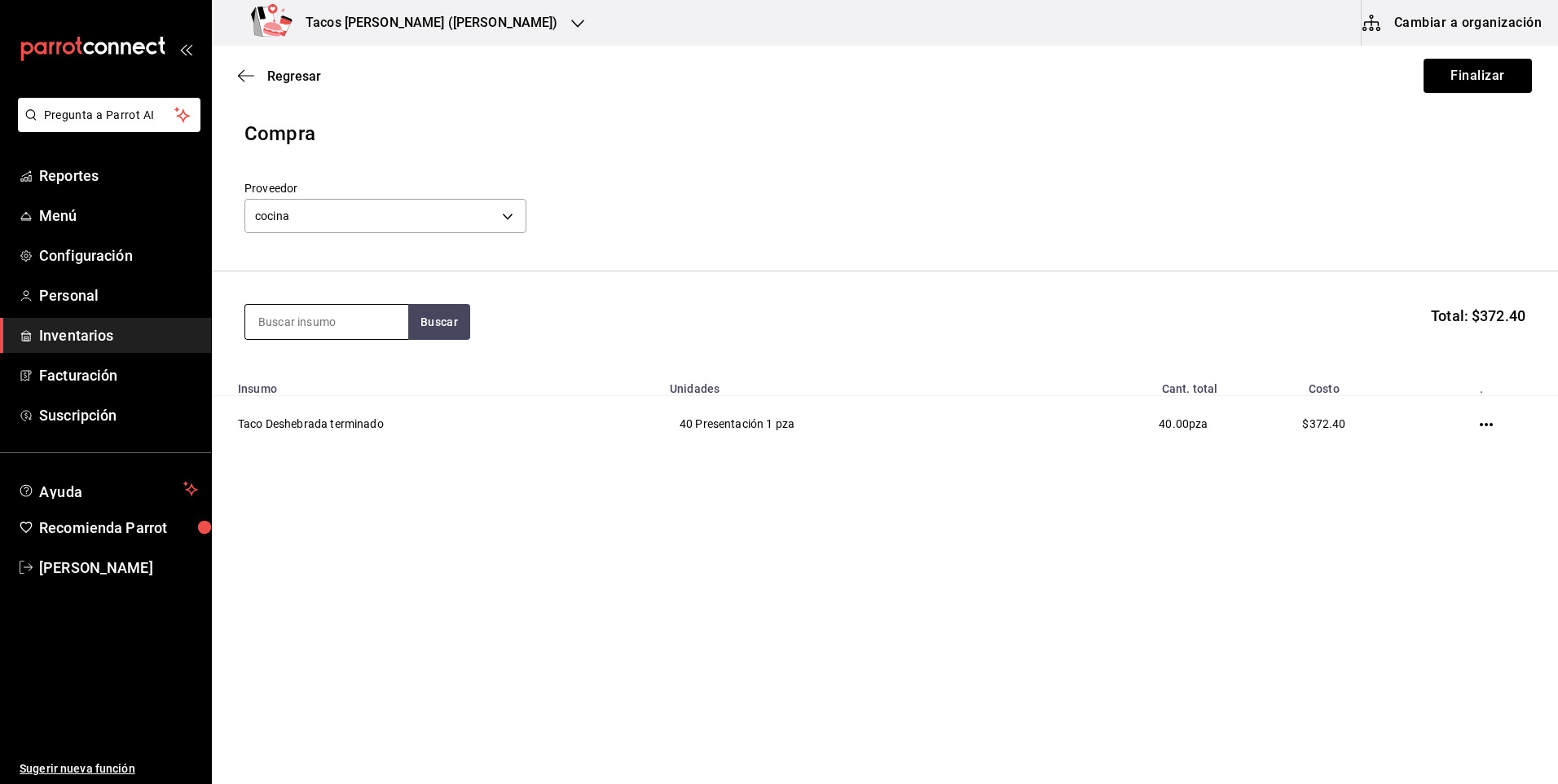
click at [339, 338] on input at bounding box center [326, 321] width 163 height 34
type input "chi"
click at [418, 327] on button "Buscar" at bounding box center [439, 321] width 62 height 36
click at [366, 376] on div "Taco Chicharron terminado" at bounding box center [326, 378] width 137 height 39
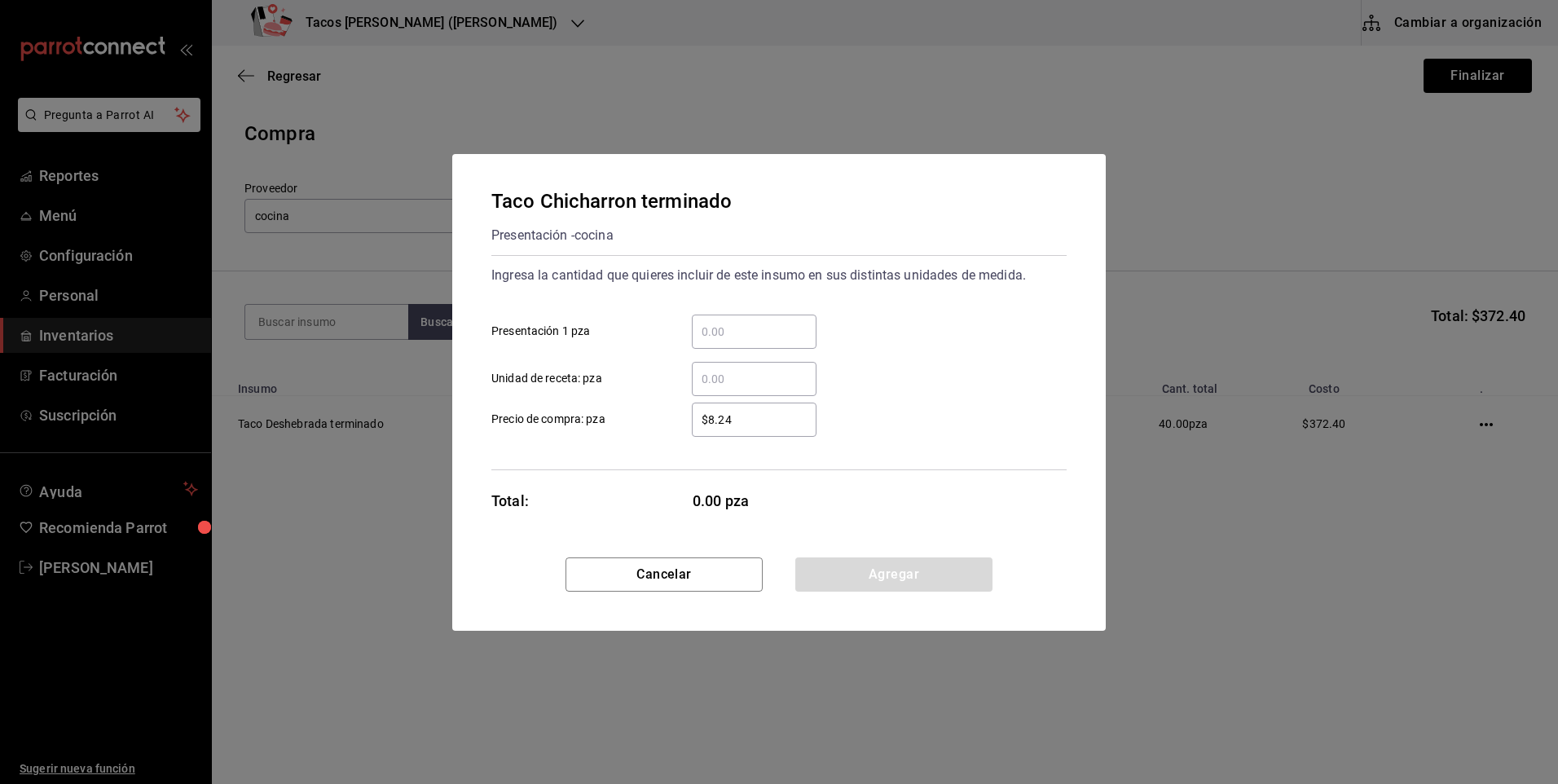
click at [727, 322] on input "​ Presentación 1 pza" at bounding box center [754, 331] width 124 height 19
type input "20"
click at [851, 569] on button "Agregar" at bounding box center [894, 574] width 197 height 34
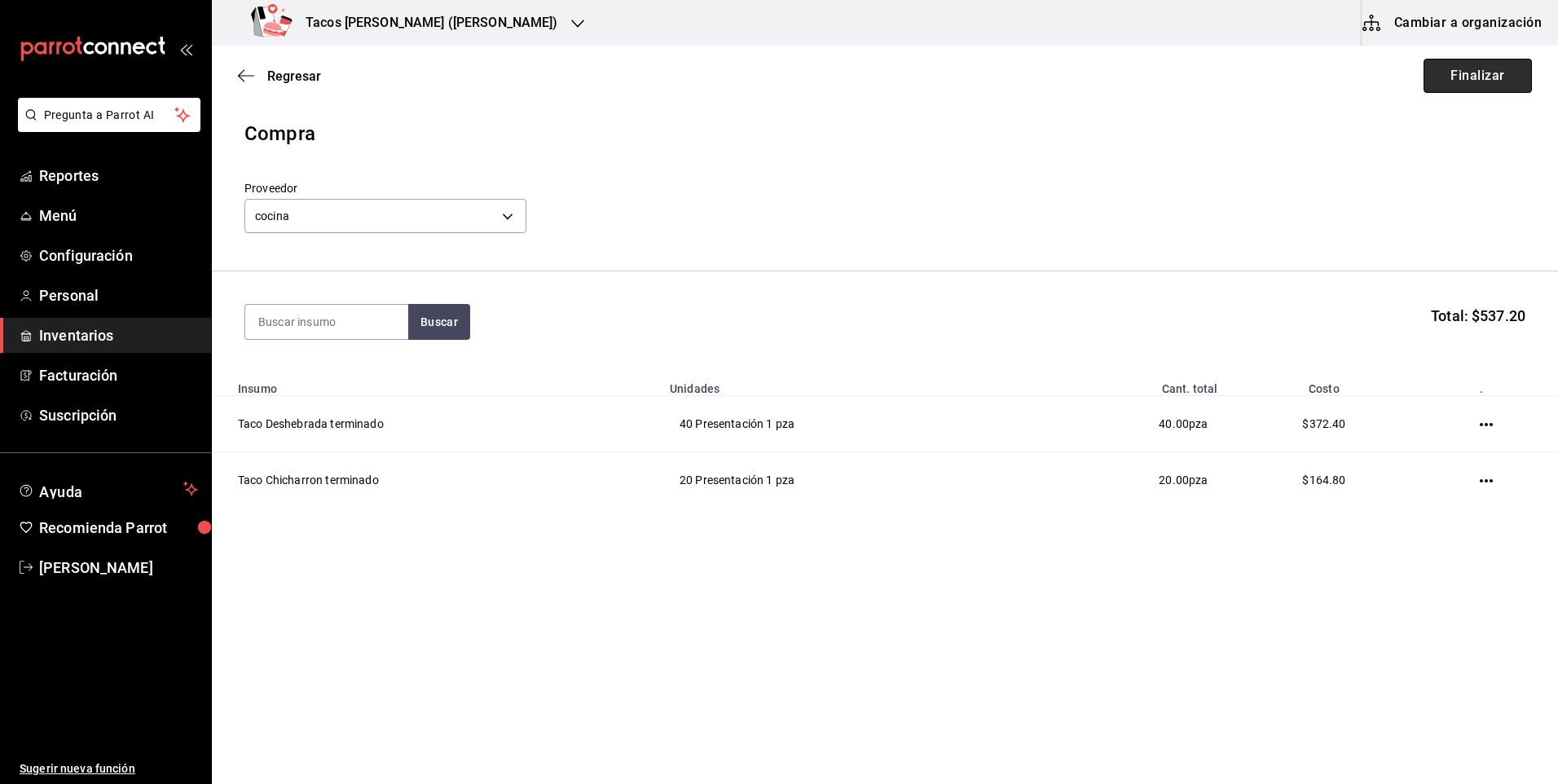
click at [1474, 72] on button "Finalizar" at bounding box center [1478, 75] width 109 height 34
